Goal: Transaction & Acquisition: Purchase product/service

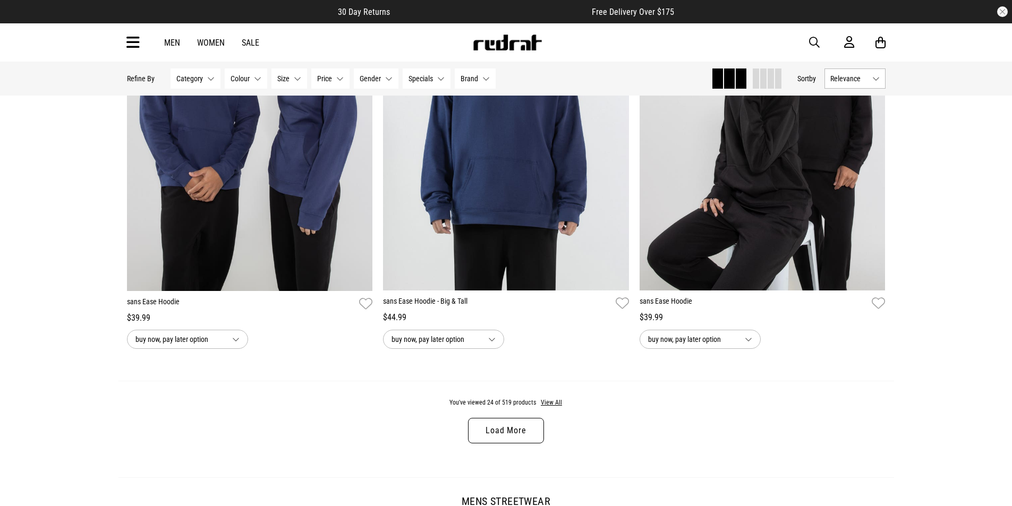
scroll to position [3398, 0]
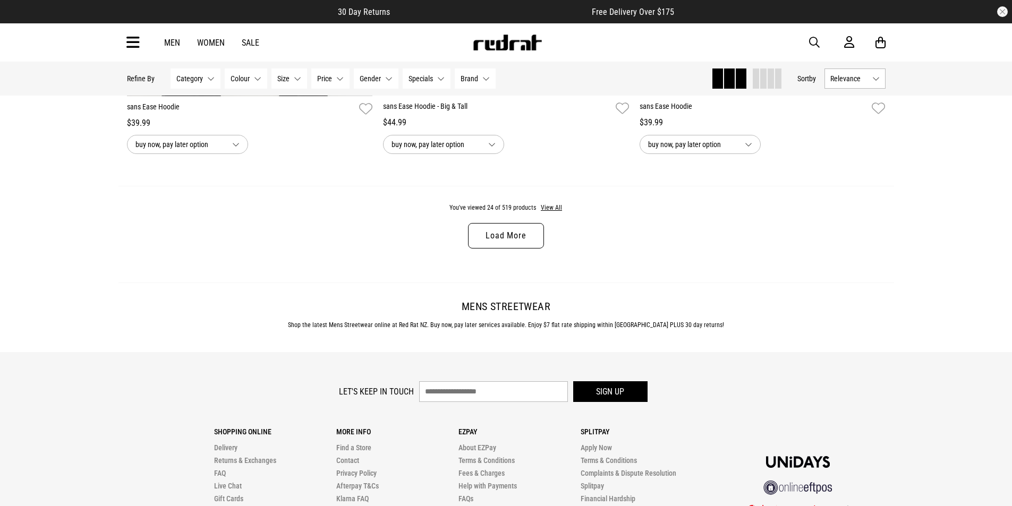
click at [516, 245] on link "Load More" at bounding box center [505, 235] width 75 height 25
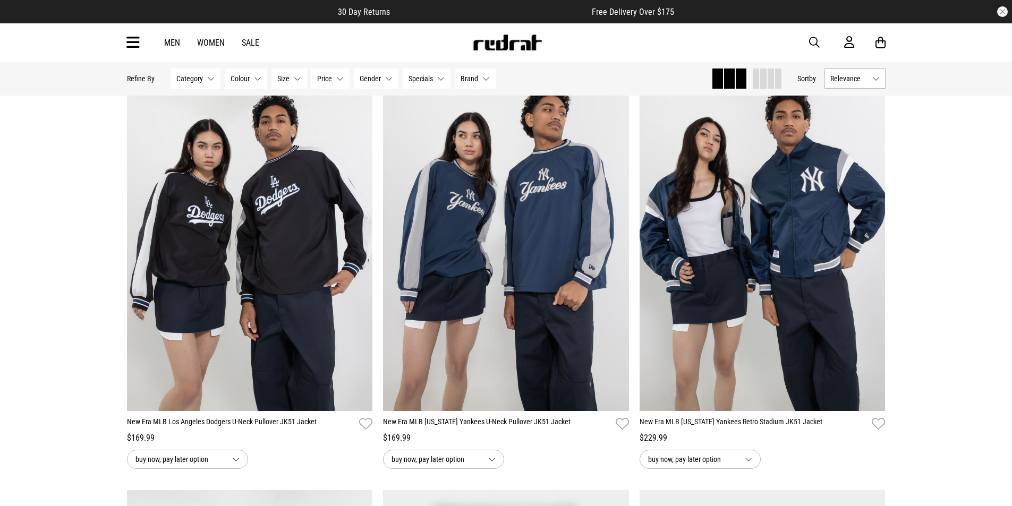
scroll to position [4779, 0]
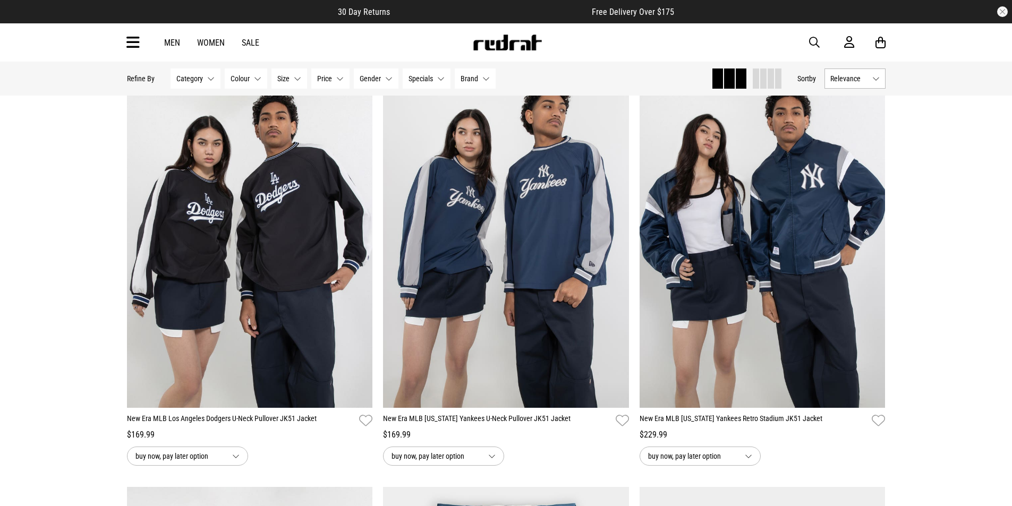
click at [249, 40] on link "Sale" at bounding box center [251, 43] width 18 height 10
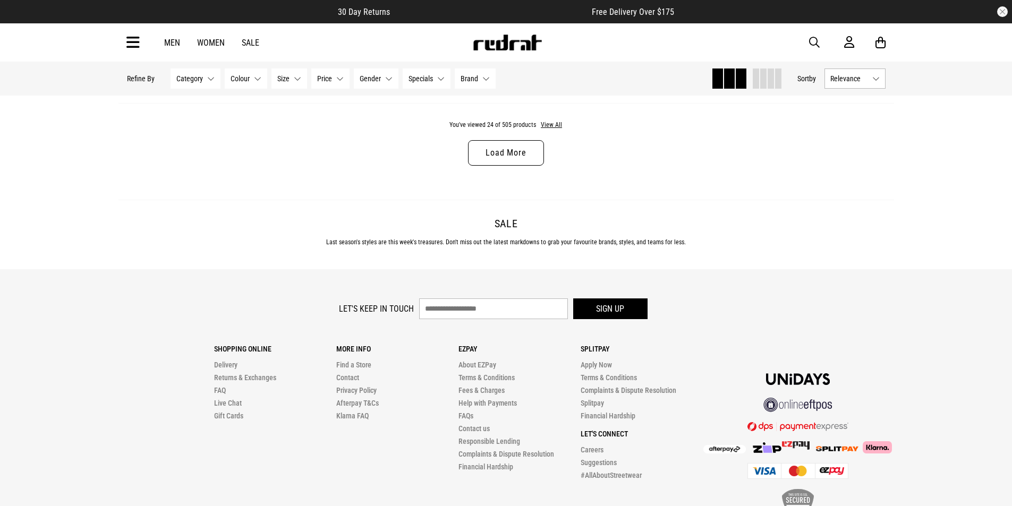
scroll to position [3384, 0]
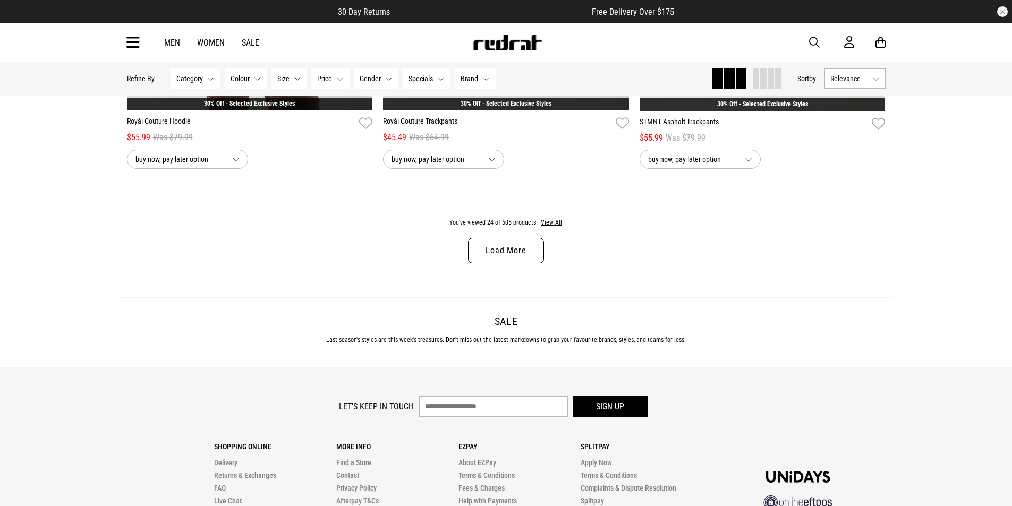
click at [517, 254] on link "Load More" at bounding box center [505, 250] width 75 height 25
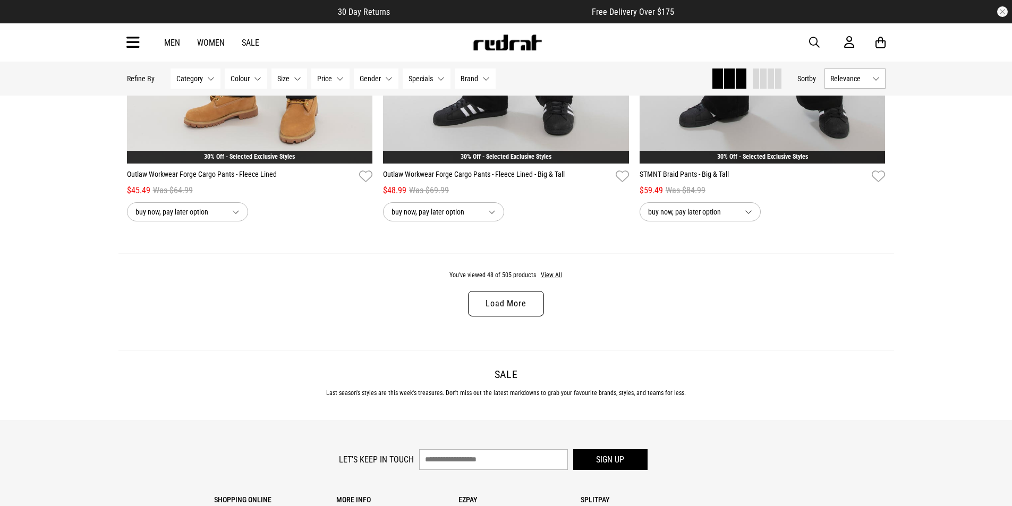
scroll to position [6835, 0]
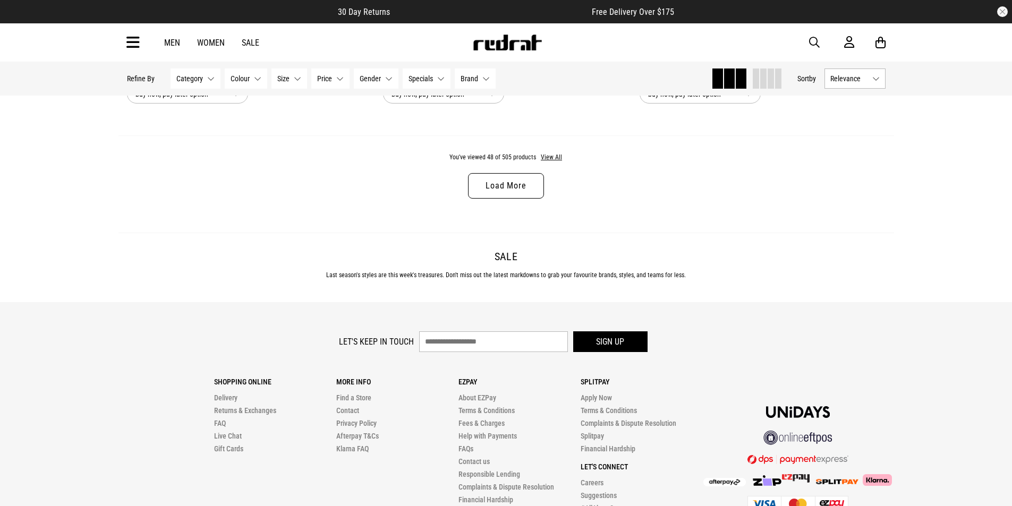
click at [498, 188] on link "Load More" at bounding box center [505, 185] width 75 height 25
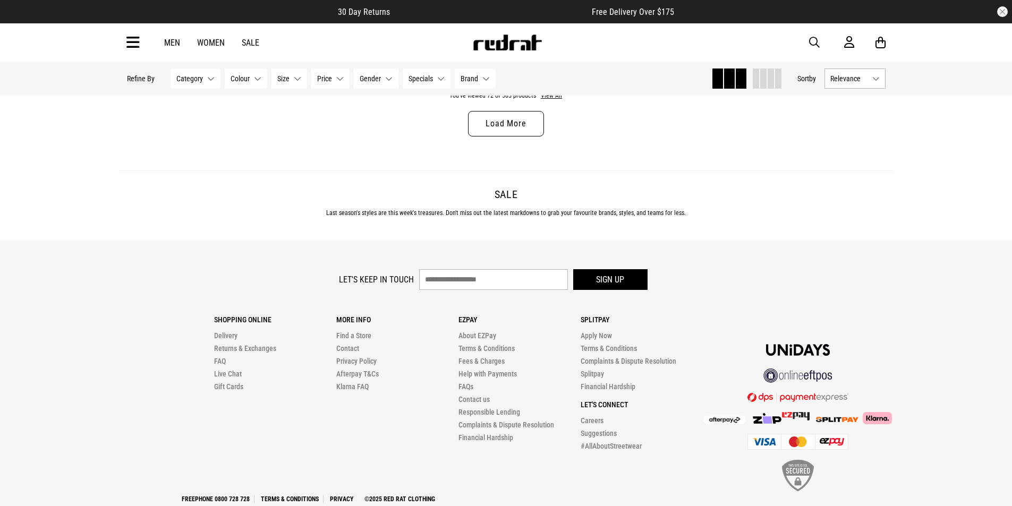
scroll to position [10287, 0]
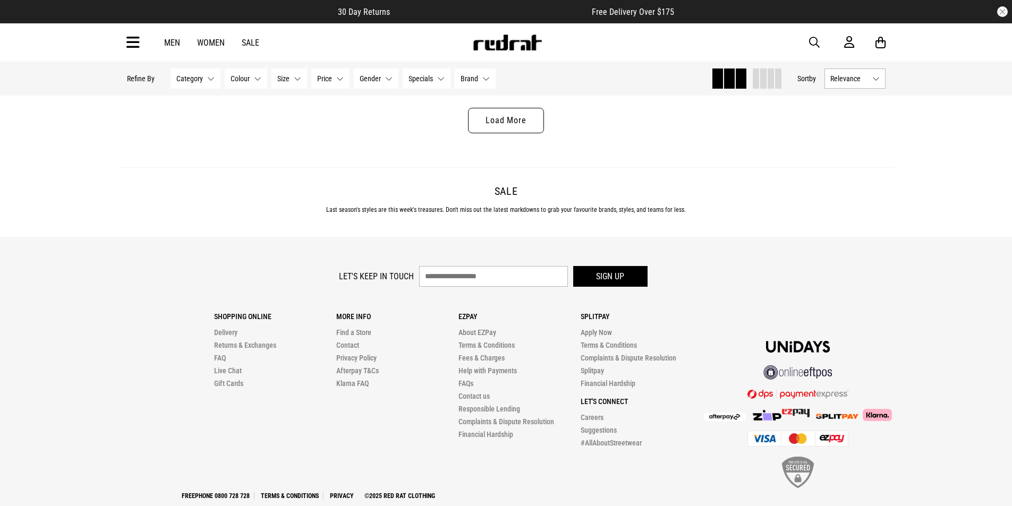
click at [516, 131] on link "Load More" at bounding box center [505, 120] width 75 height 25
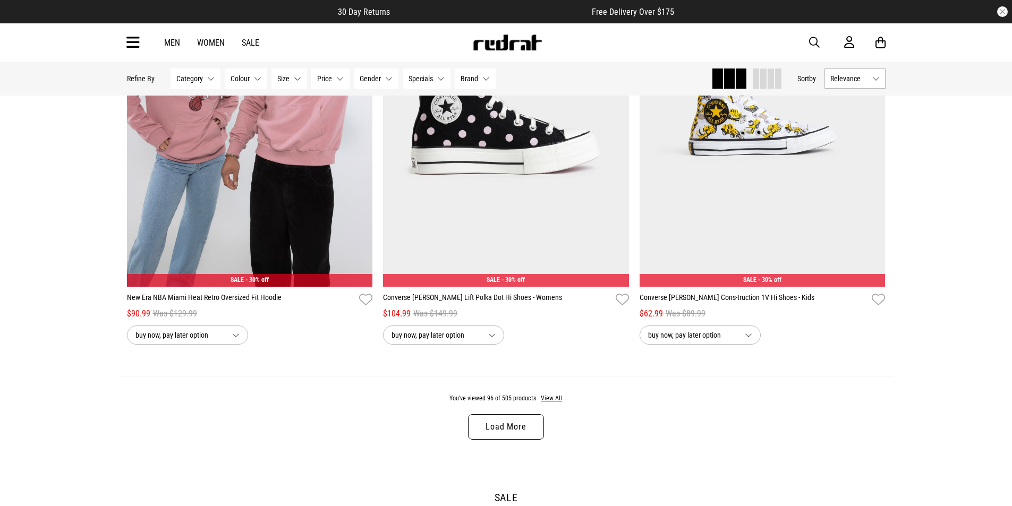
scroll to position [13525, 0]
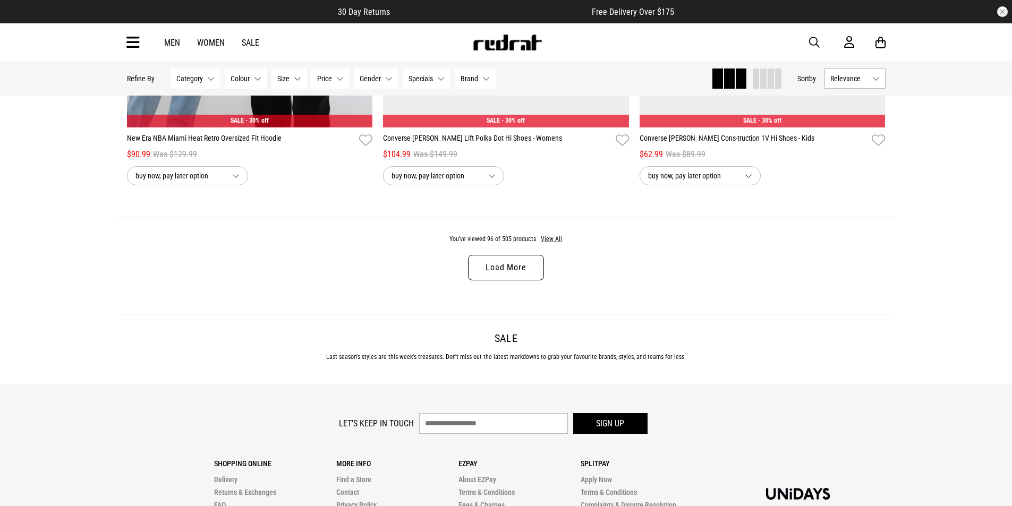
click at [499, 280] on link "Load More" at bounding box center [505, 267] width 75 height 25
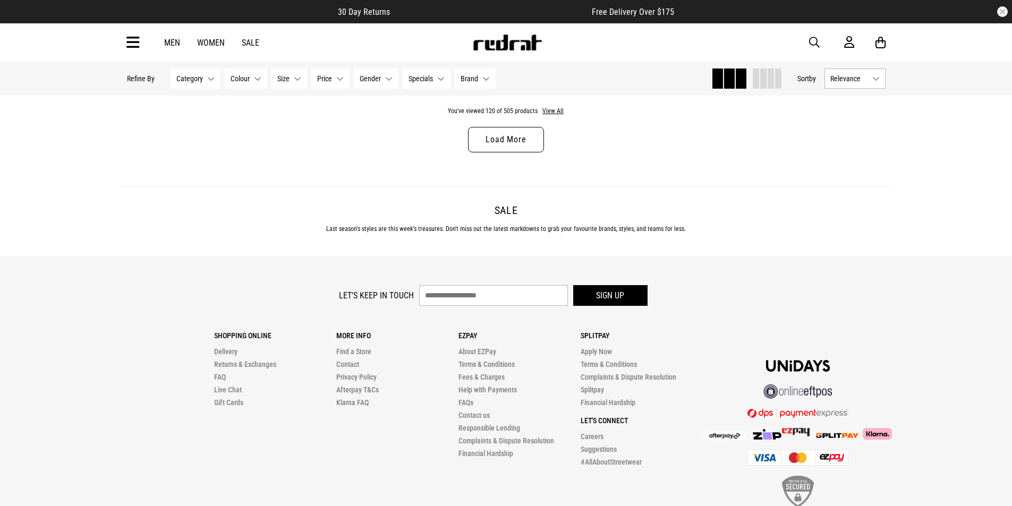
scroll to position [16945, 0]
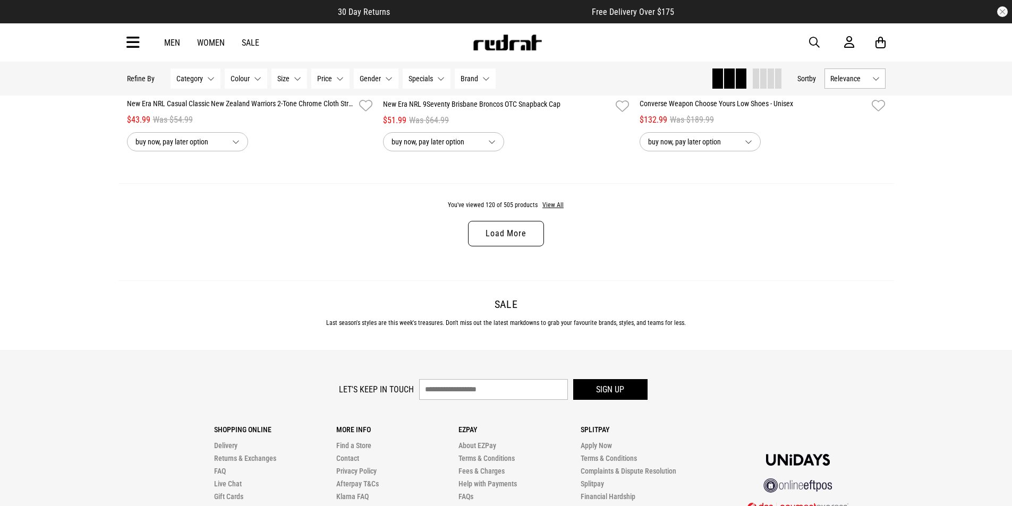
click at [510, 246] on link "Load More" at bounding box center [505, 233] width 75 height 25
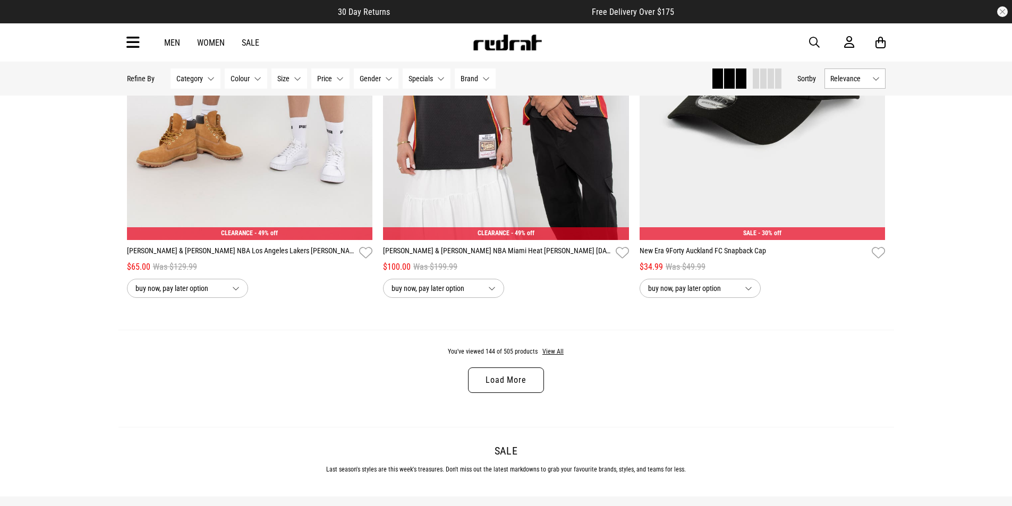
scroll to position [20450, 0]
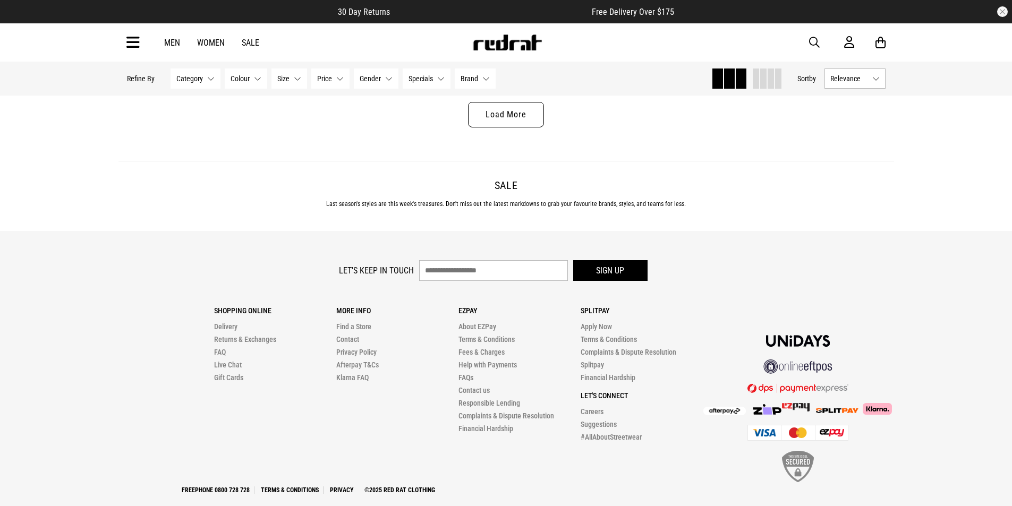
click at [200, 80] on span "Category" at bounding box center [189, 78] width 27 height 8
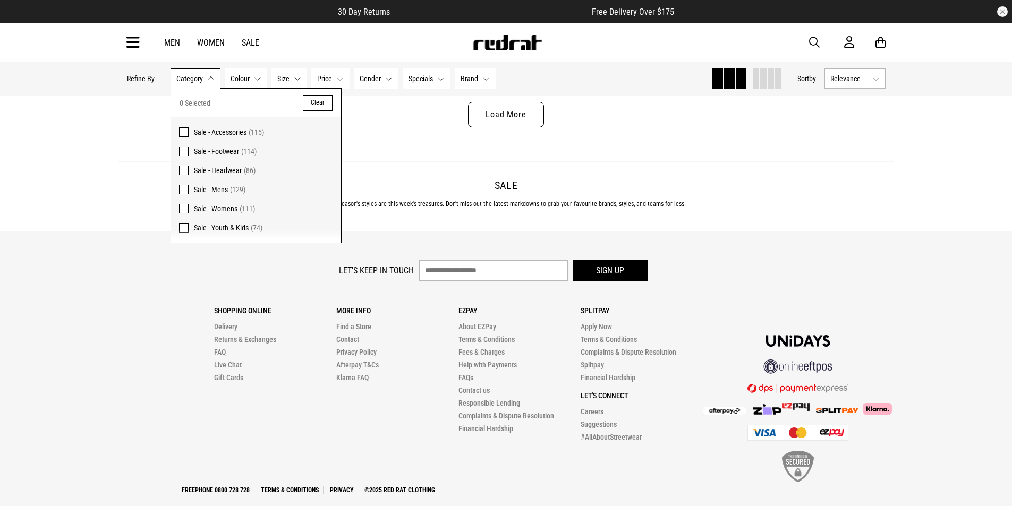
click at [207, 44] on link "Women" at bounding box center [211, 43] width 28 height 10
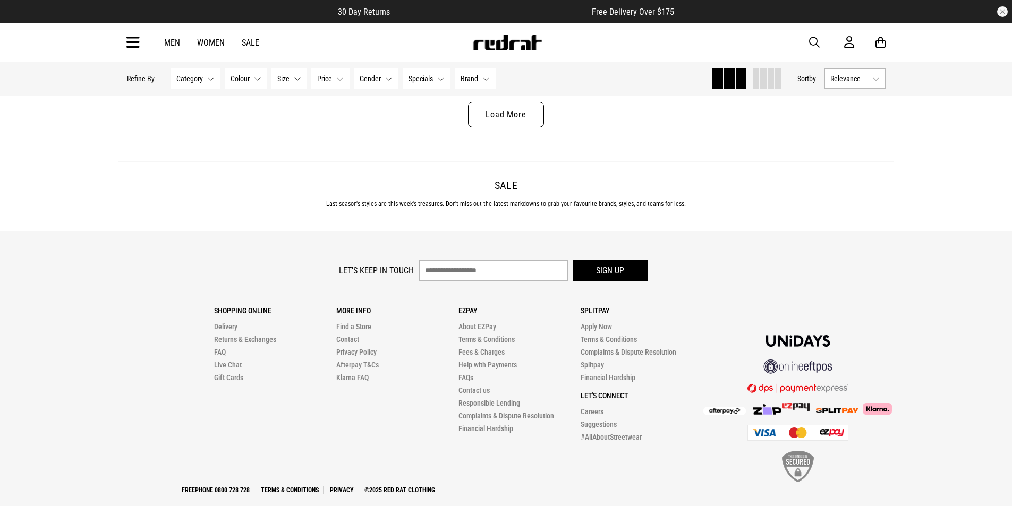
click at [209, 41] on link "Women" at bounding box center [211, 43] width 28 height 10
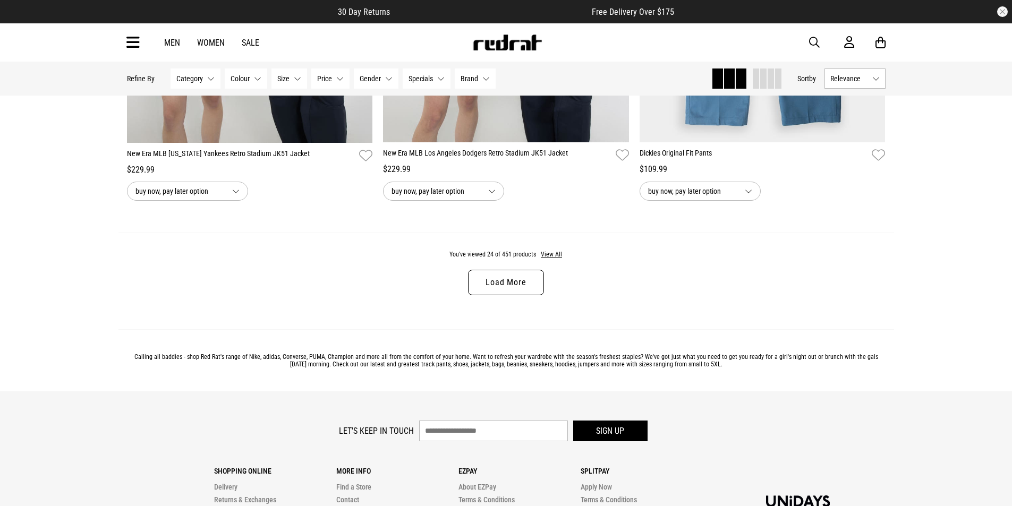
scroll to position [3536, 0]
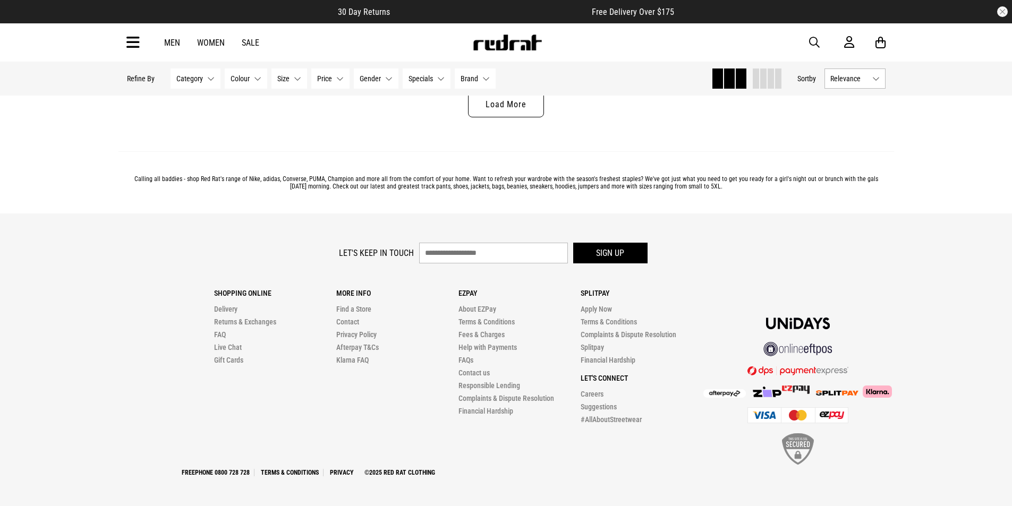
click at [498, 106] on link "Load More" at bounding box center [505, 104] width 75 height 25
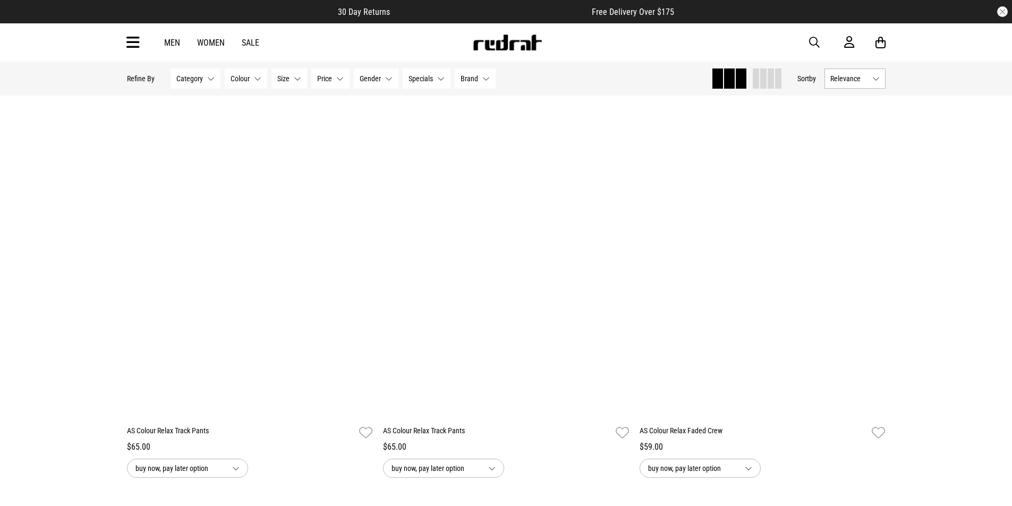
scroll to position [3536, 0]
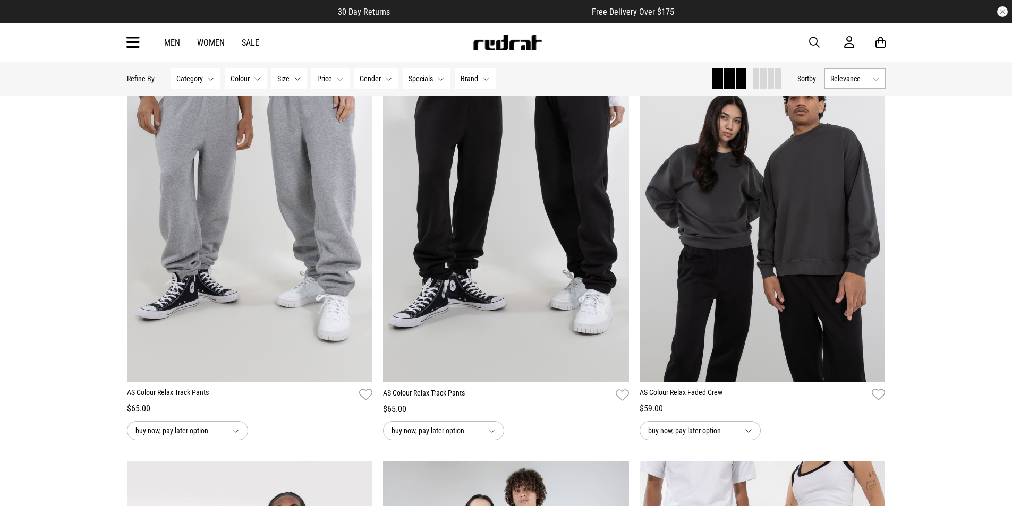
click at [389, 79] on button "Gender None selected" at bounding box center [376, 78] width 45 height 20
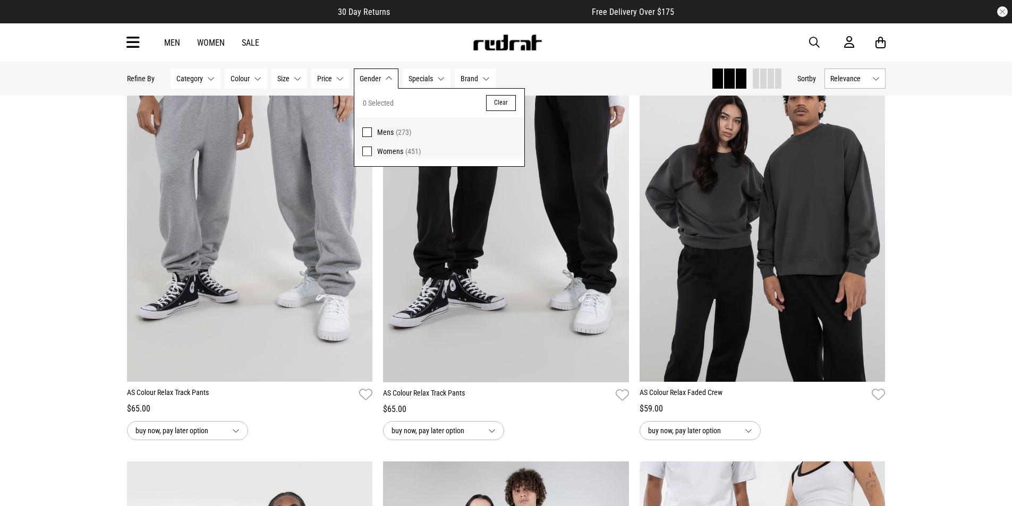
click at [380, 128] on span "Mens" at bounding box center [385, 132] width 16 height 8
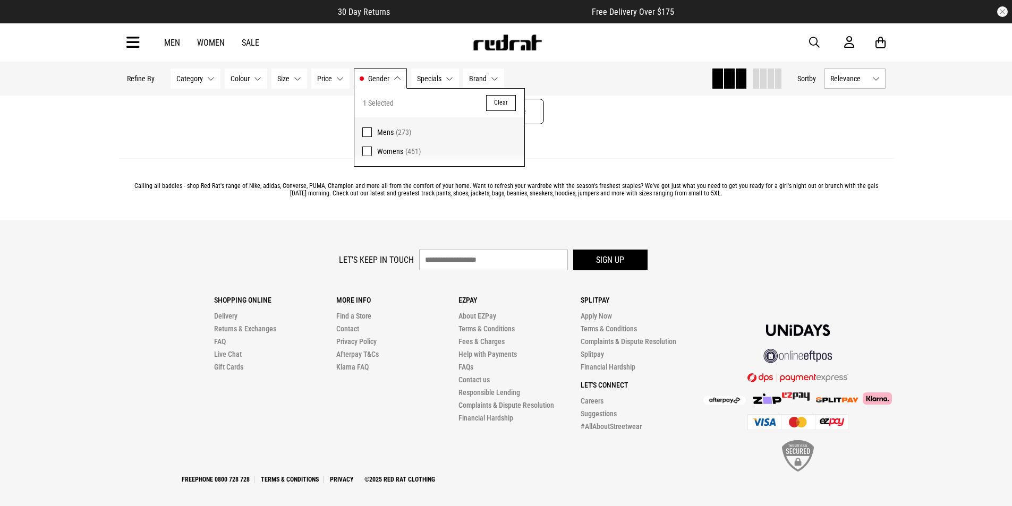
scroll to position [3548, 0]
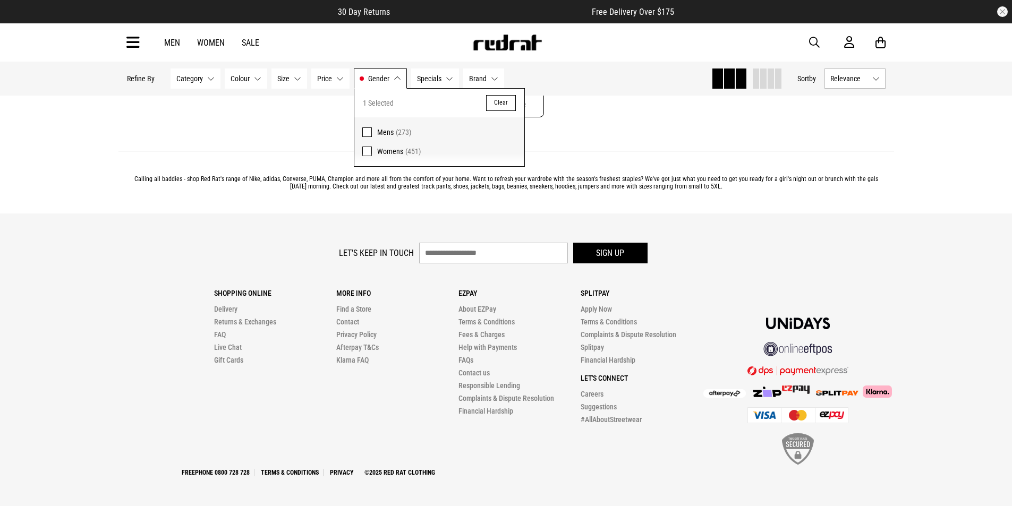
click at [496, 105] on button "Clear" at bounding box center [501, 103] width 30 height 16
click at [384, 132] on span "Mens" at bounding box center [385, 132] width 16 height 8
click at [599, 132] on div "You've viewed 24 of 273 products View All Load More" at bounding box center [505, 102] width 775 height 97
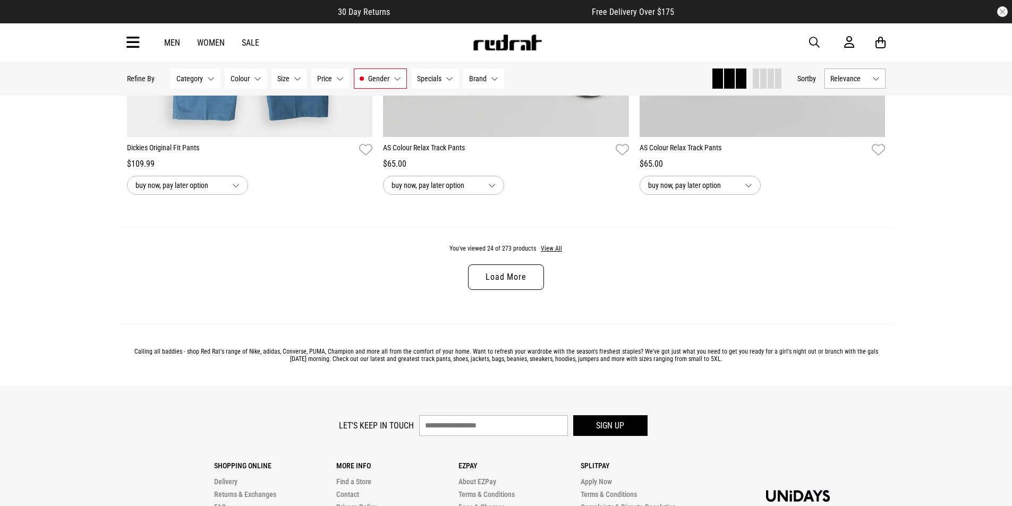
scroll to position [3389, 0]
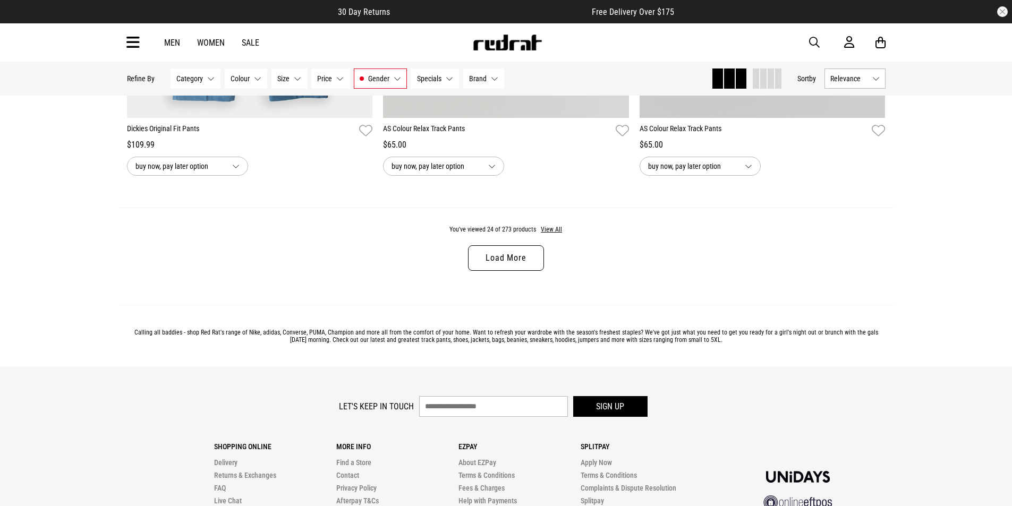
click at [509, 261] on link "Load More" at bounding box center [505, 257] width 75 height 25
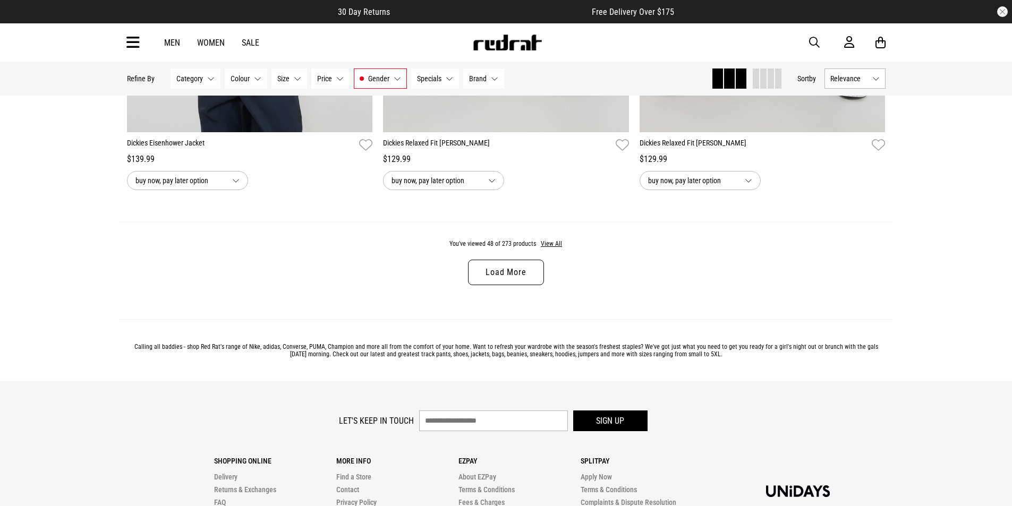
scroll to position [6787, 0]
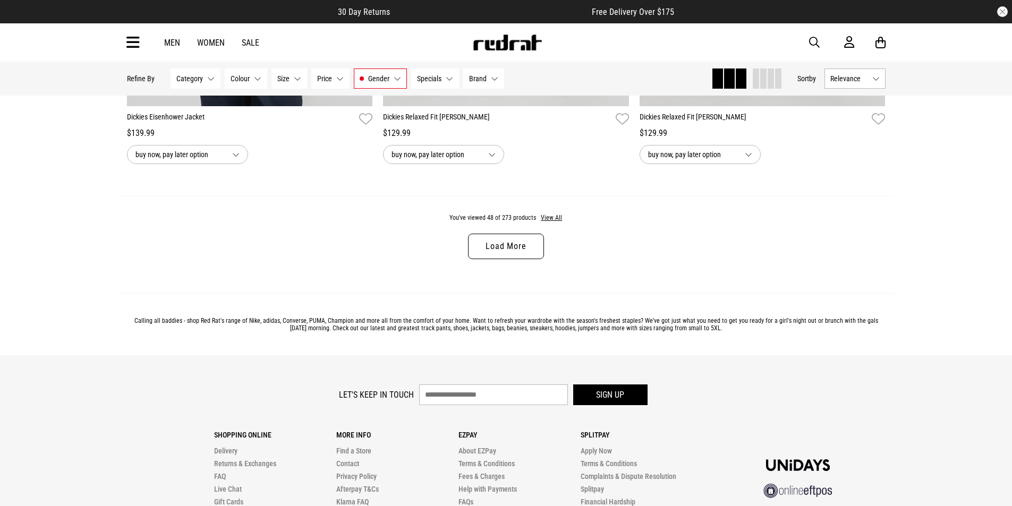
click at [517, 259] on link "Load More" at bounding box center [505, 246] width 75 height 25
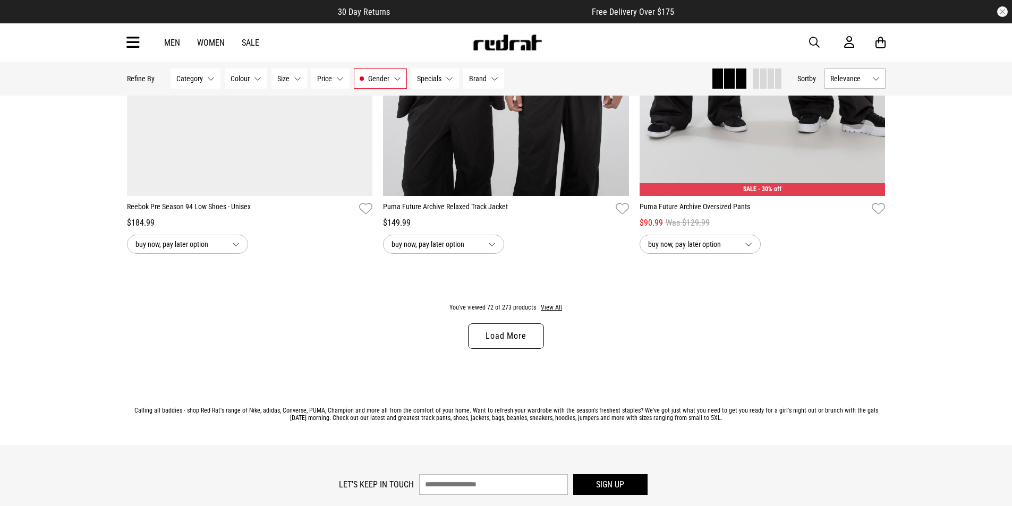
scroll to position [10276, 0]
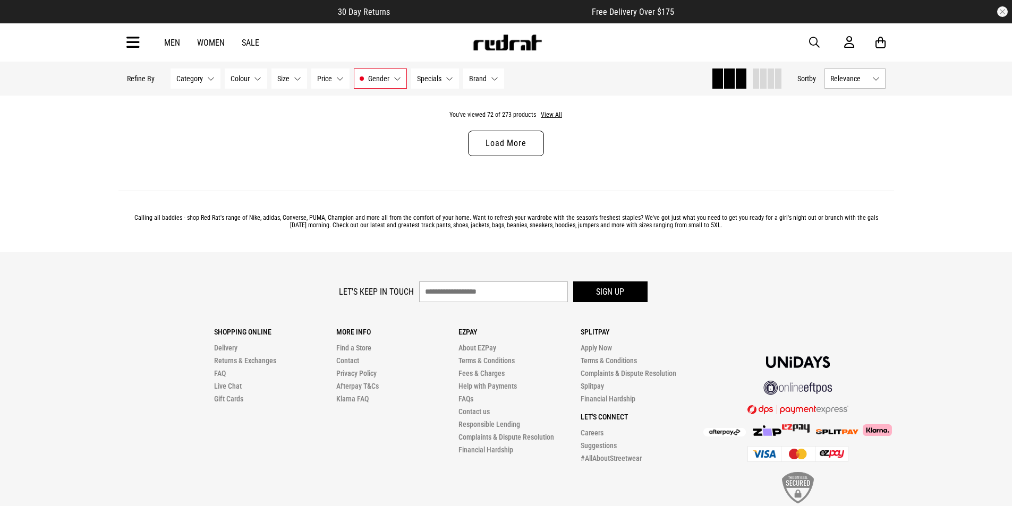
click at [509, 156] on link "Load More" at bounding box center [505, 143] width 75 height 25
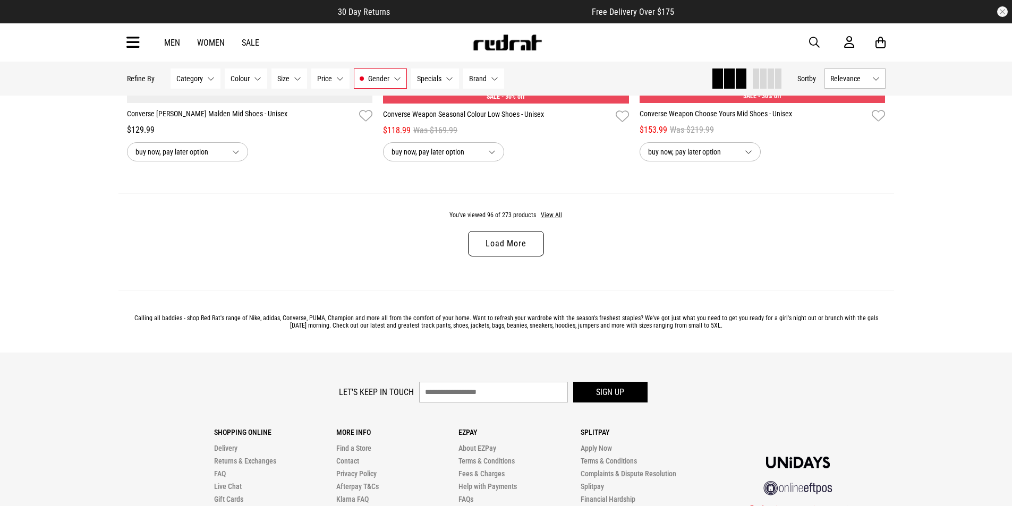
scroll to position [13561, 0]
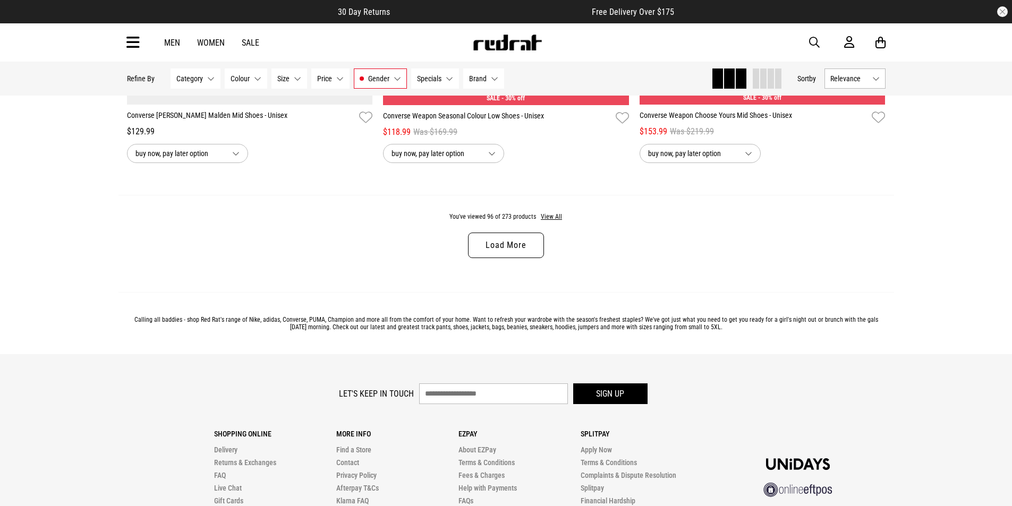
click at [517, 258] on link "Load More" at bounding box center [505, 245] width 75 height 25
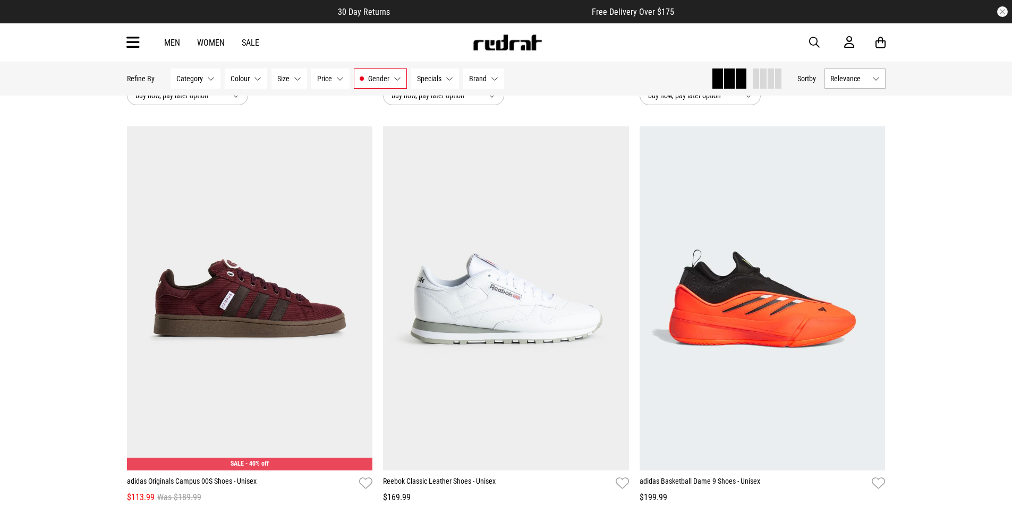
scroll to position [14942, 0]
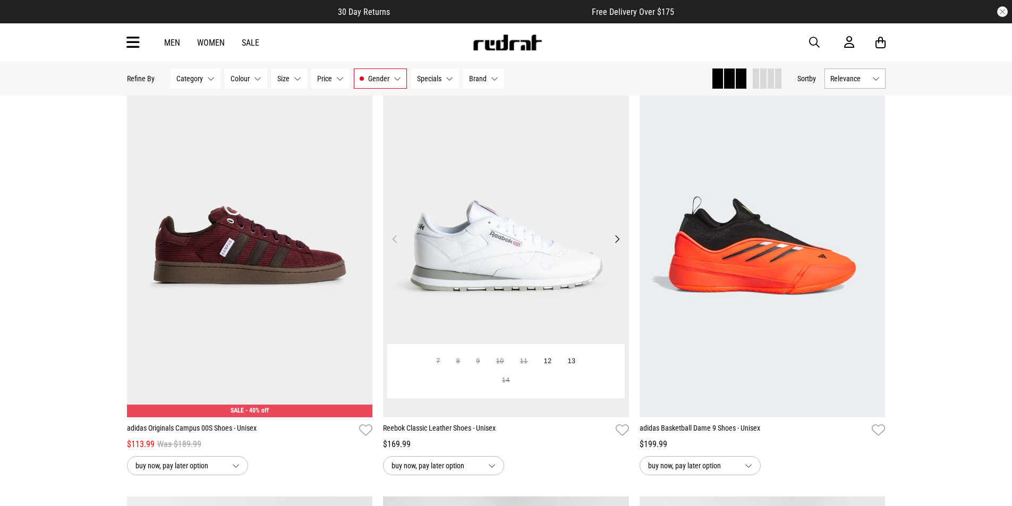
click at [616, 245] on button "Next" at bounding box center [616, 239] width 13 height 13
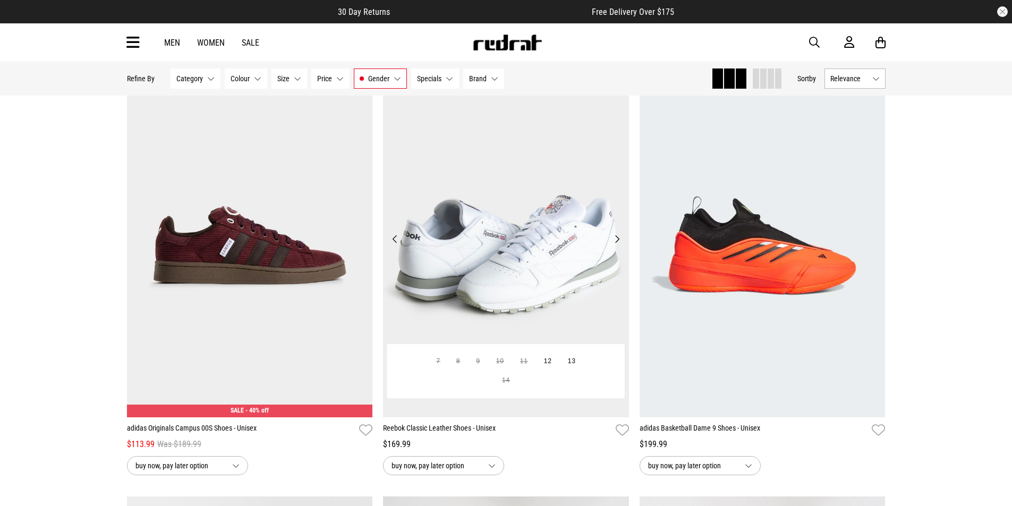
click at [616, 245] on button "Next" at bounding box center [616, 239] width 13 height 13
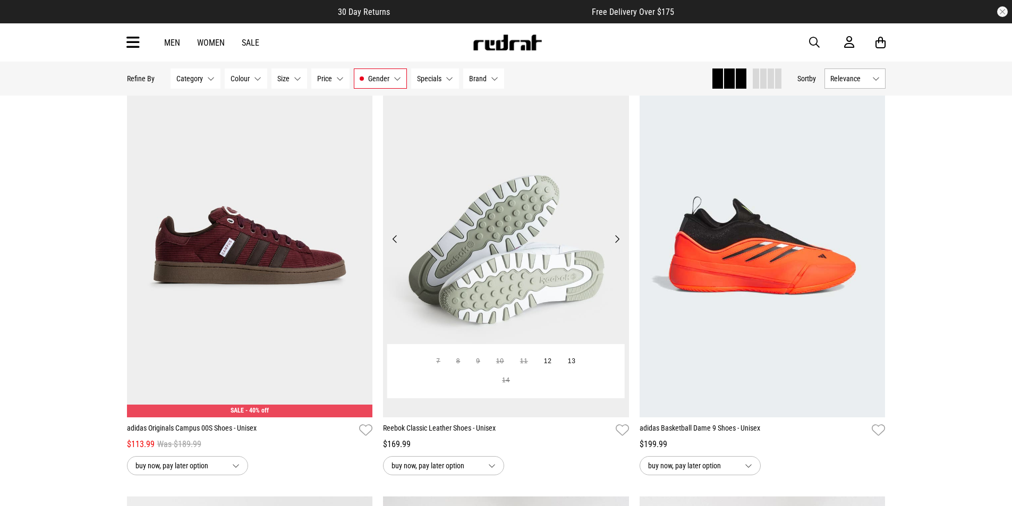
click at [616, 245] on button "Next" at bounding box center [616, 239] width 13 height 13
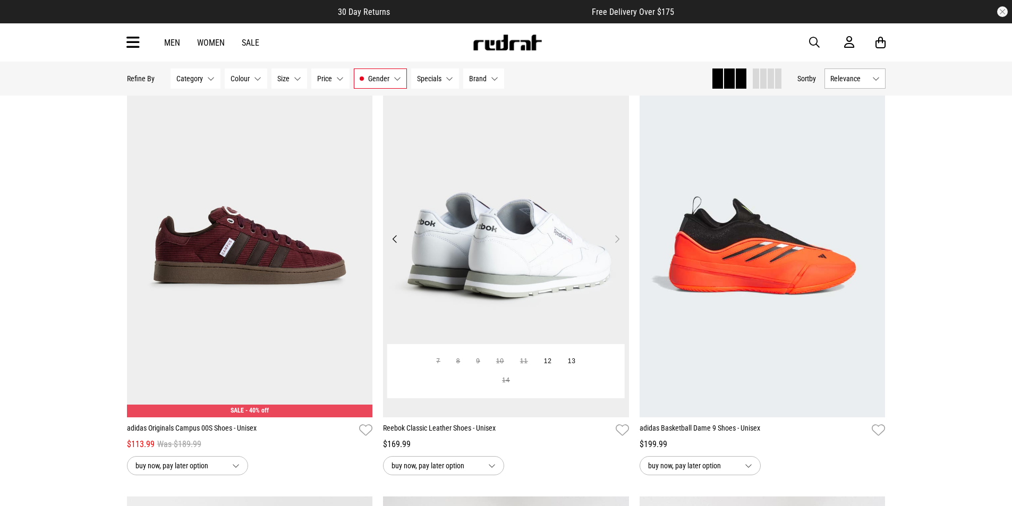
click at [616, 245] on button "Next" at bounding box center [616, 239] width 13 height 13
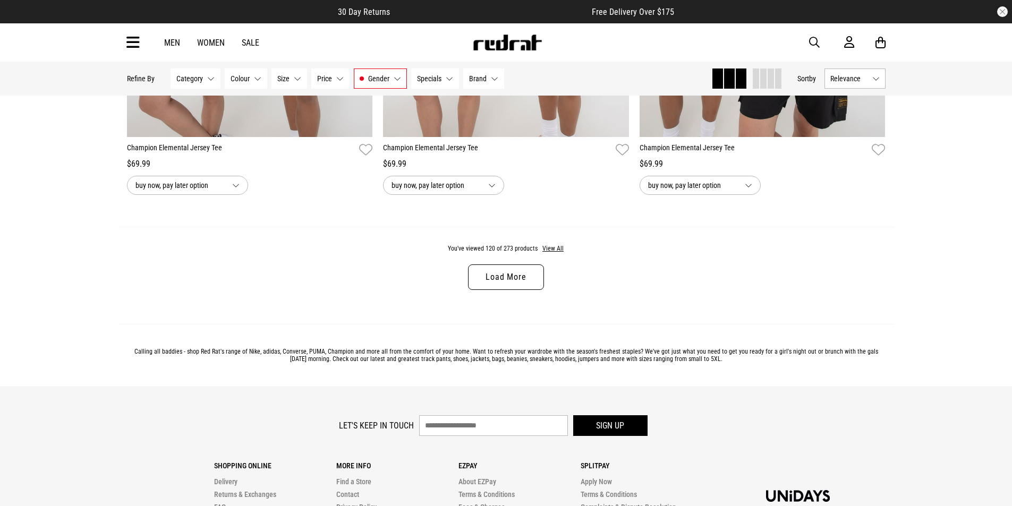
scroll to position [16898, 0]
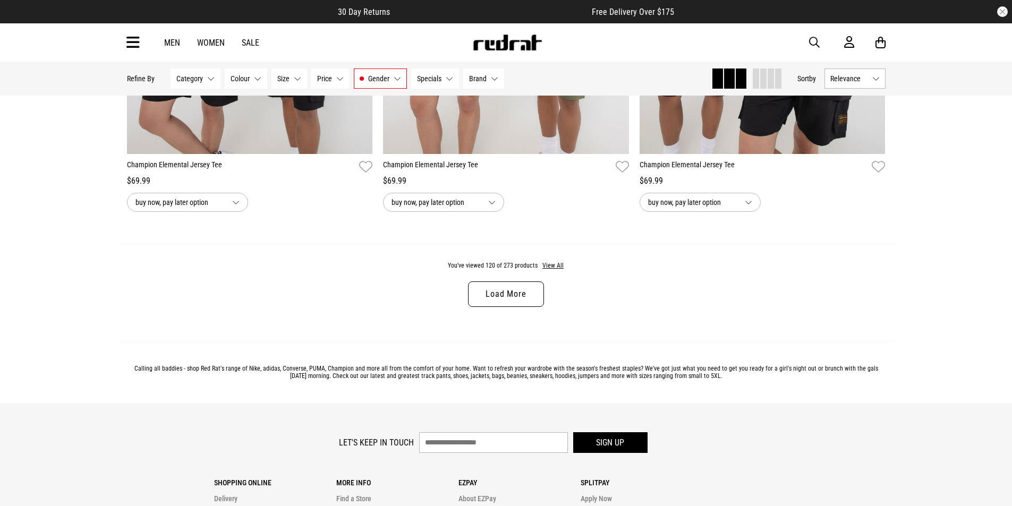
click at [443, 78] on button "Specials None selected" at bounding box center [435, 78] width 48 height 20
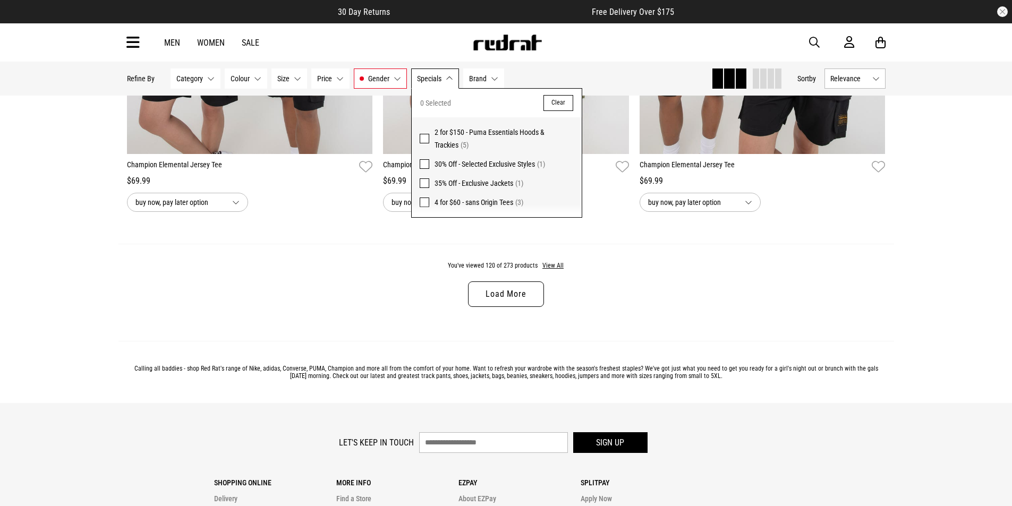
click at [475, 75] on span "Brand" at bounding box center [478, 78] width 18 height 8
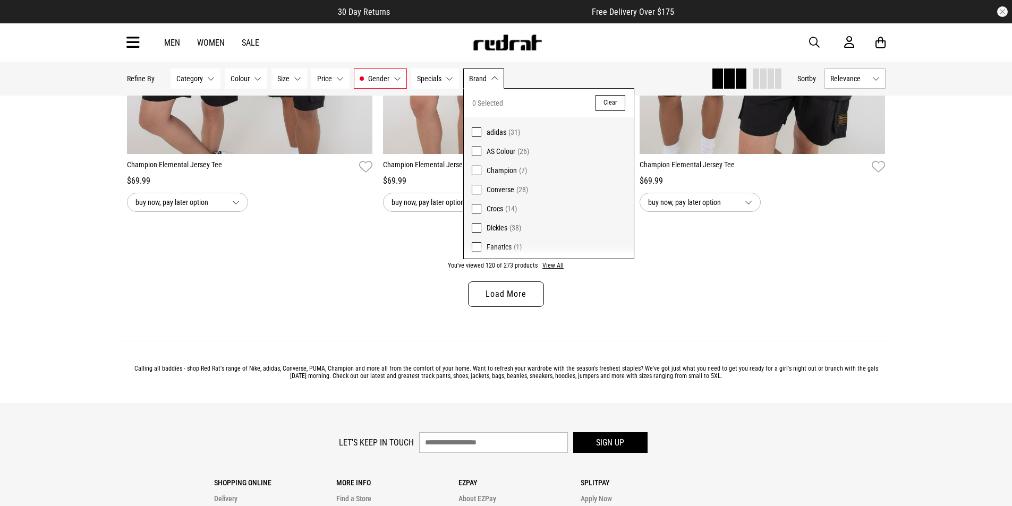
click at [194, 79] on span "Category" at bounding box center [189, 78] width 27 height 8
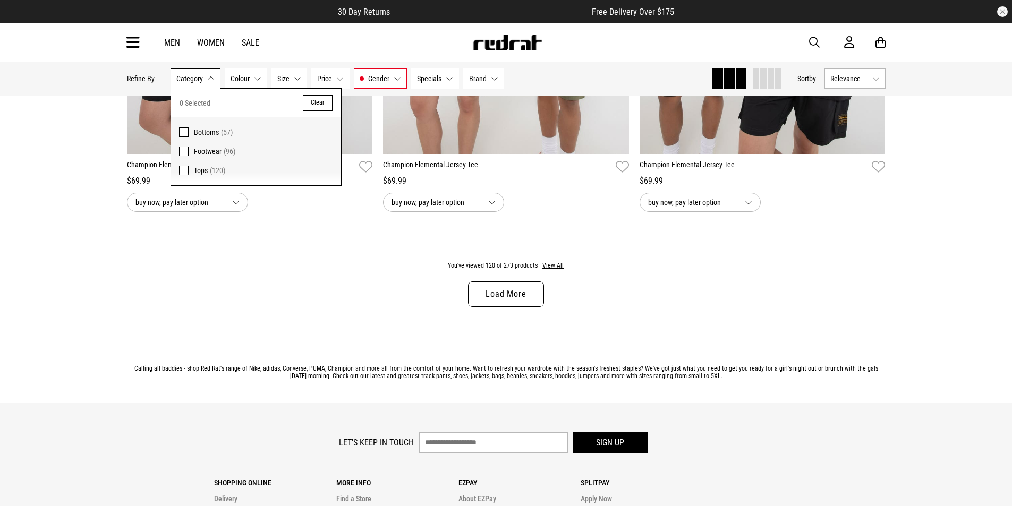
click at [140, 78] on p "Refine By" at bounding box center [141, 78] width 28 height 8
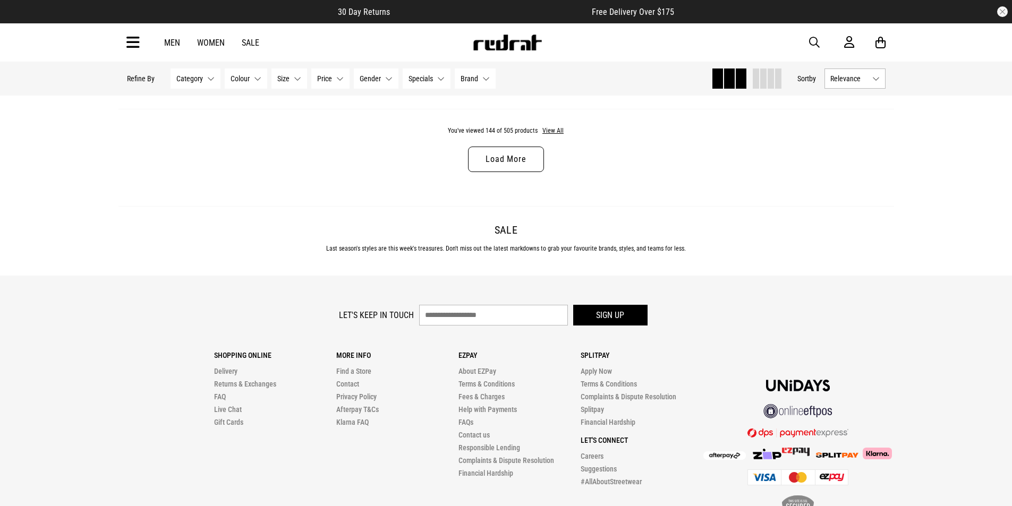
scroll to position [3443, 0]
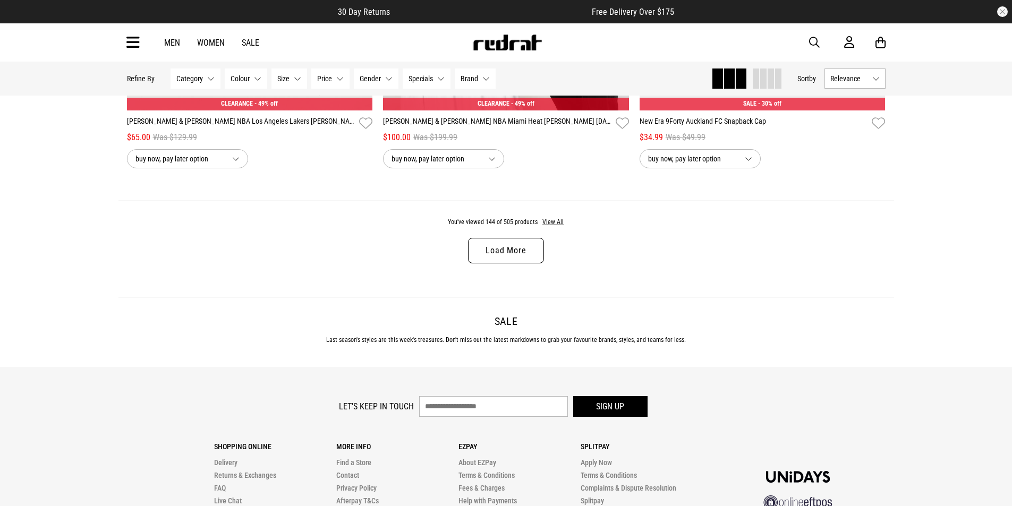
click at [499, 248] on link "Load More" at bounding box center [505, 250] width 75 height 25
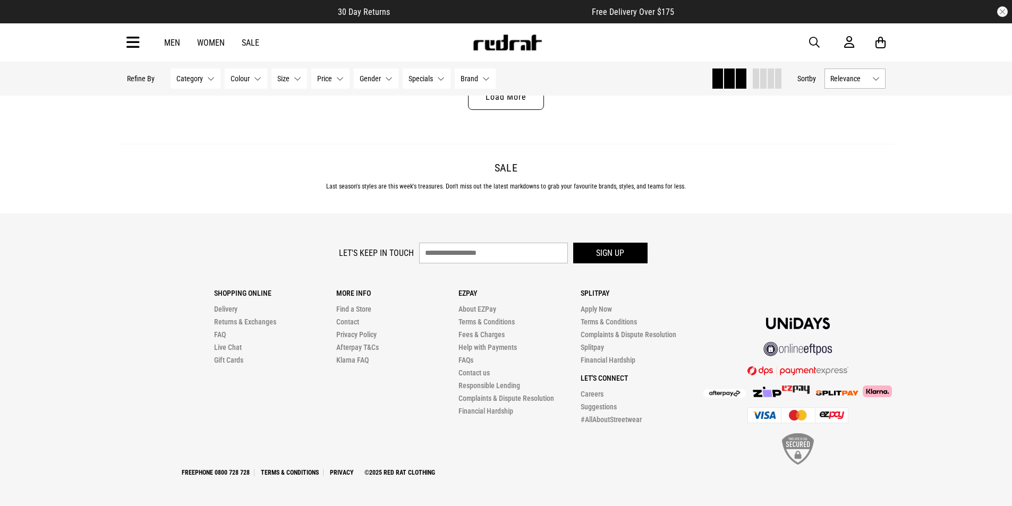
scroll to position [6781, 0]
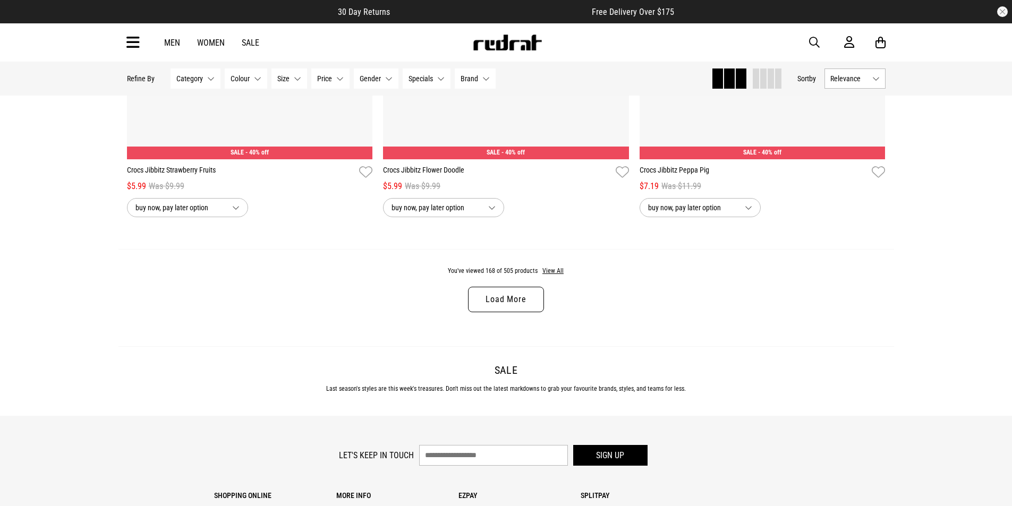
click at [502, 312] on link "Load More" at bounding box center [505, 299] width 75 height 25
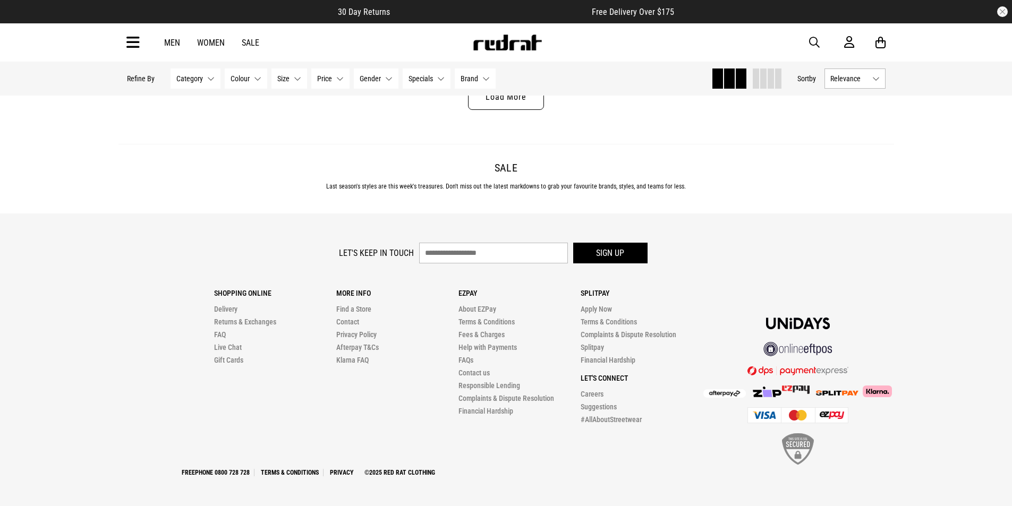
scroll to position [10224, 0]
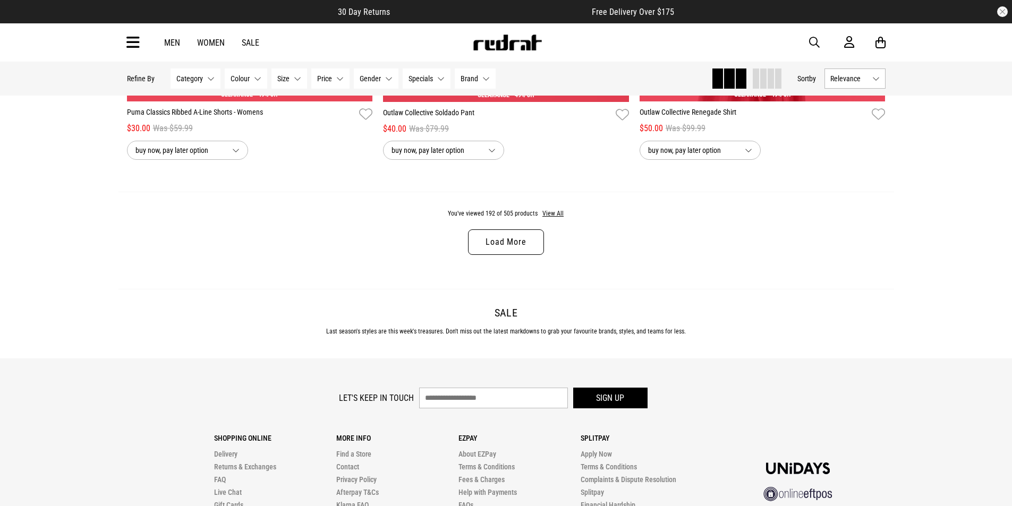
click at [514, 255] on link "Load More" at bounding box center [505, 241] width 75 height 25
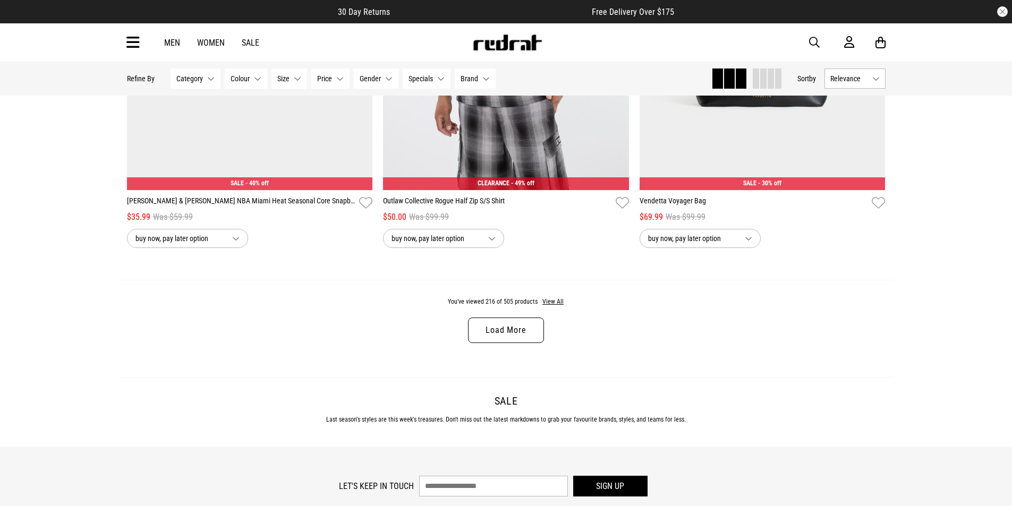
scroll to position [13623, 0]
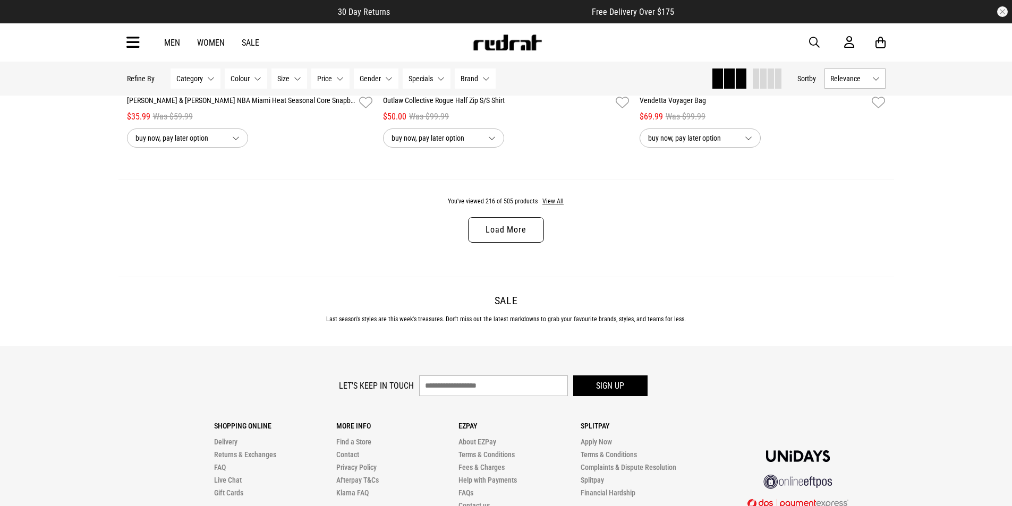
click at [522, 243] on link "Load More" at bounding box center [505, 229] width 75 height 25
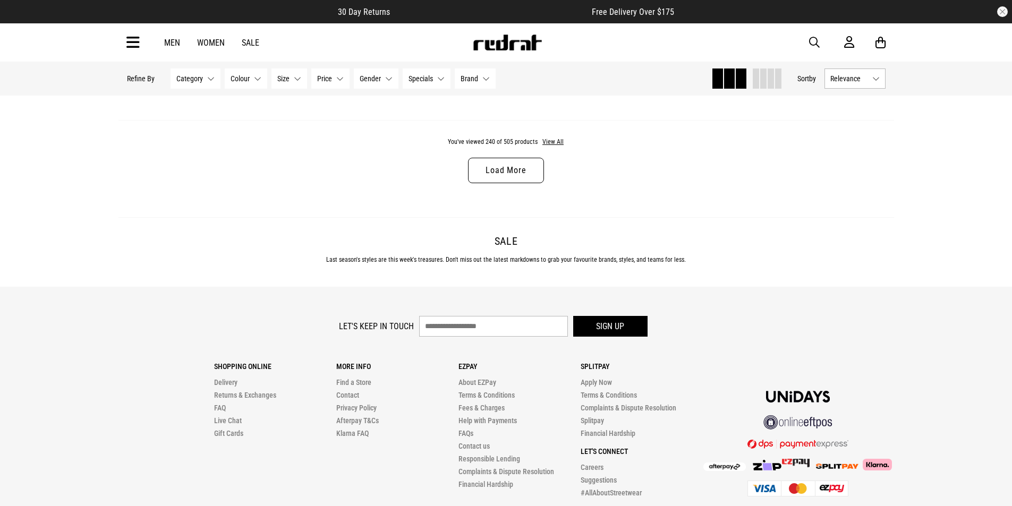
scroll to position [17074, 0]
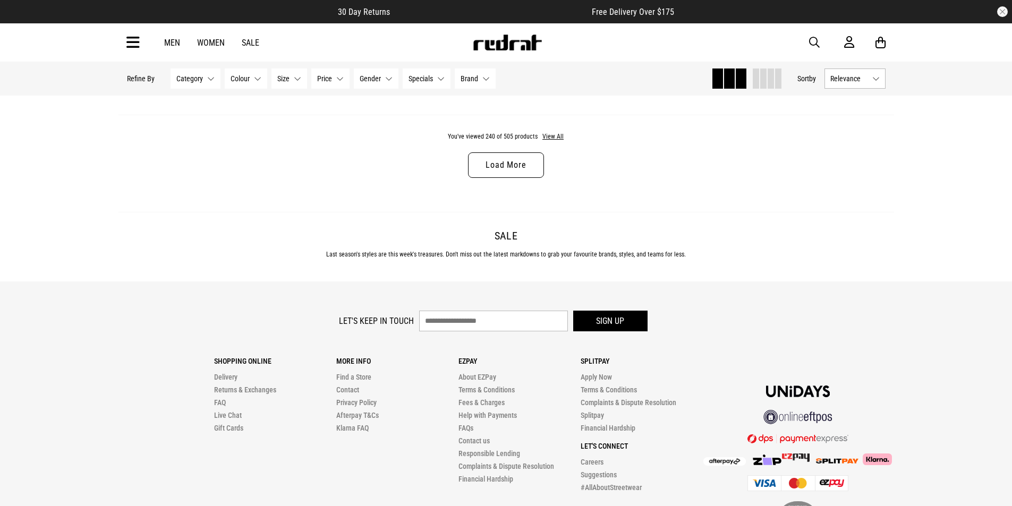
click at [503, 178] on link "Load More" at bounding box center [505, 164] width 75 height 25
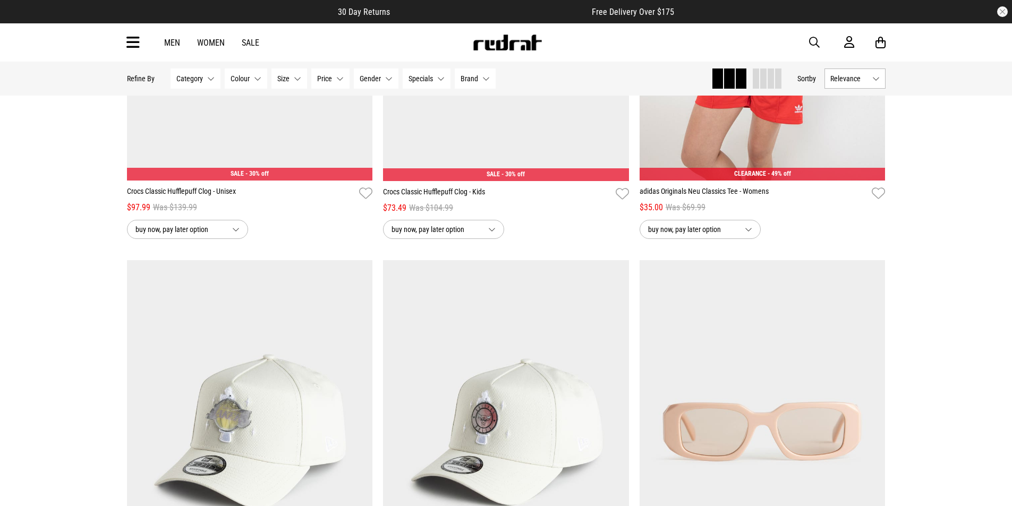
scroll to position [17977, 0]
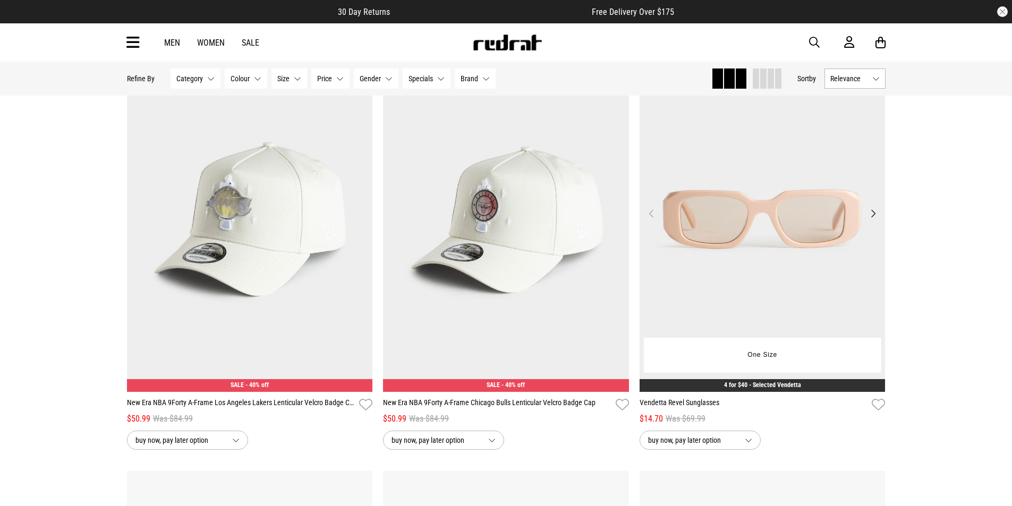
click at [874, 220] on button "Next" at bounding box center [872, 213] width 13 height 13
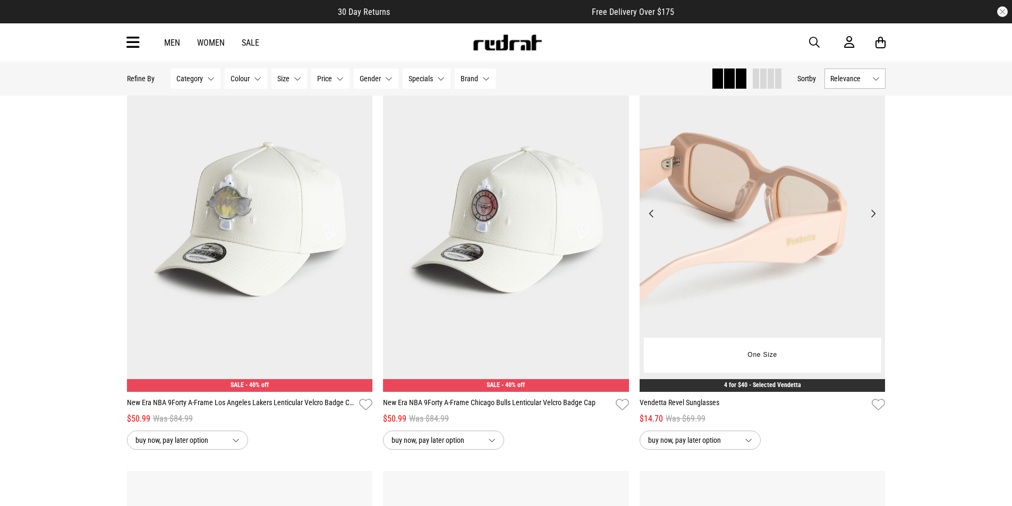
click at [874, 220] on button "Next" at bounding box center [872, 213] width 13 height 13
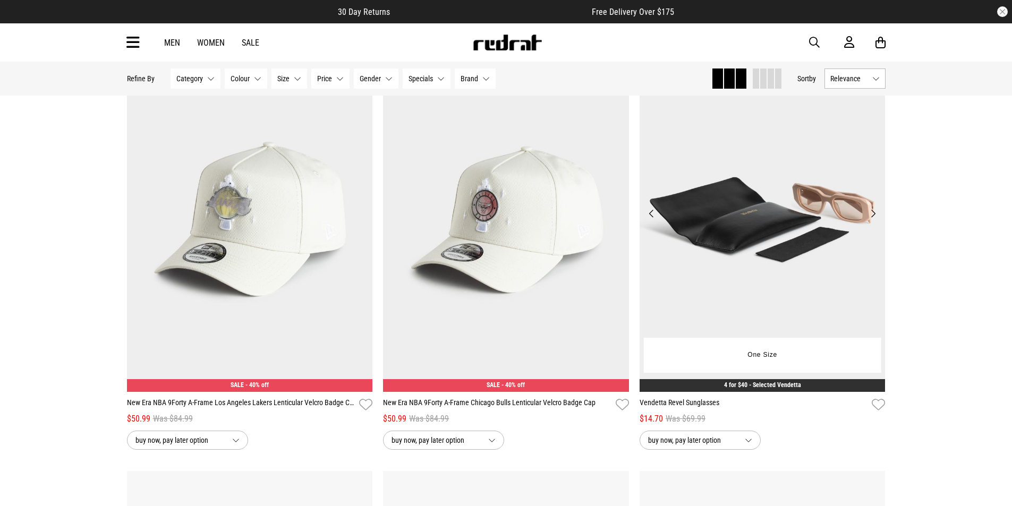
click at [874, 220] on button "Next" at bounding box center [872, 213] width 13 height 13
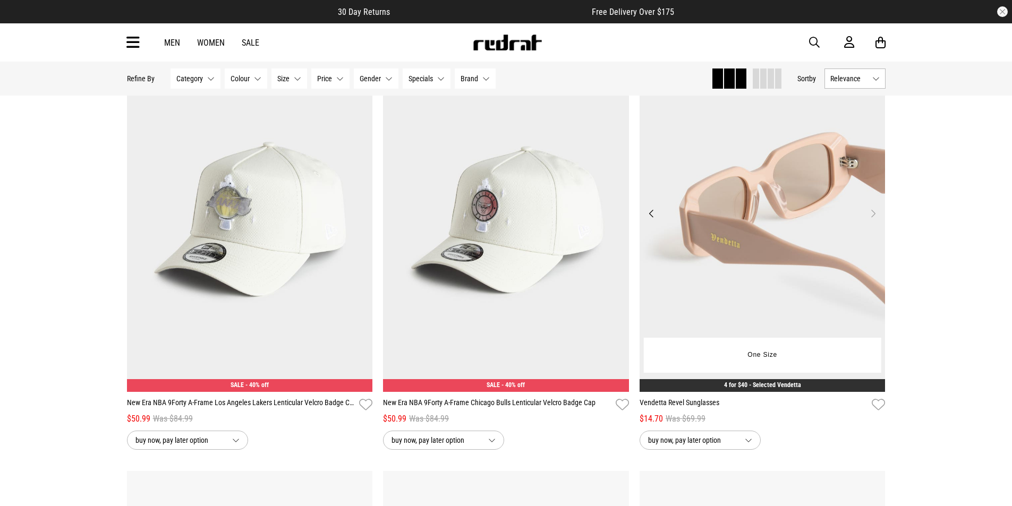
click at [874, 220] on button "Next" at bounding box center [872, 213] width 13 height 13
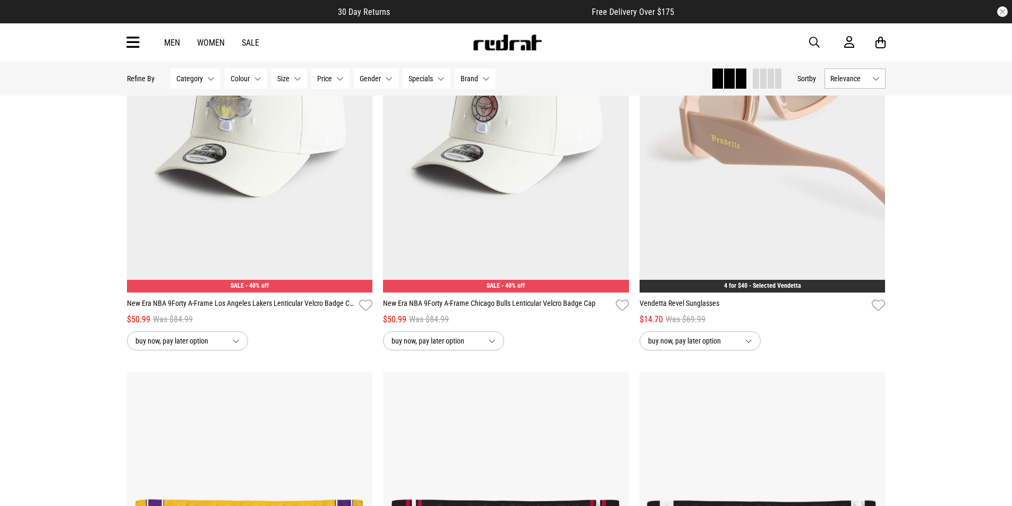
scroll to position [18189, 0]
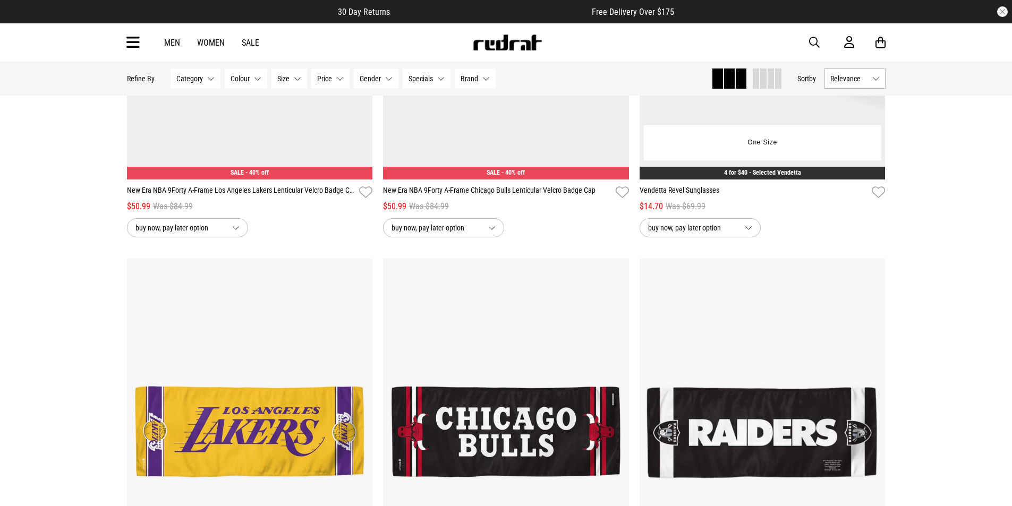
click at [690, 234] on span "buy now, pay later option" at bounding box center [692, 227] width 88 height 13
click at [691, 255] on span "$3.67" at bounding box center [691, 249] width 17 height 13
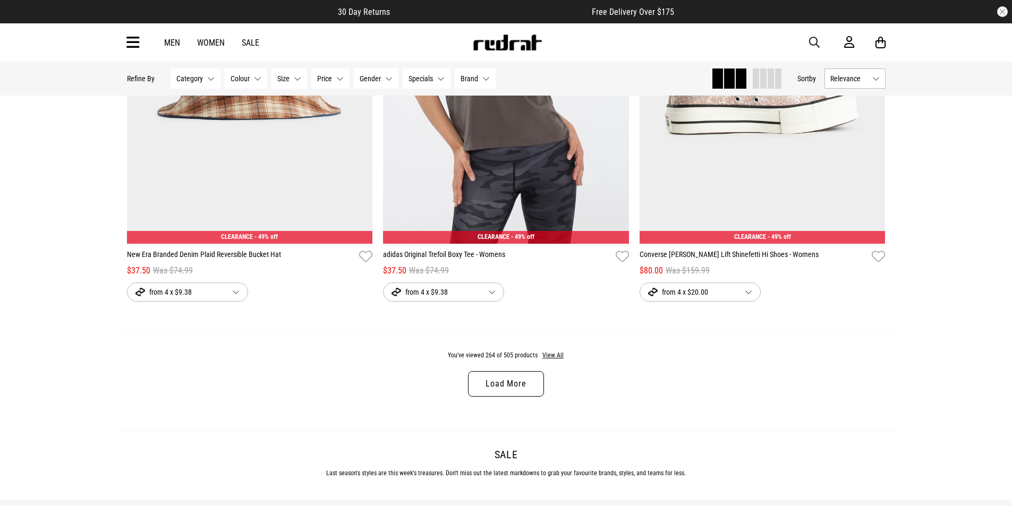
scroll to position [20260, 0]
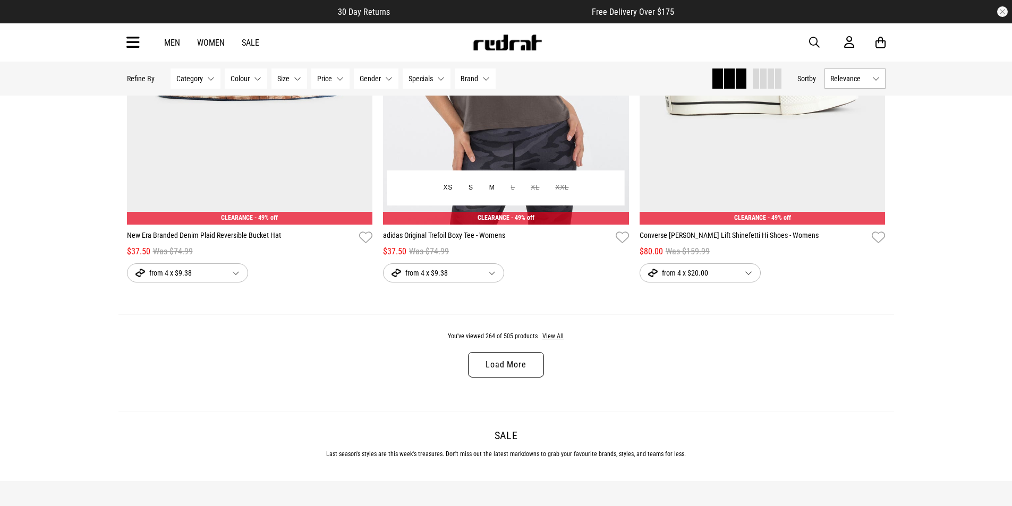
click at [434, 279] on span "from 4 x $9.38" at bounding box center [435, 273] width 88 height 13
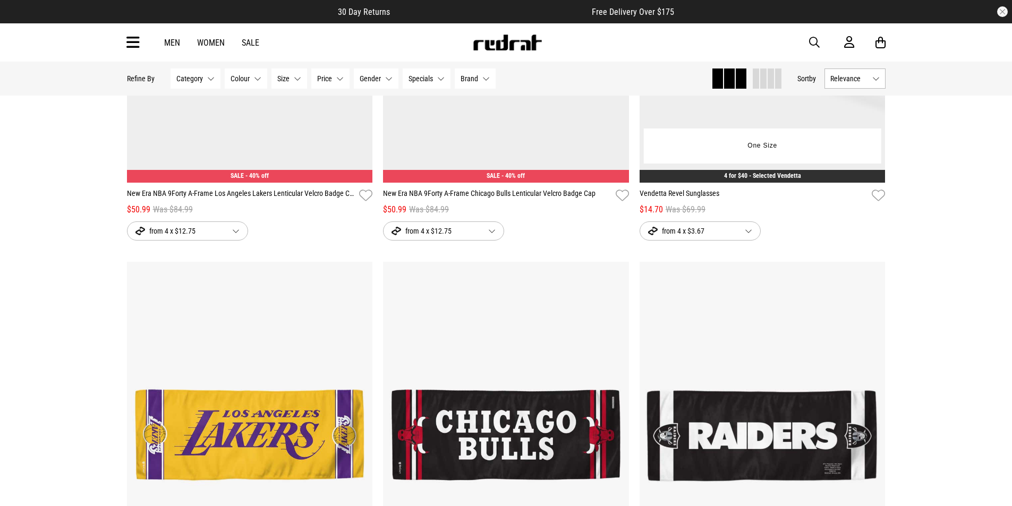
scroll to position [17924, 0]
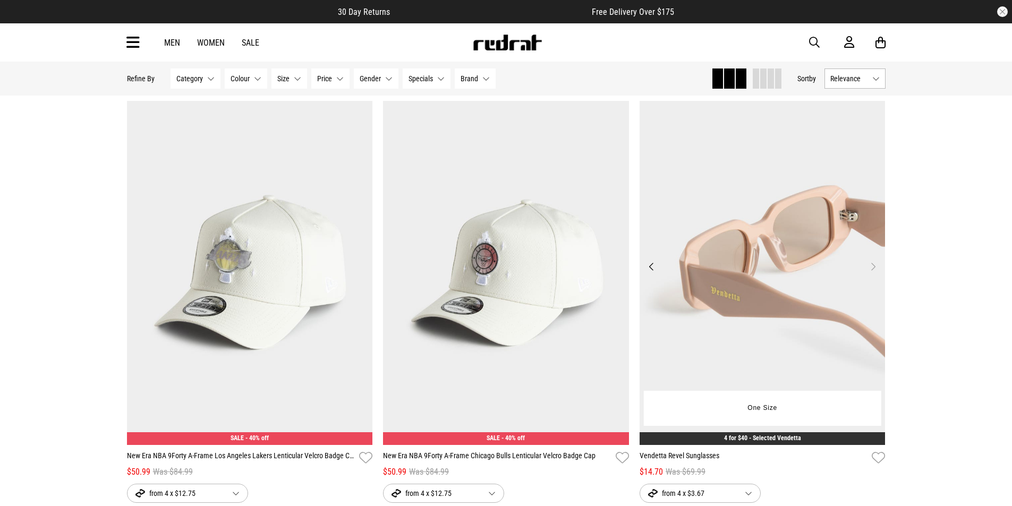
click at [701, 337] on img at bounding box center [762, 273] width 246 height 344
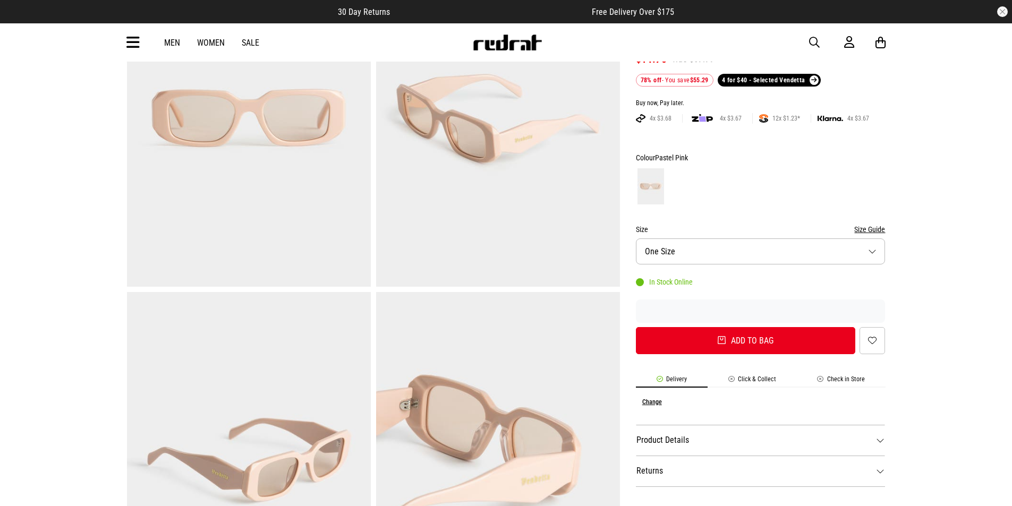
scroll to position [159, 0]
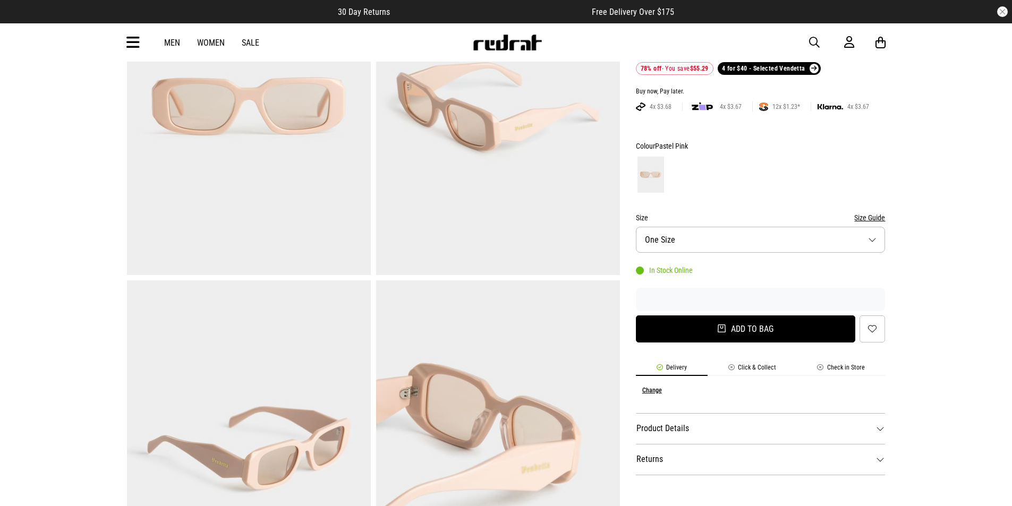
click at [702, 331] on button "Add to bag" at bounding box center [746, 328] width 220 height 27
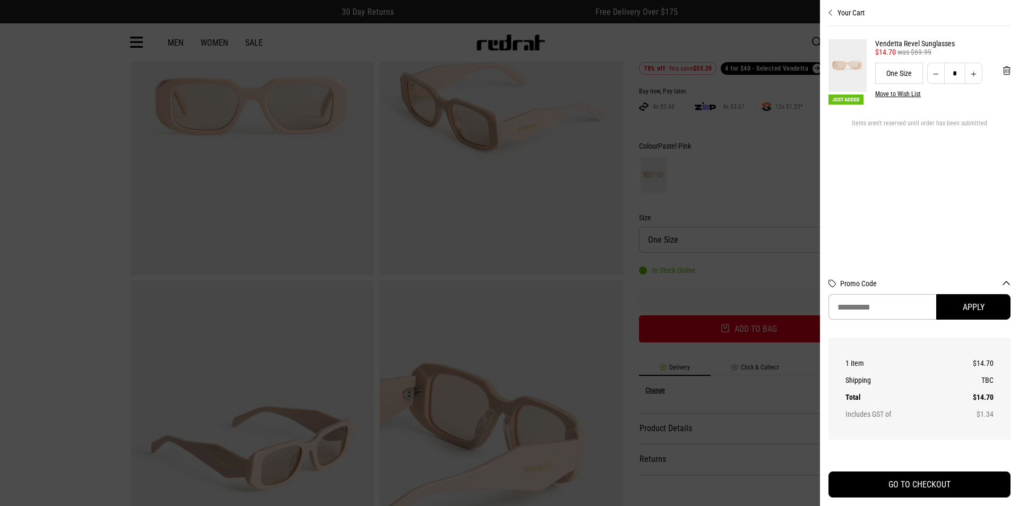
click at [569, 293] on div at bounding box center [509, 253] width 1019 height 506
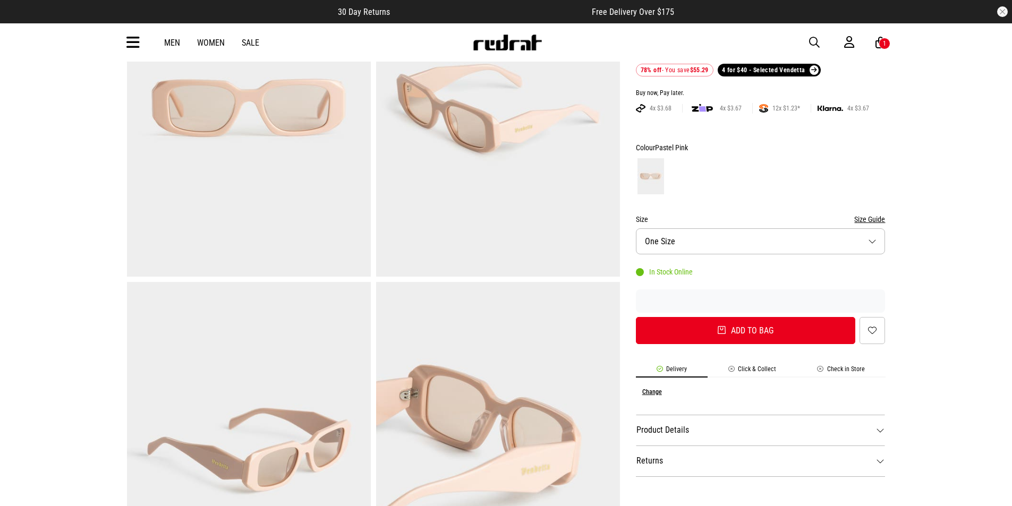
scroll to position [0, 0]
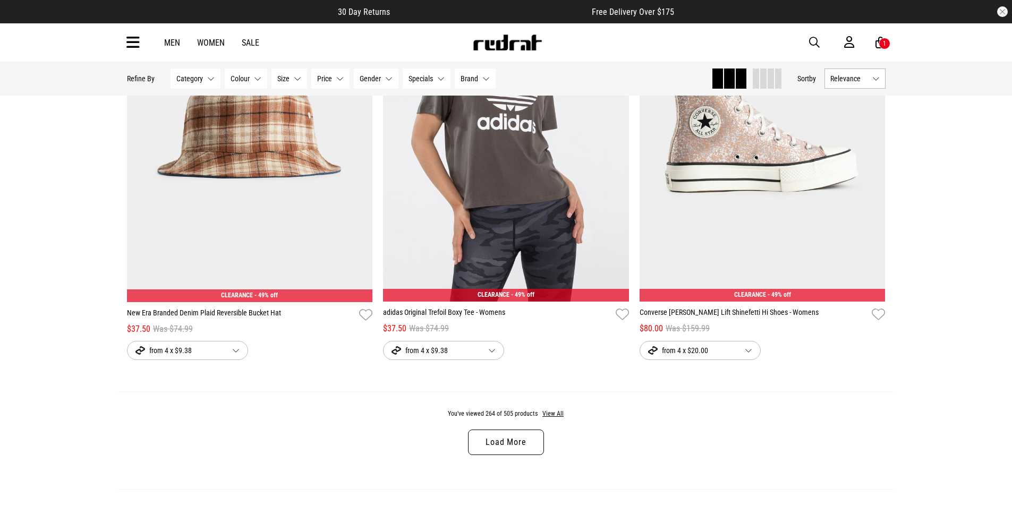
scroll to position [3278, 0]
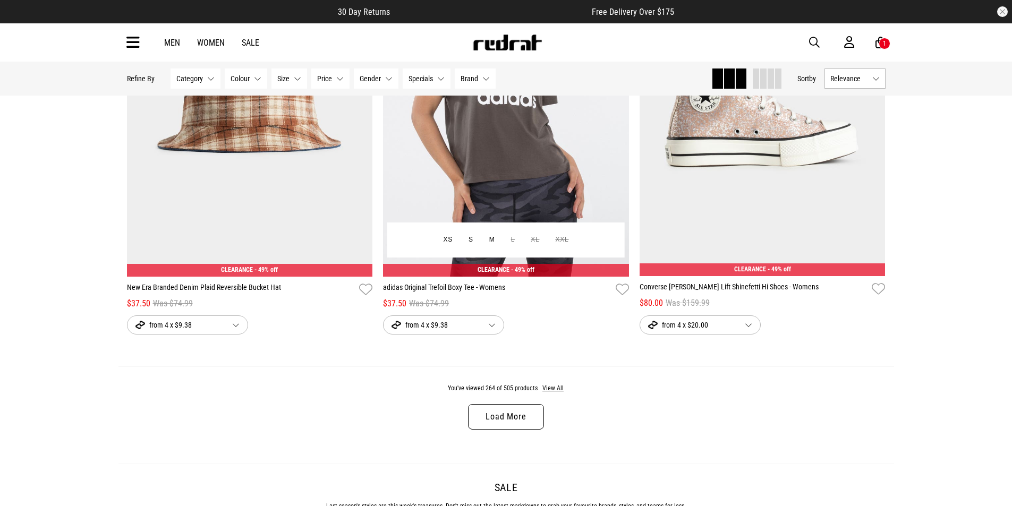
click at [448, 159] on img at bounding box center [506, 104] width 246 height 344
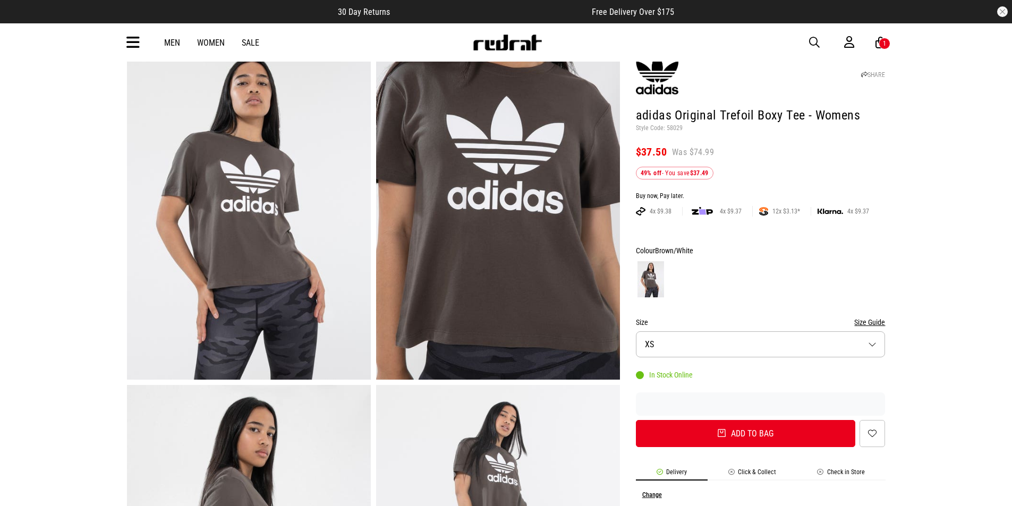
scroll to position [53, 0]
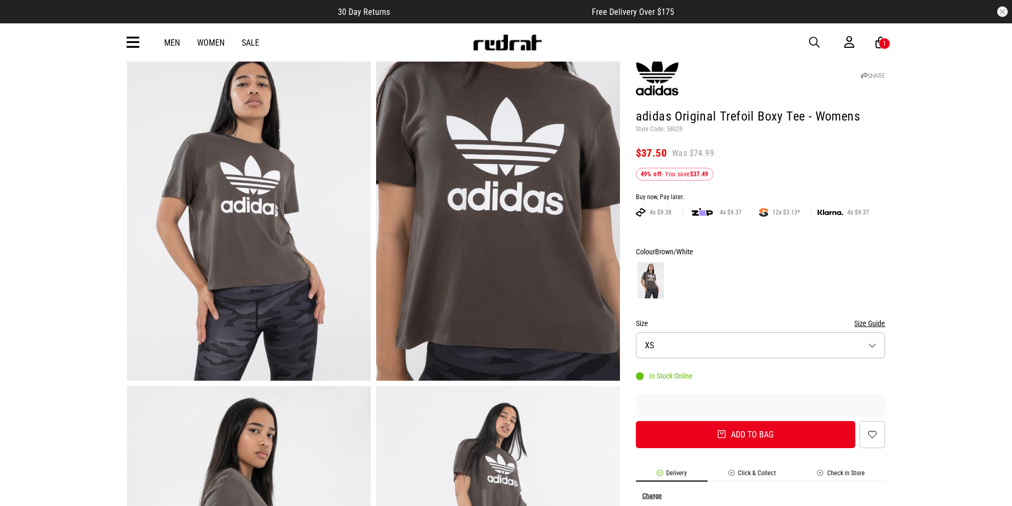
click at [666, 342] on button "Size XS" at bounding box center [761, 345] width 250 height 26
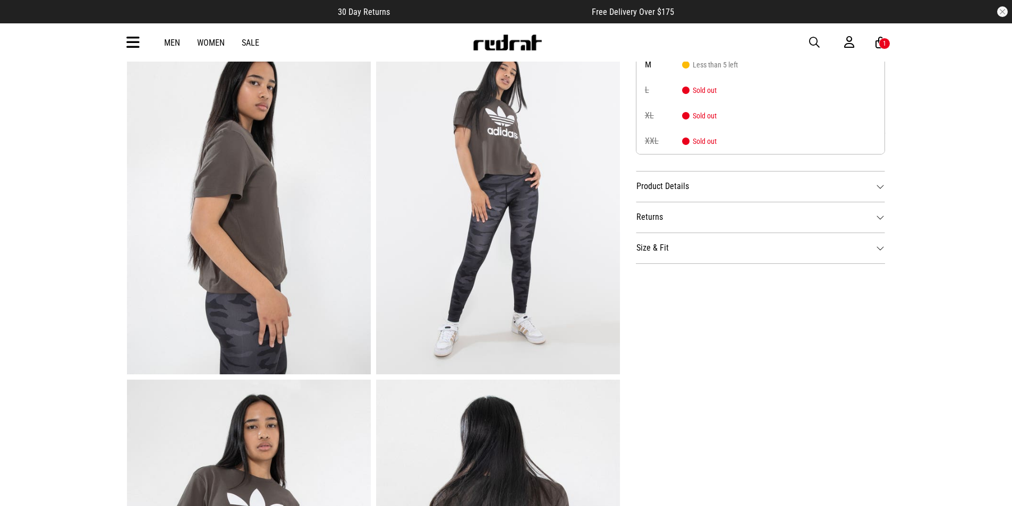
scroll to position [372, 0]
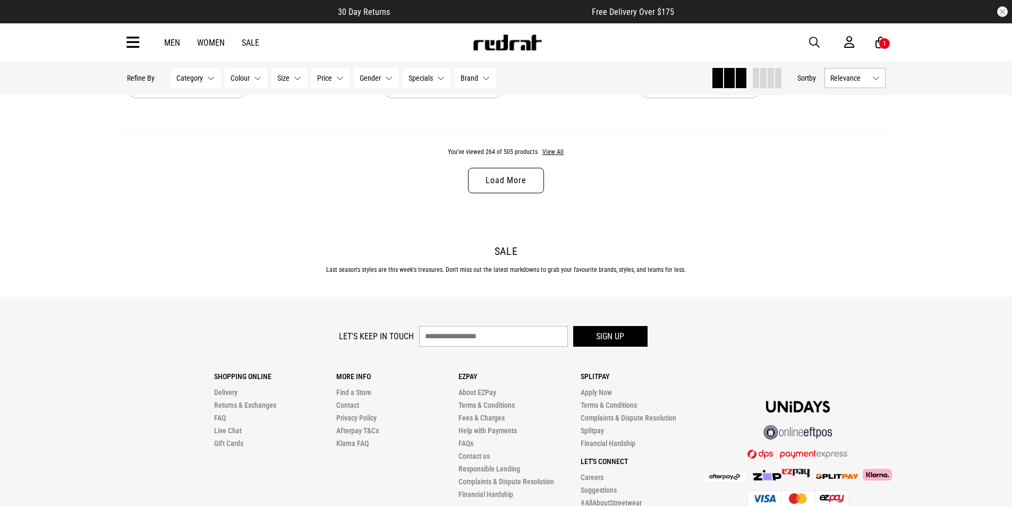
click at [501, 186] on link "Load More" at bounding box center [505, 180] width 75 height 25
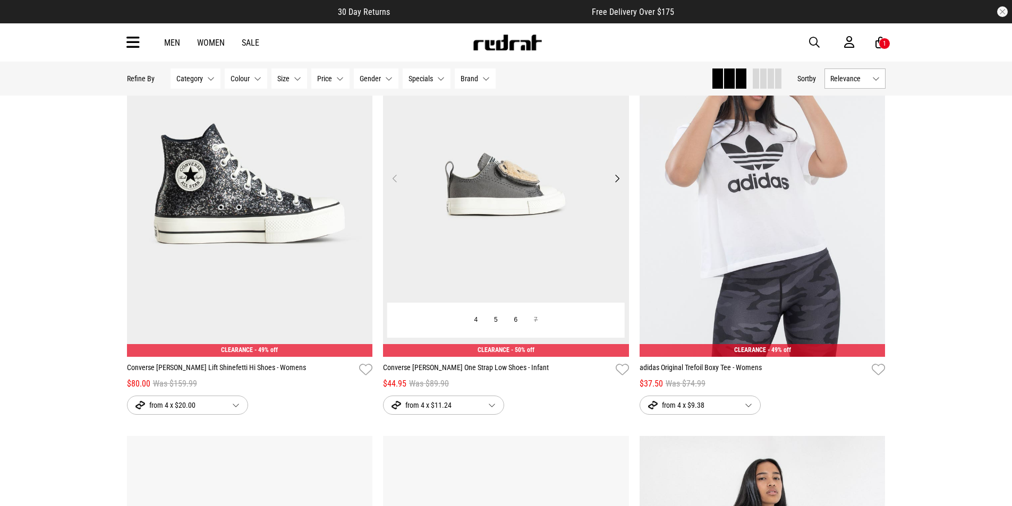
scroll to position [3618, 0]
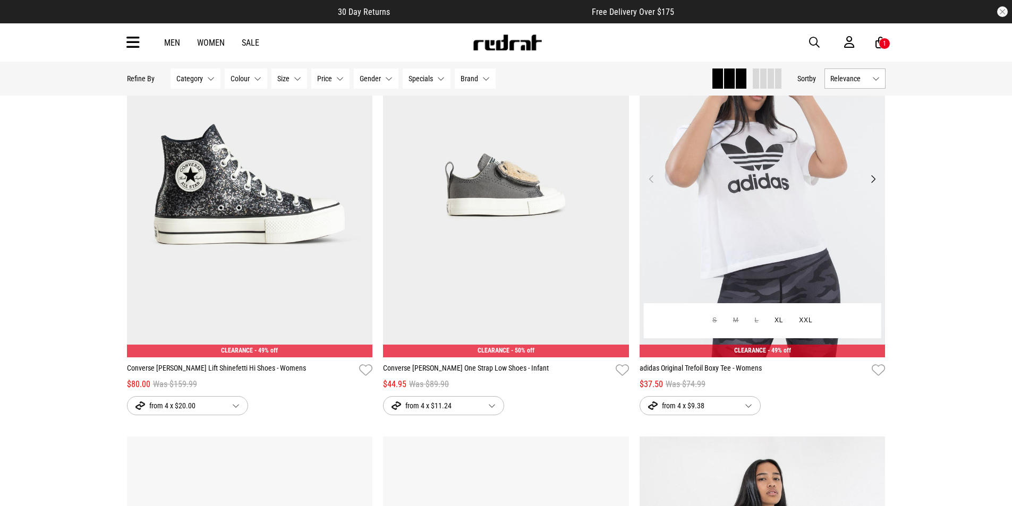
click at [734, 249] on img at bounding box center [762, 185] width 246 height 344
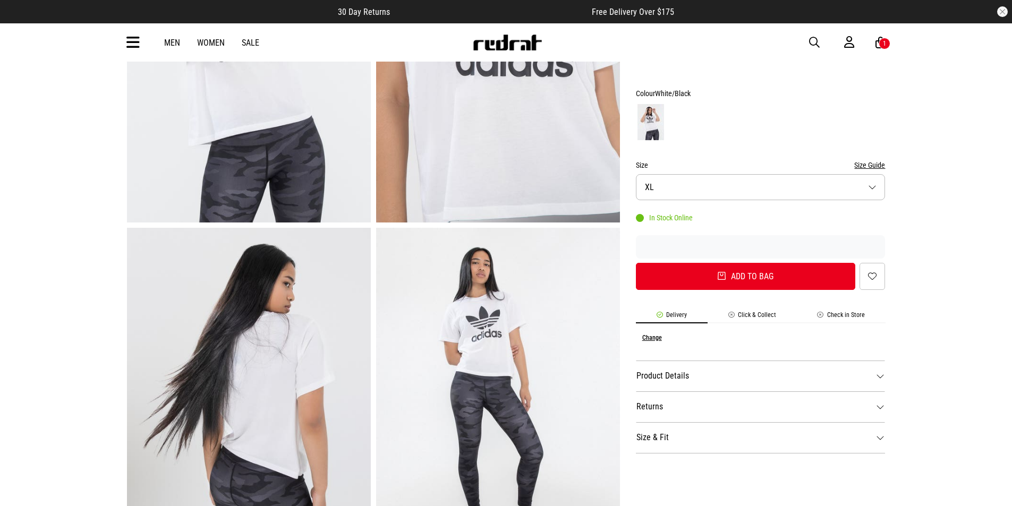
scroll to position [212, 0]
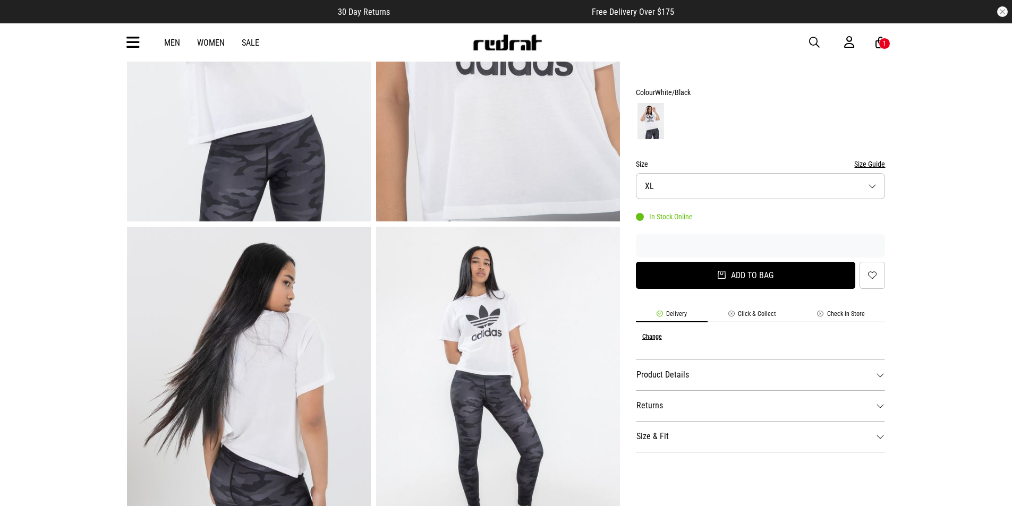
click at [718, 277] on button "Add to bag" at bounding box center [746, 275] width 220 height 27
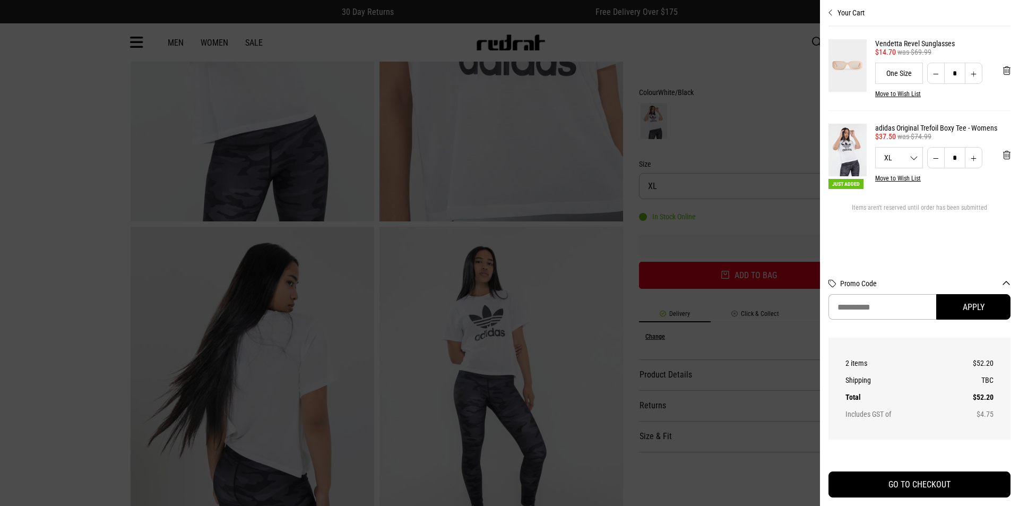
click at [385, 282] on div at bounding box center [509, 253] width 1019 height 506
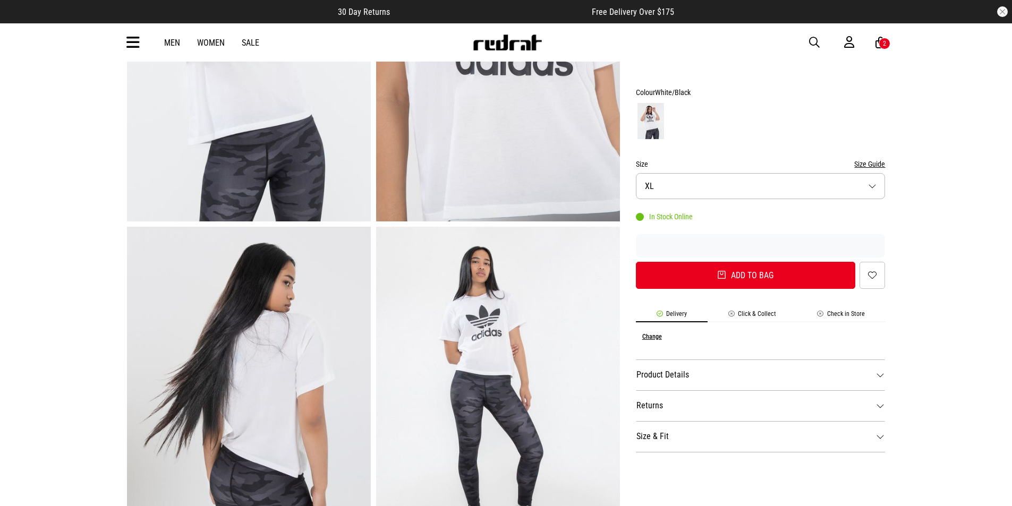
click at [176, 37] on div "Men Women Sale Sign in New Back Footwear Back Mens Back Womens Back Youth & Kid…" at bounding box center [505, 42] width 775 height 38
click at [175, 41] on link "Men" at bounding box center [172, 43] width 16 height 10
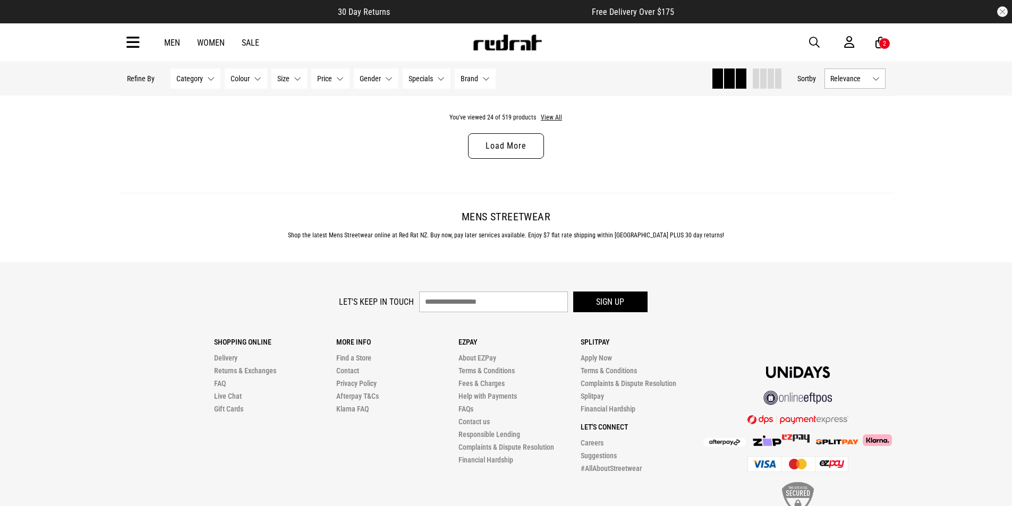
scroll to position [3436, 0]
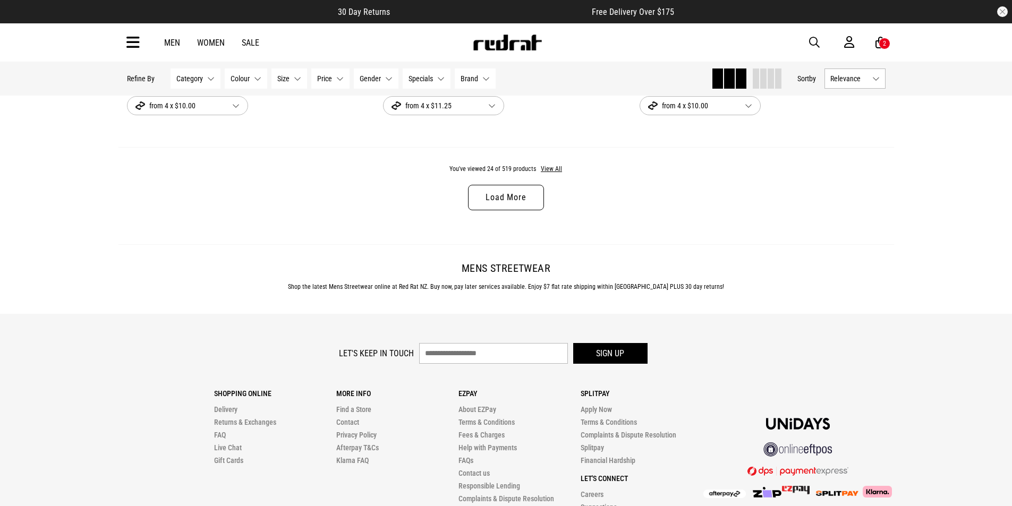
click at [529, 206] on link "Load More" at bounding box center [505, 197] width 75 height 25
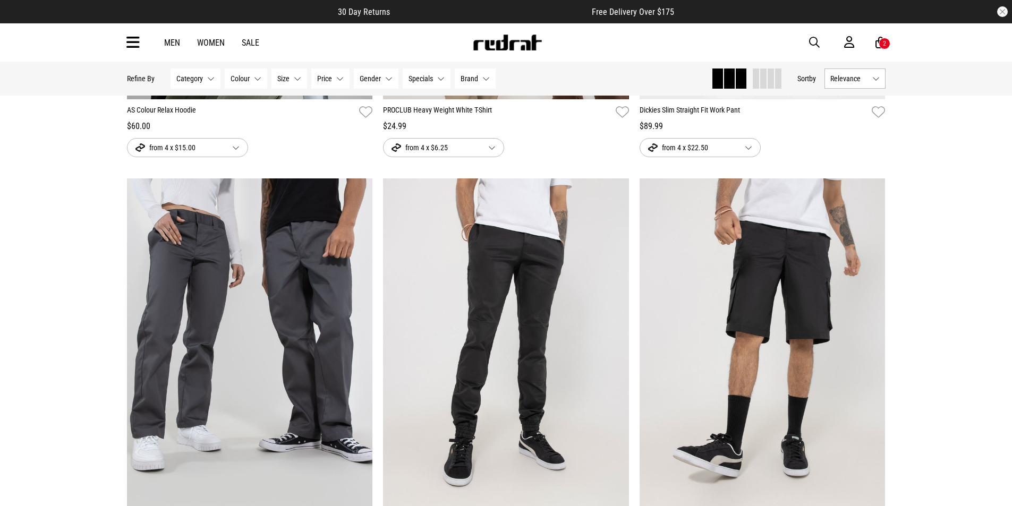
scroll to position [6356, 0]
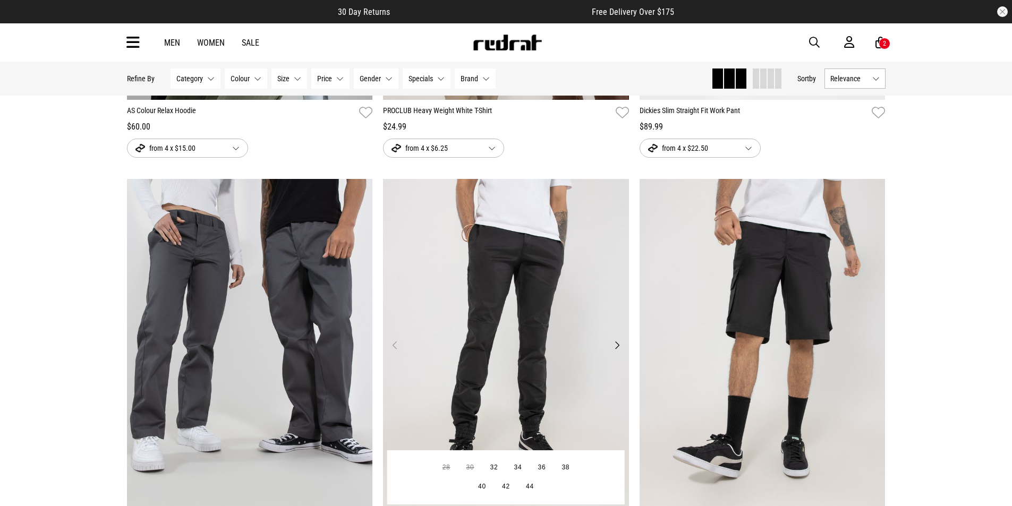
click at [621, 350] on button "Next" at bounding box center [616, 345] width 13 height 13
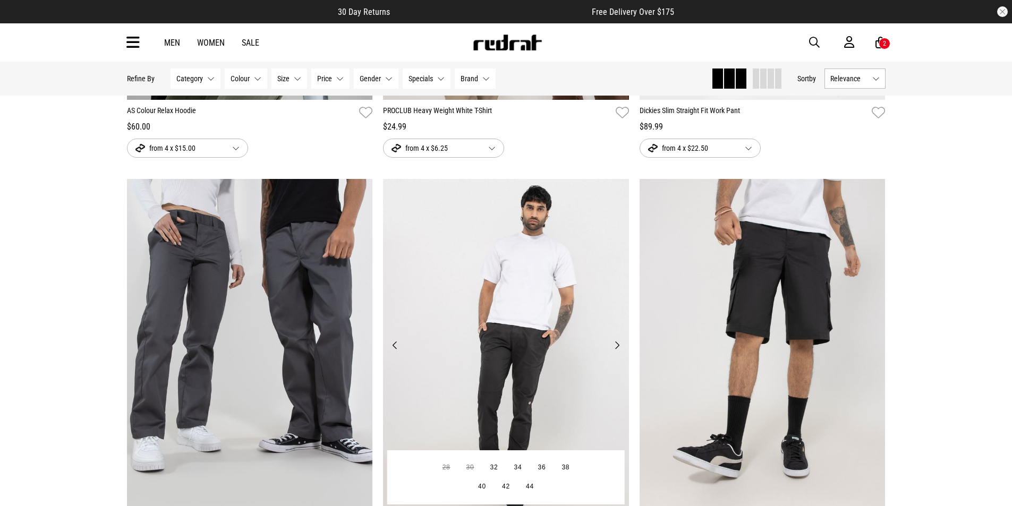
click at [621, 350] on button "Next" at bounding box center [616, 345] width 13 height 13
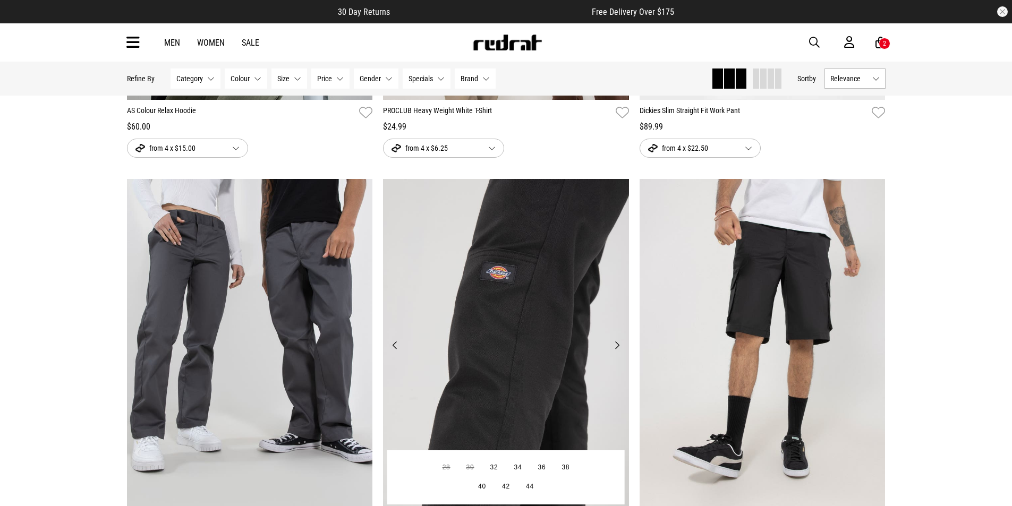
click at [621, 350] on button "Next" at bounding box center [616, 345] width 13 height 13
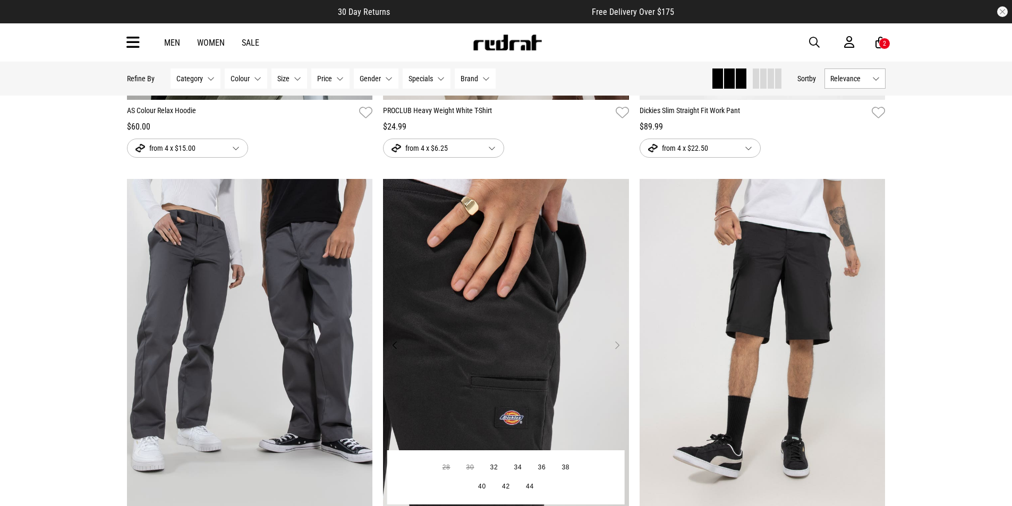
click at [621, 350] on button "Next" at bounding box center [616, 345] width 13 height 13
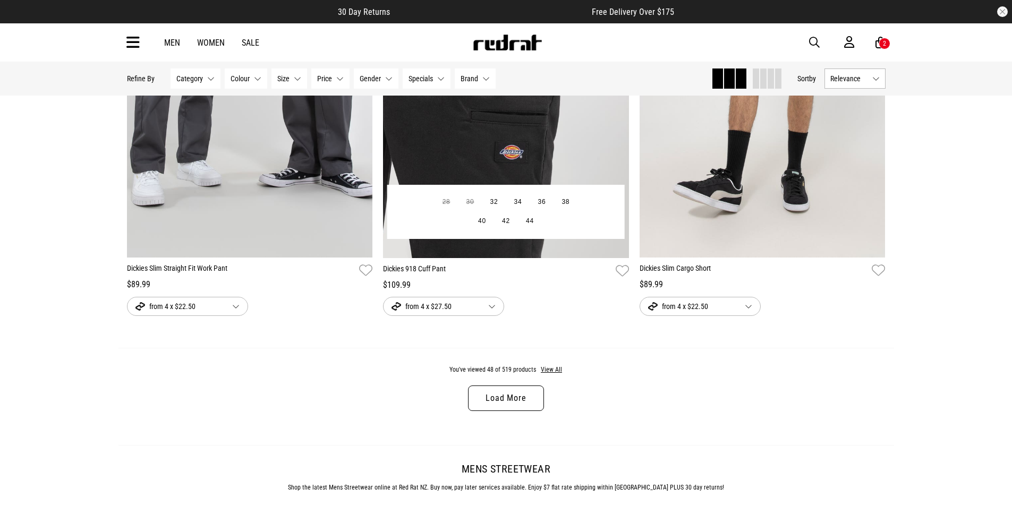
scroll to position [6834, 0]
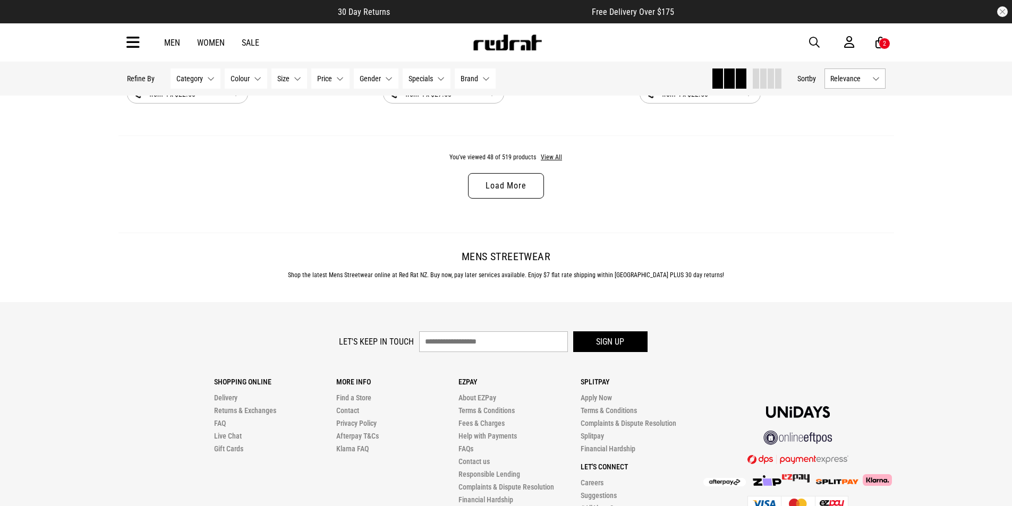
click at [515, 191] on link "Load More" at bounding box center [505, 185] width 75 height 25
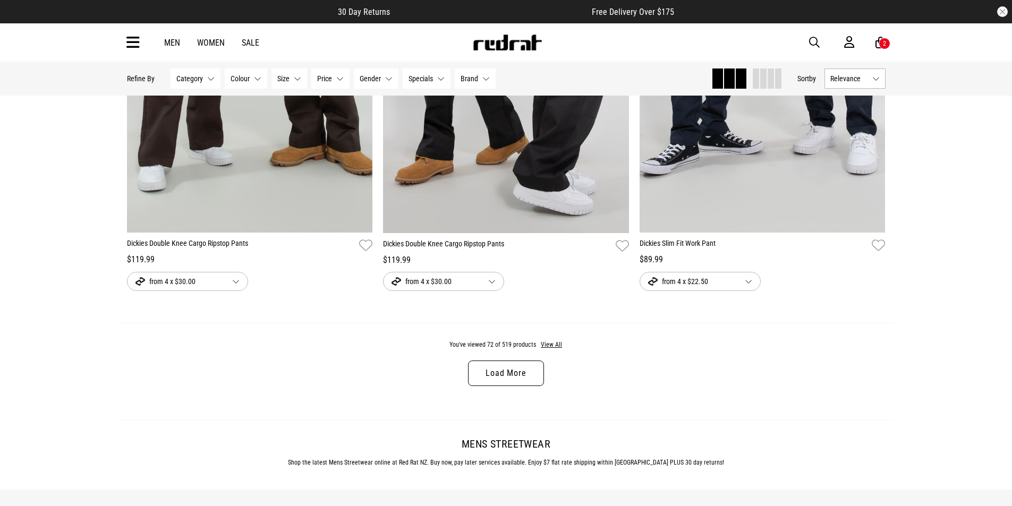
scroll to position [10179, 0]
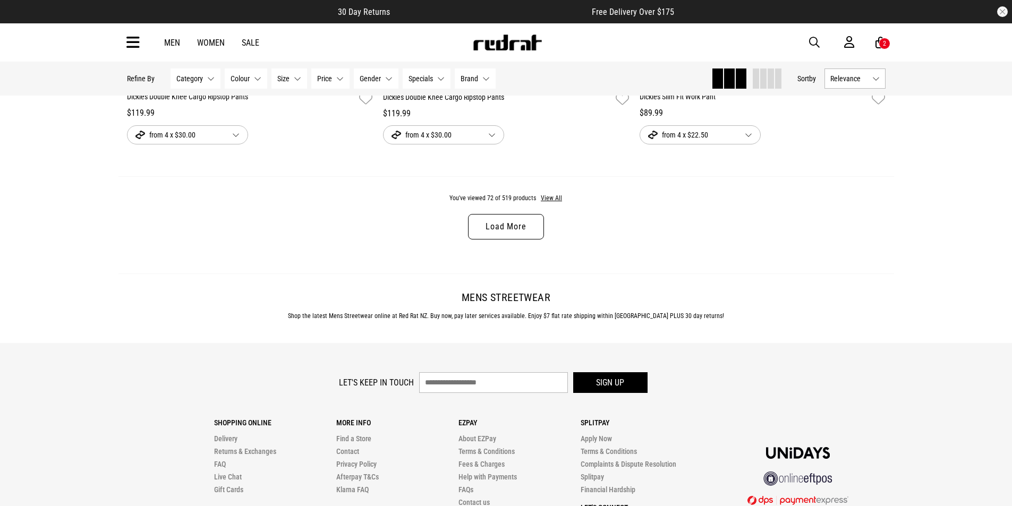
click at [510, 238] on link "Load More" at bounding box center [505, 226] width 75 height 25
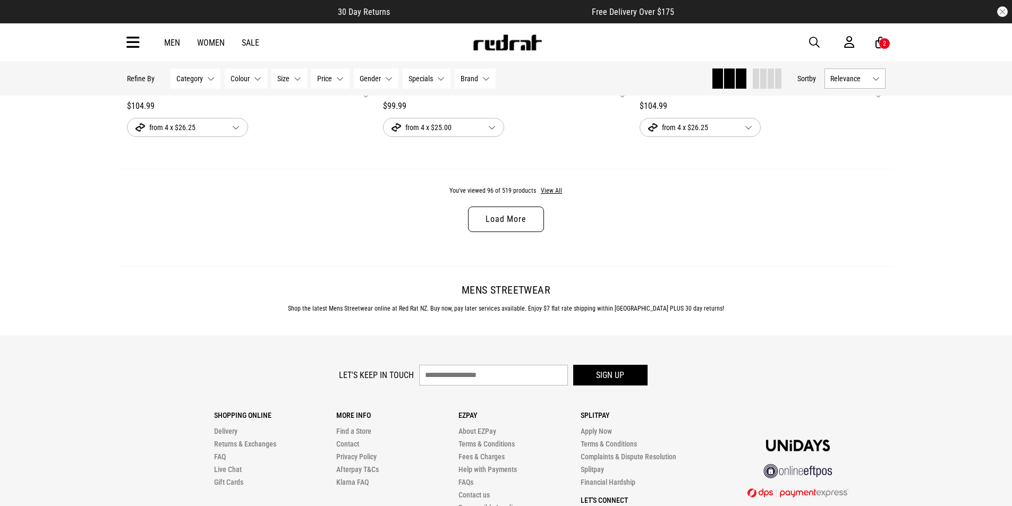
scroll to position [13578, 0]
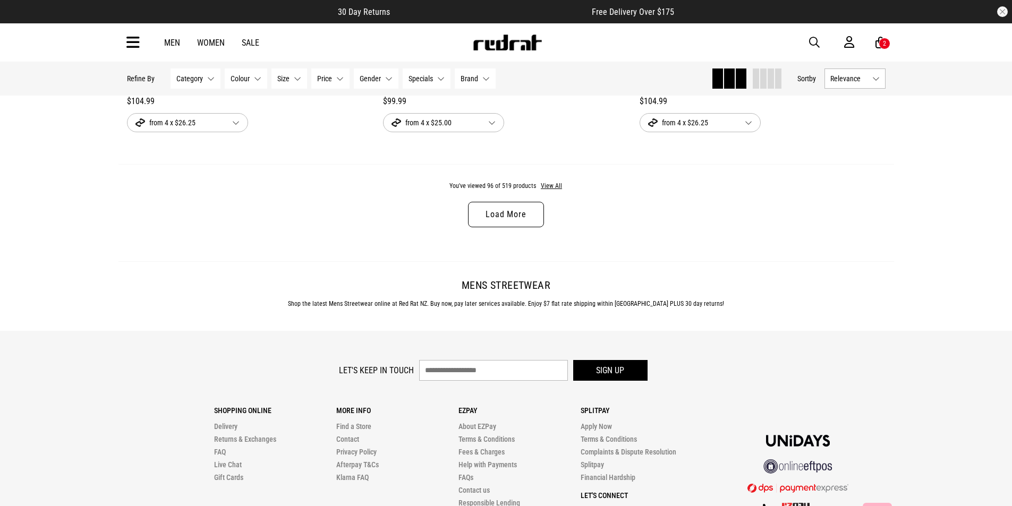
click at [530, 227] on link "Load More" at bounding box center [505, 214] width 75 height 25
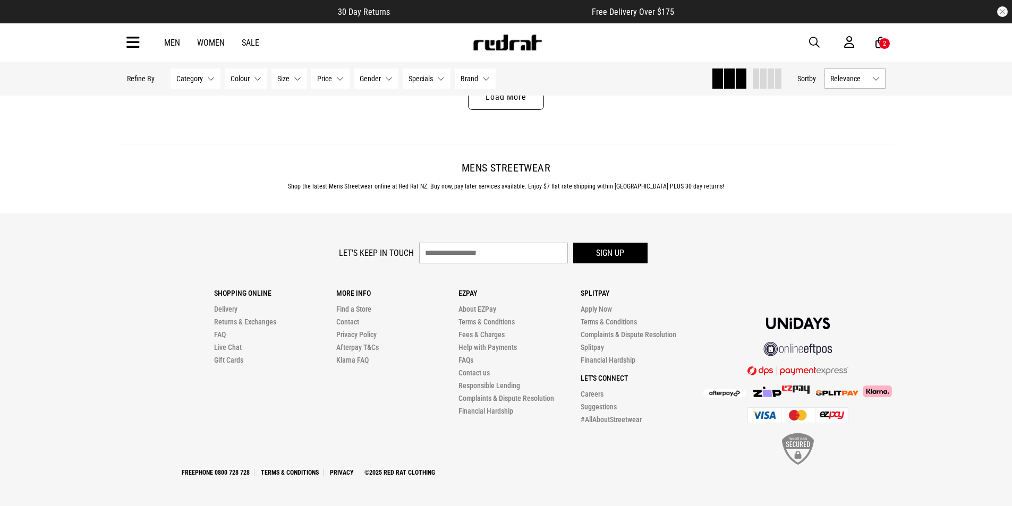
scroll to position [16976, 0]
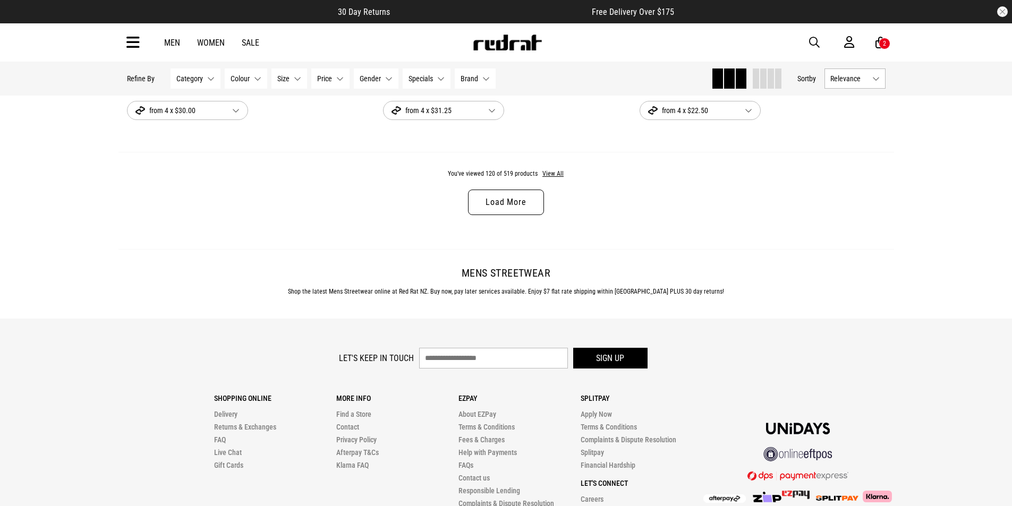
click at [508, 215] on link "Load More" at bounding box center [505, 202] width 75 height 25
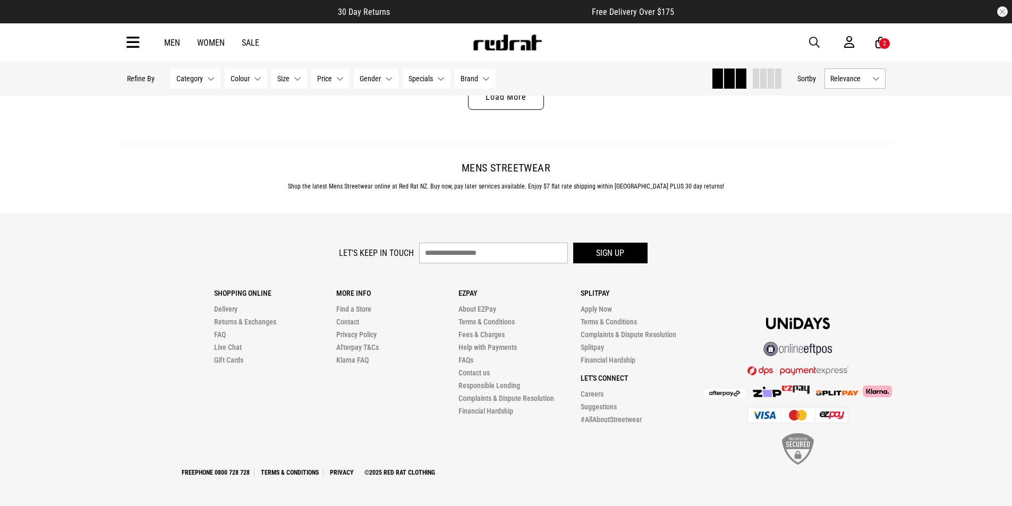
scroll to position [20441, 0]
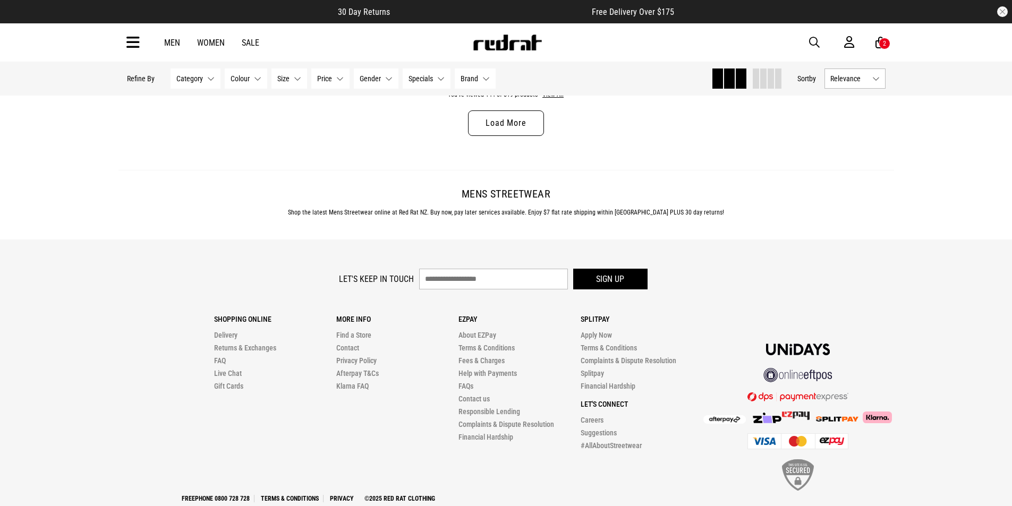
click at [517, 136] on link "Load More" at bounding box center [505, 122] width 75 height 25
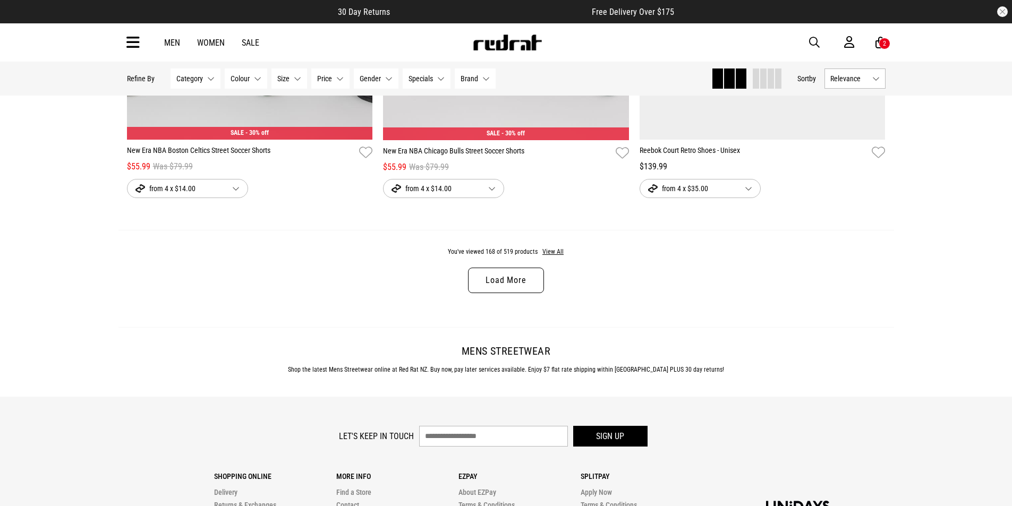
scroll to position [23786, 0]
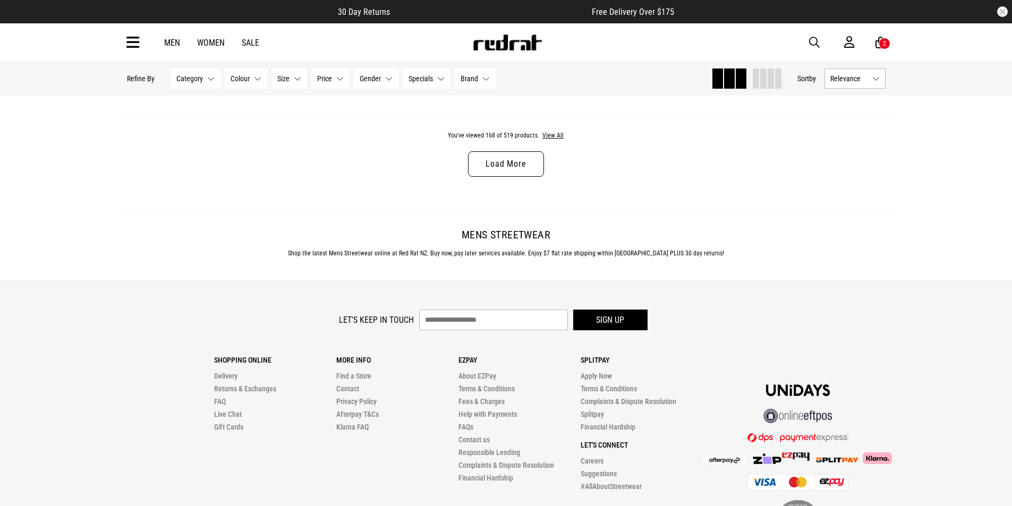
click at [511, 177] on link "Load More" at bounding box center [505, 163] width 75 height 25
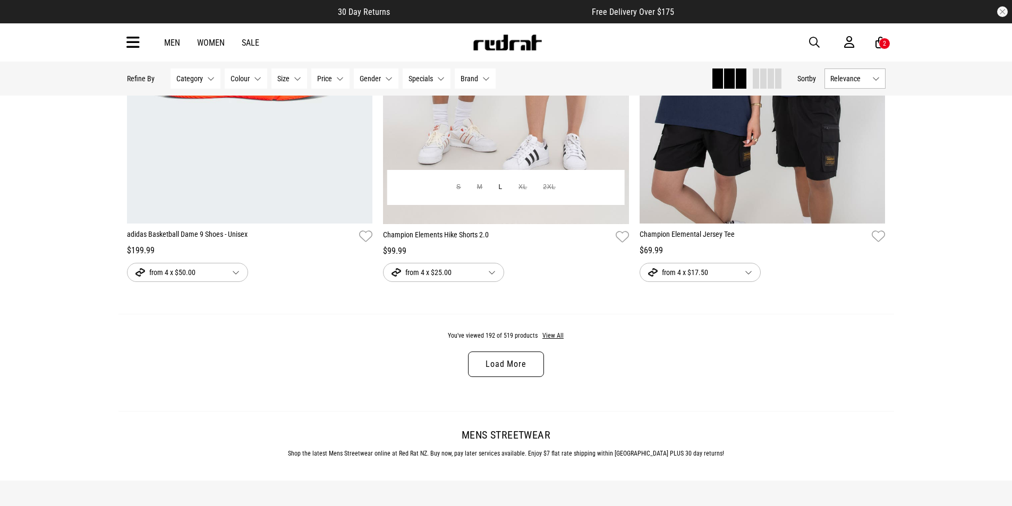
scroll to position [27062, 0]
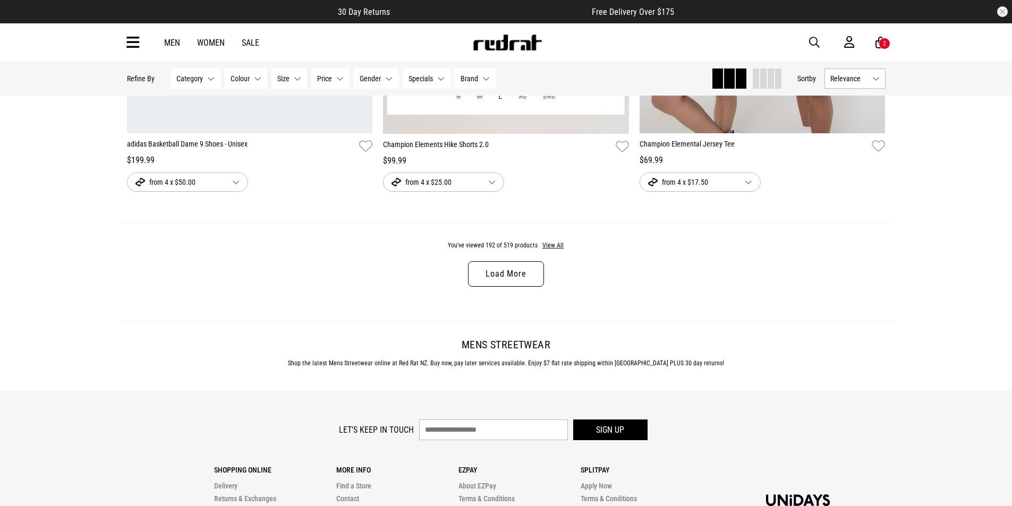
click at [526, 287] on link "Load More" at bounding box center [505, 273] width 75 height 25
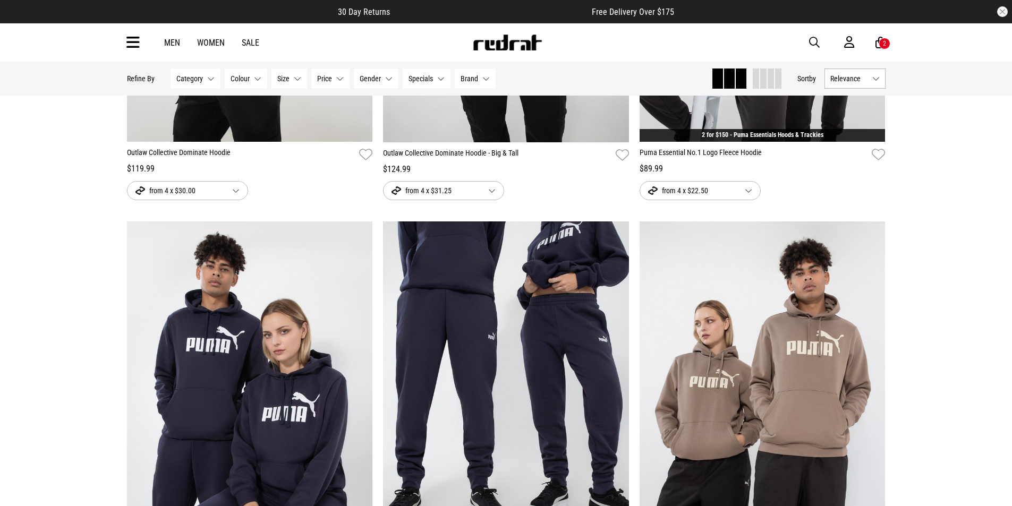
scroll to position [16867, 0]
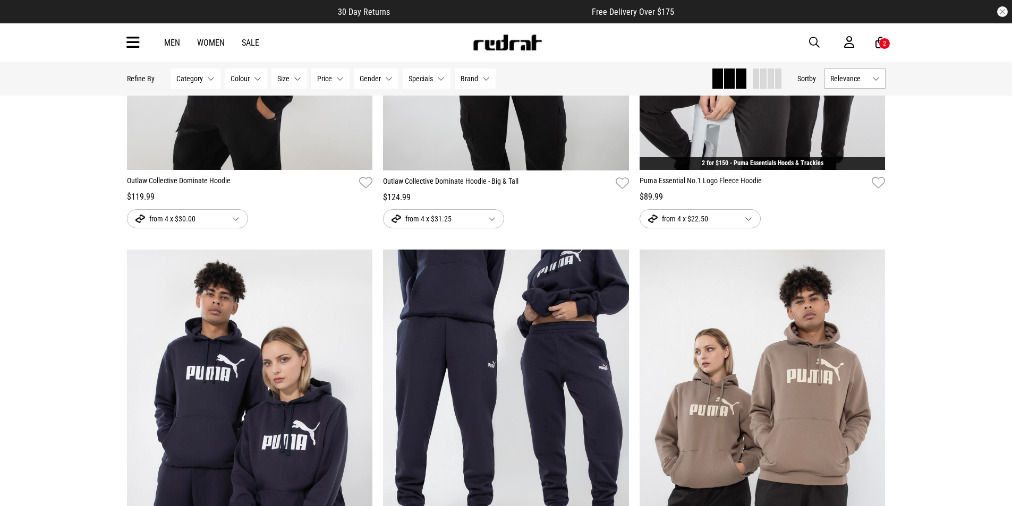
click at [385, 79] on button "Gender None selected" at bounding box center [376, 78] width 45 height 20
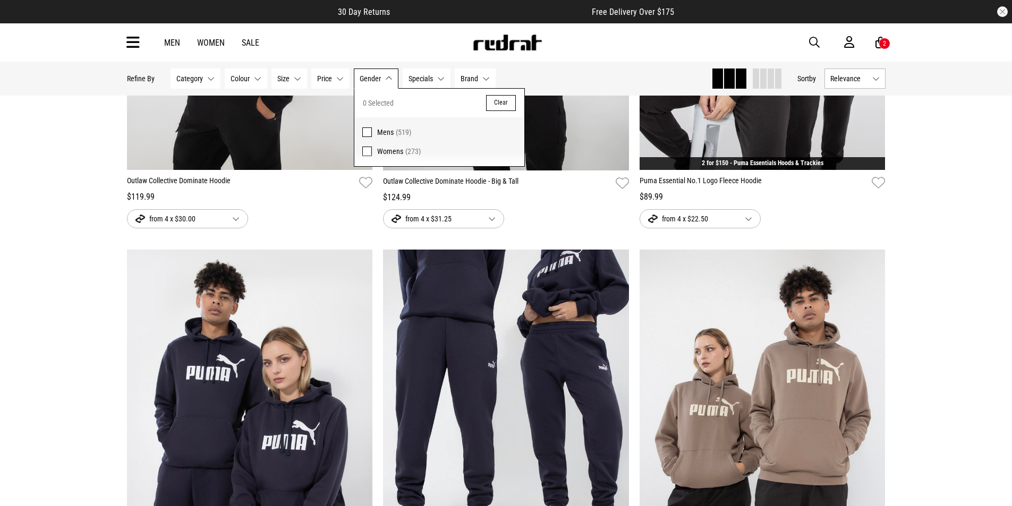
click at [384, 130] on span "Mens" at bounding box center [385, 132] width 16 height 8
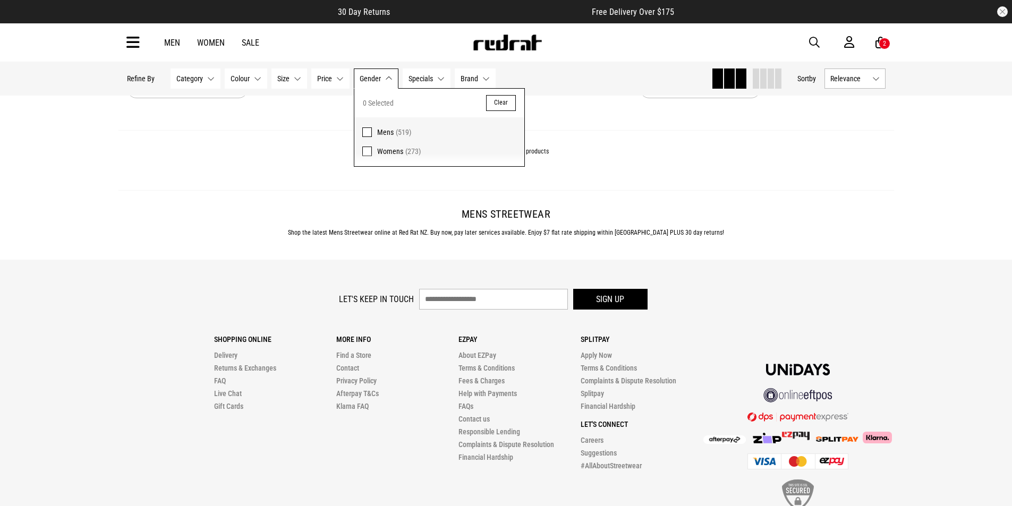
scroll to position [27168, 0]
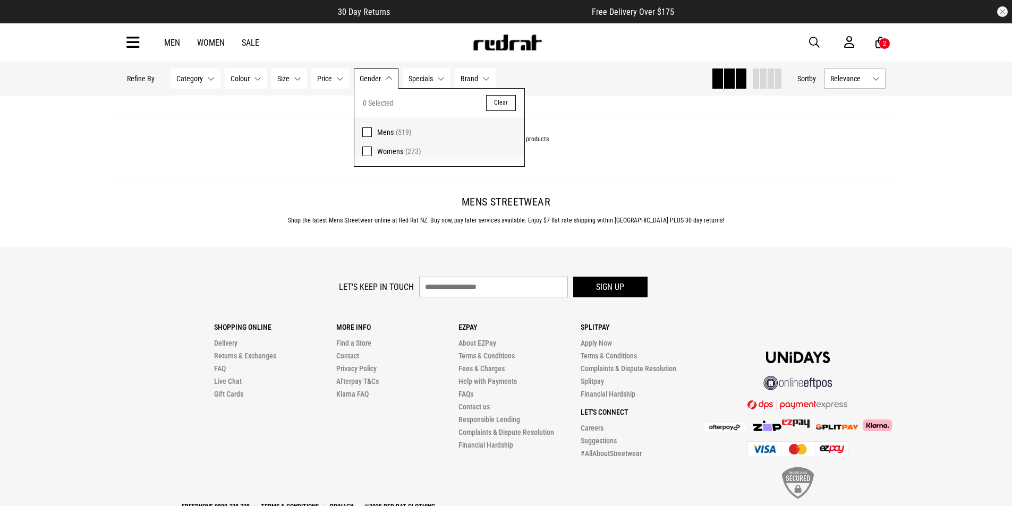
click at [236, 178] on div "You've viewed 192 of 519 products" at bounding box center [505, 148] width 775 height 60
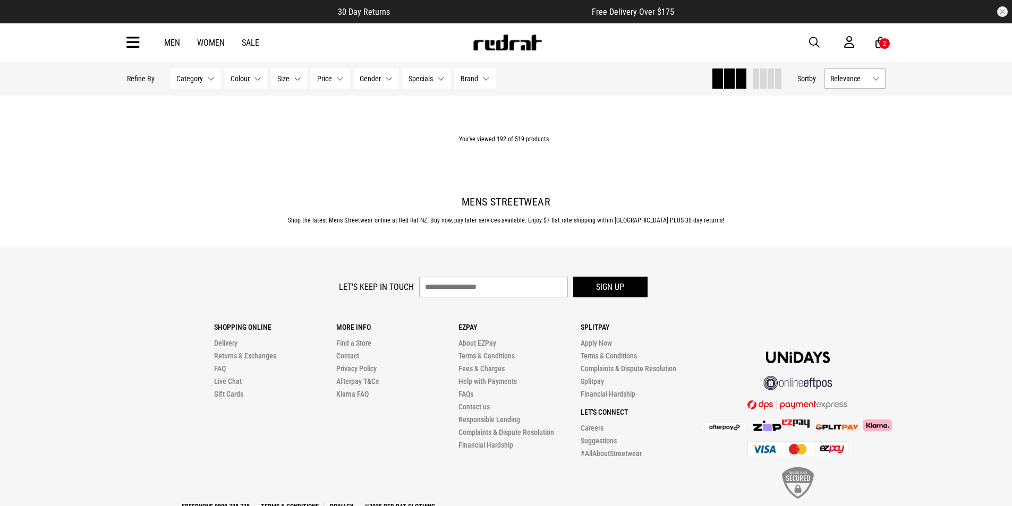
click at [291, 80] on button "Size None selected" at bounding box center [289, 78] width 36 height 20
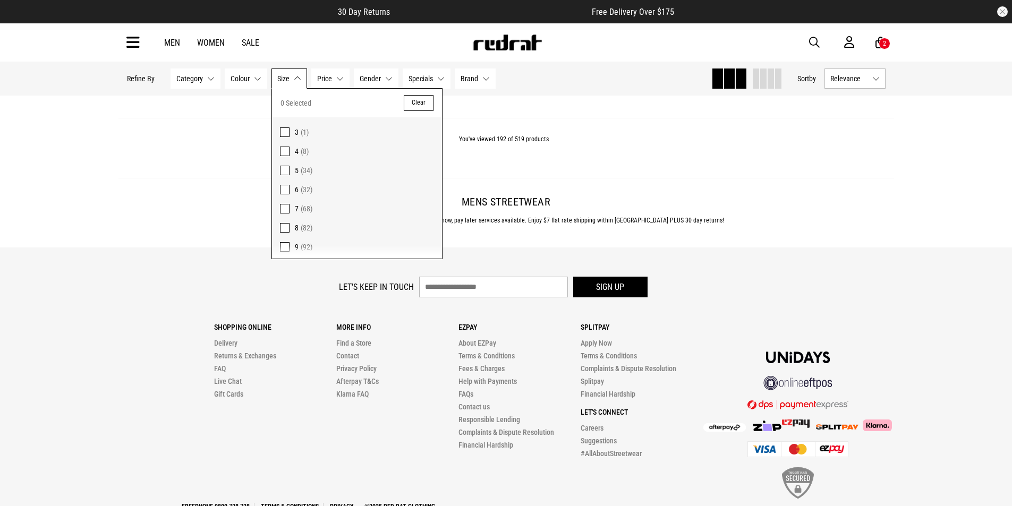
click at [306, 167] on span "(34)" at bounding box center [307, 170] width 12 height 8
click at [566, 178] on div "You've viewed 192 of 519 products" at bounding box center [505, 148] width 775 height 60
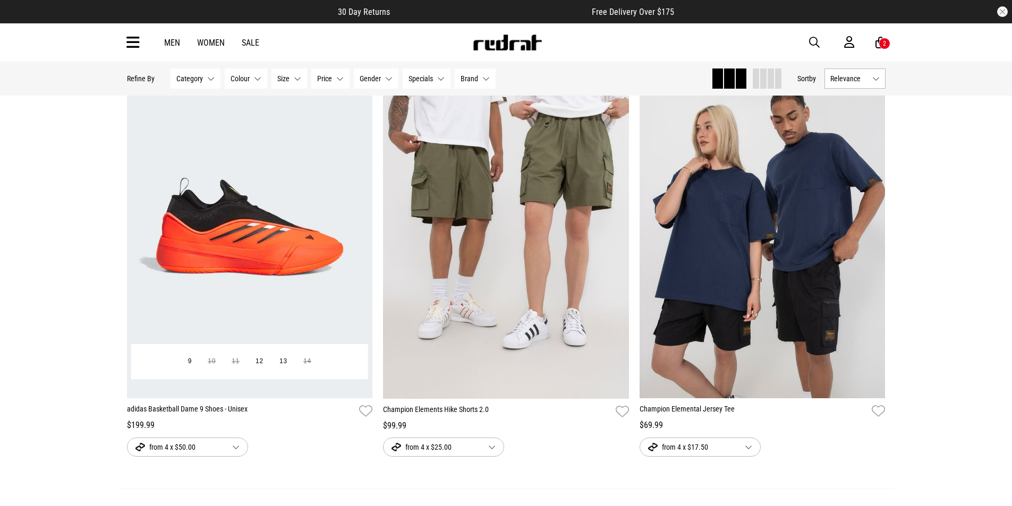
scroll to position [26797, 0]
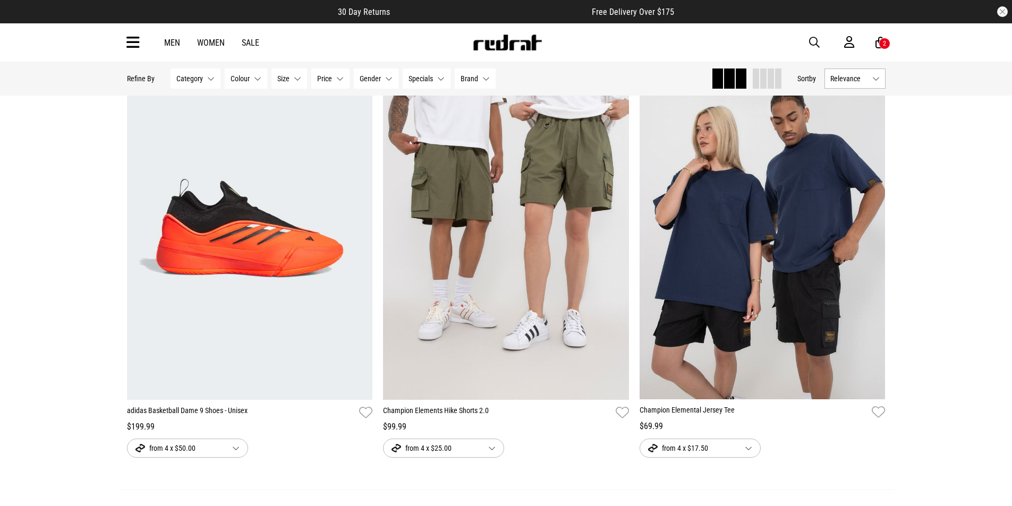
click at [141, 81] on p "Refine By" at bounding box center [141, 78] width 28 height 8
click at [198, 77] on span "Category" at bounding box center [189, 78] width 27 height 8
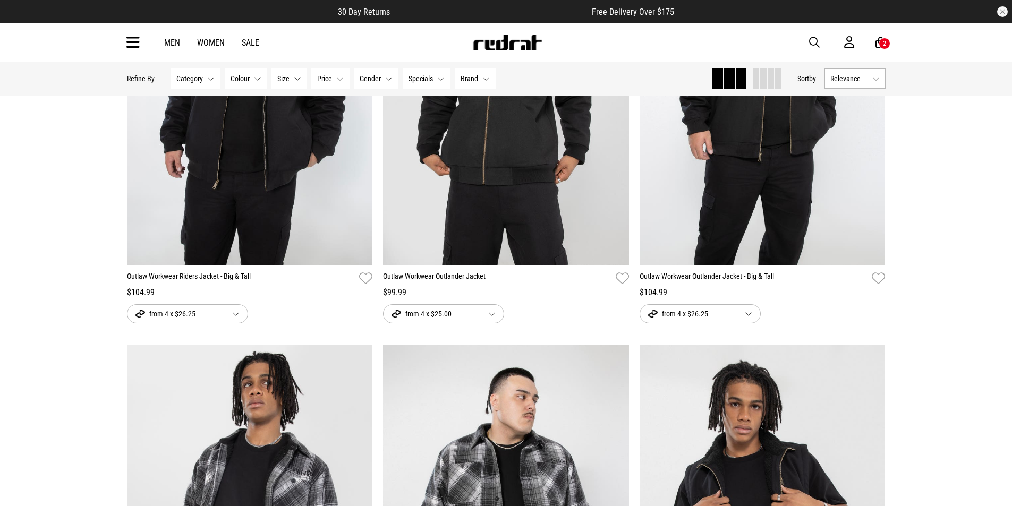
scroll to position [13379, 0]
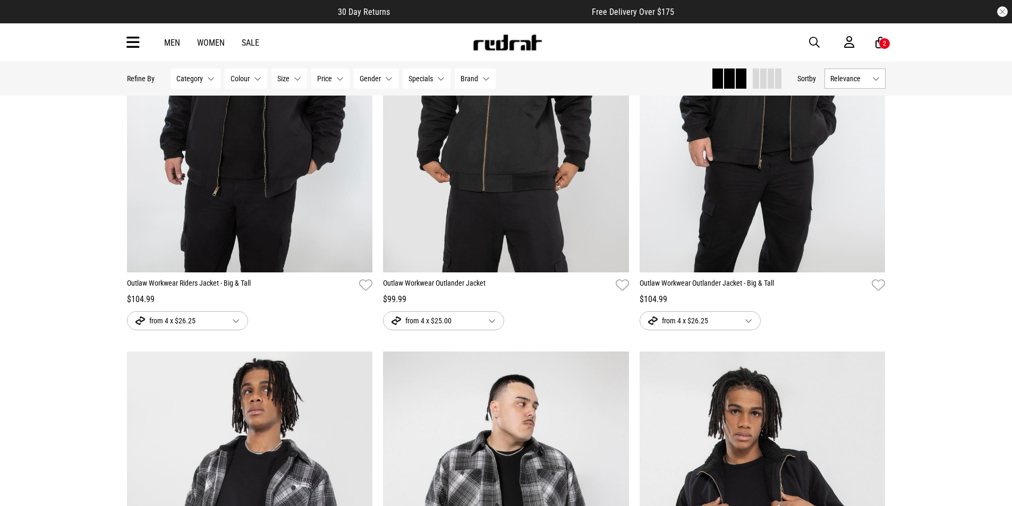
click at [248, 44] on link "Sale" at bounding box center [251, 43] width 18 height 10
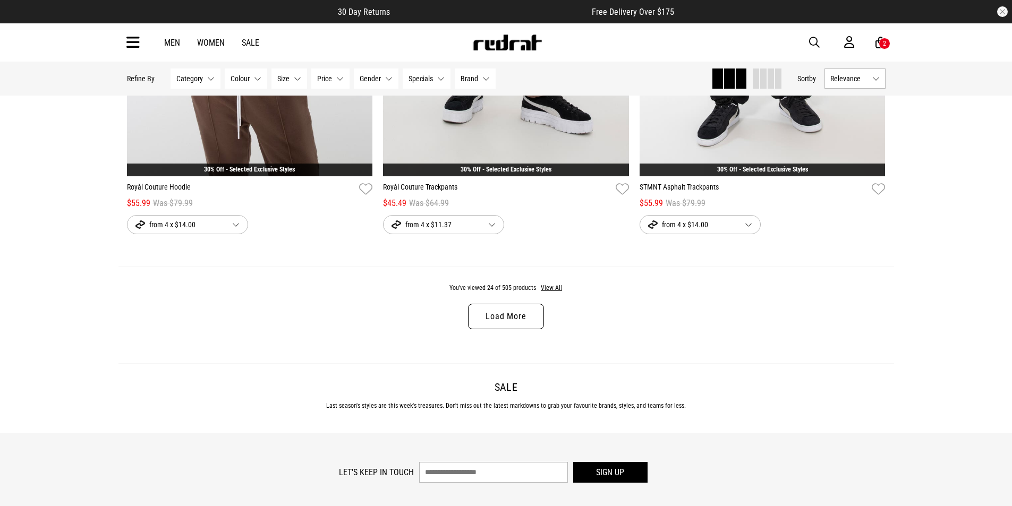
scroll to position [3278, 0]
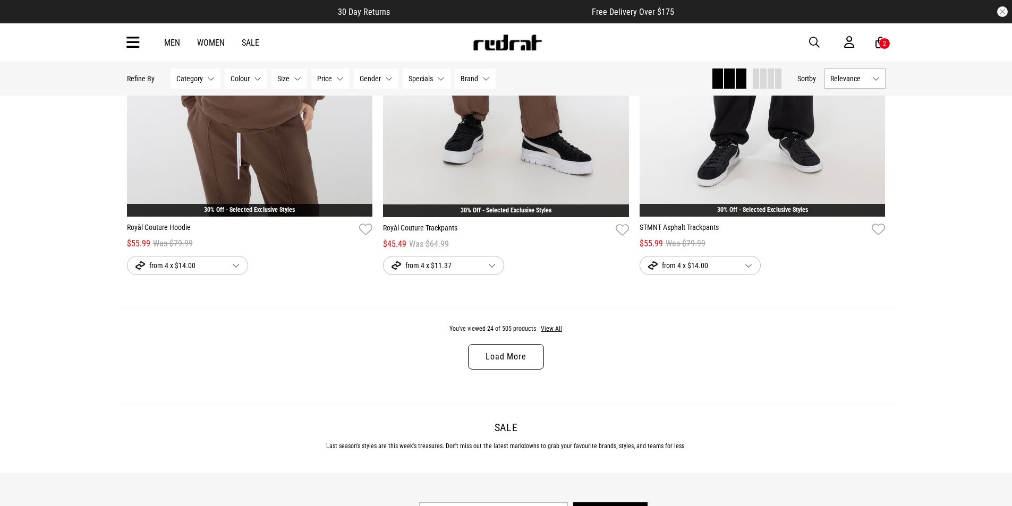
click at [493, 363] on link "Load More" at bounding box center [505, 356] width 75 height 25
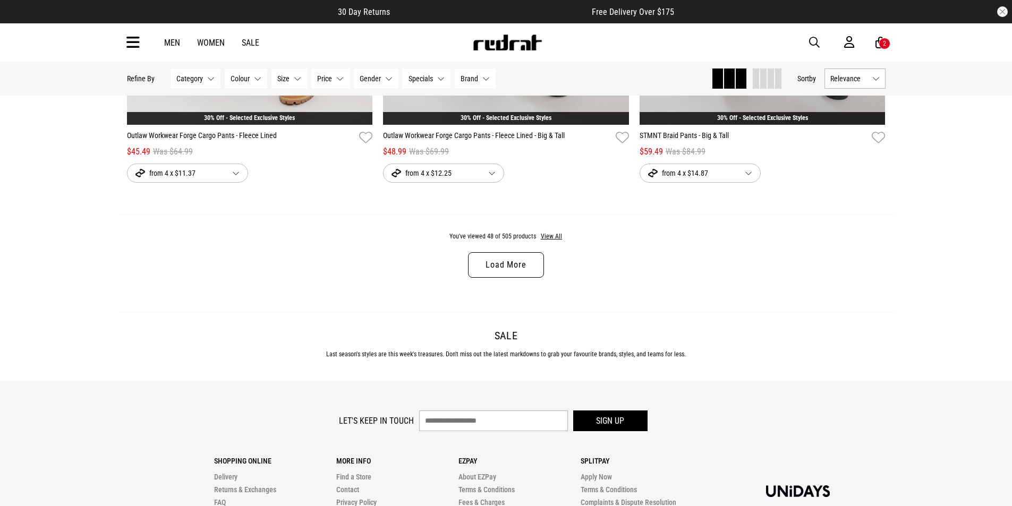
scroll to position [6615, 0]
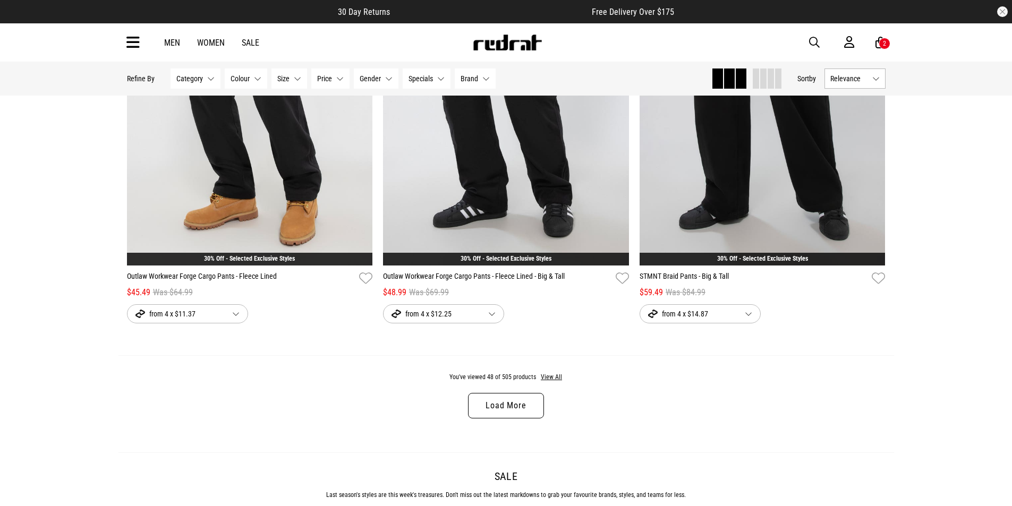
click at [505, 412] on link "Load More" at bounding box center [505, 405] width 75 height 25
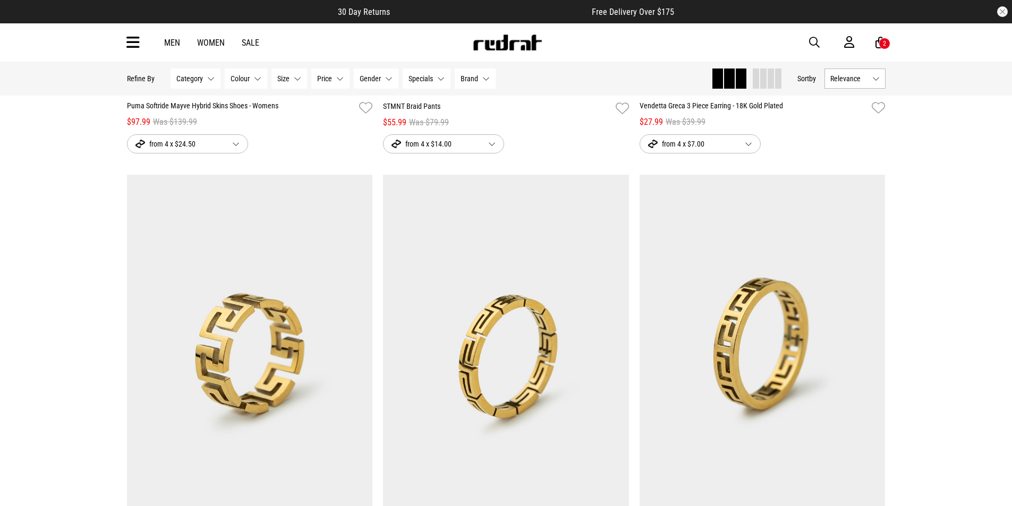
scroll to position [10067, 0]
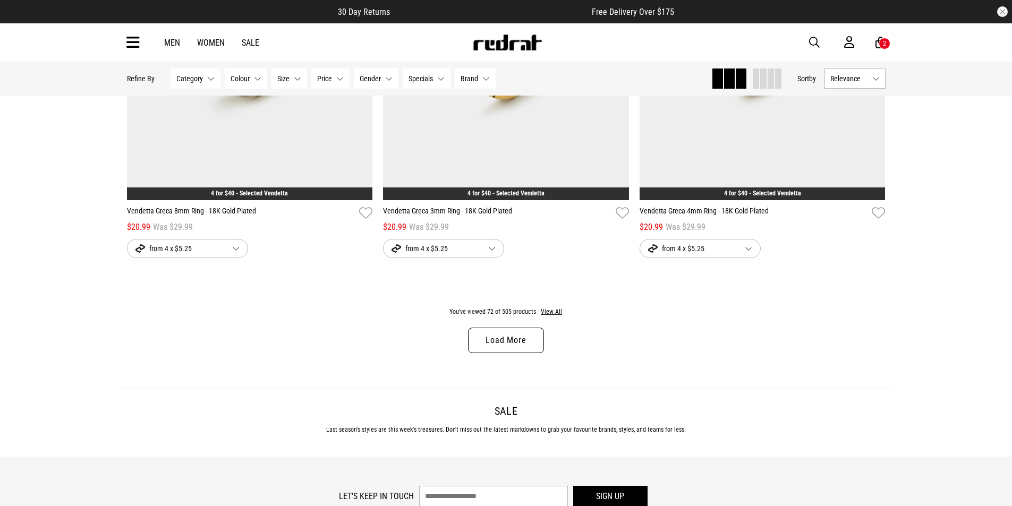
click at [520, 343] on link "Load More" at bounding box center [505, 340] width 75 height 25
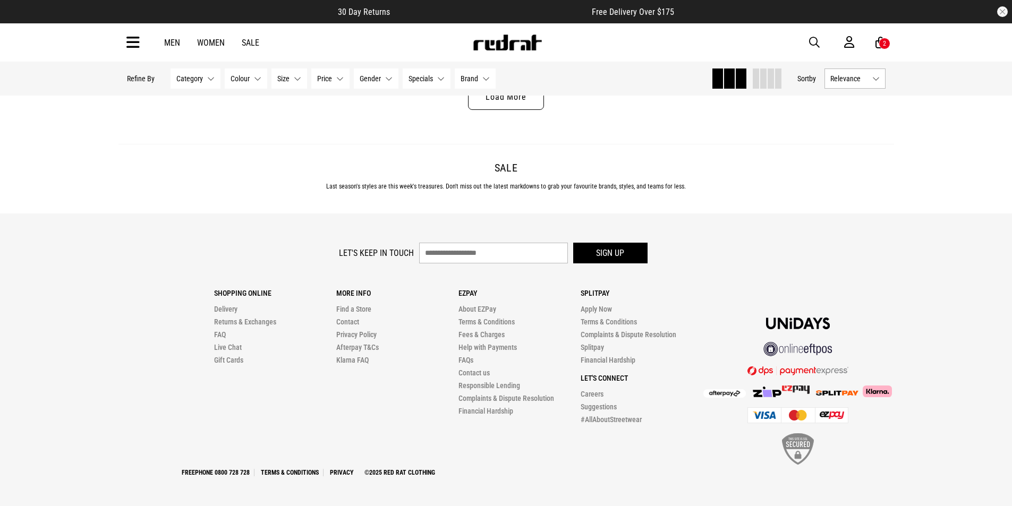
scroll to position [13556, 0]
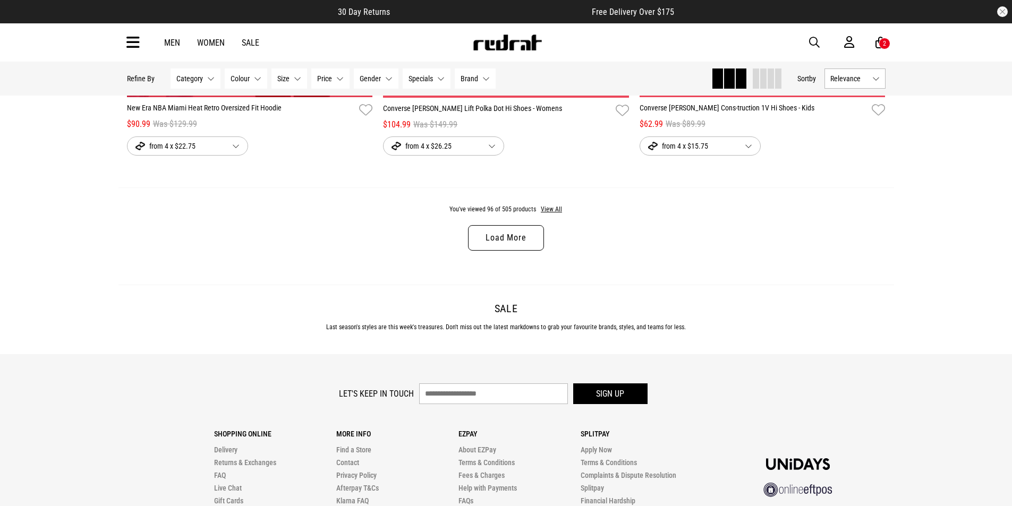
click at [517, 251] on link "Load More" at bounding box center [505, 237] width 75 height 25
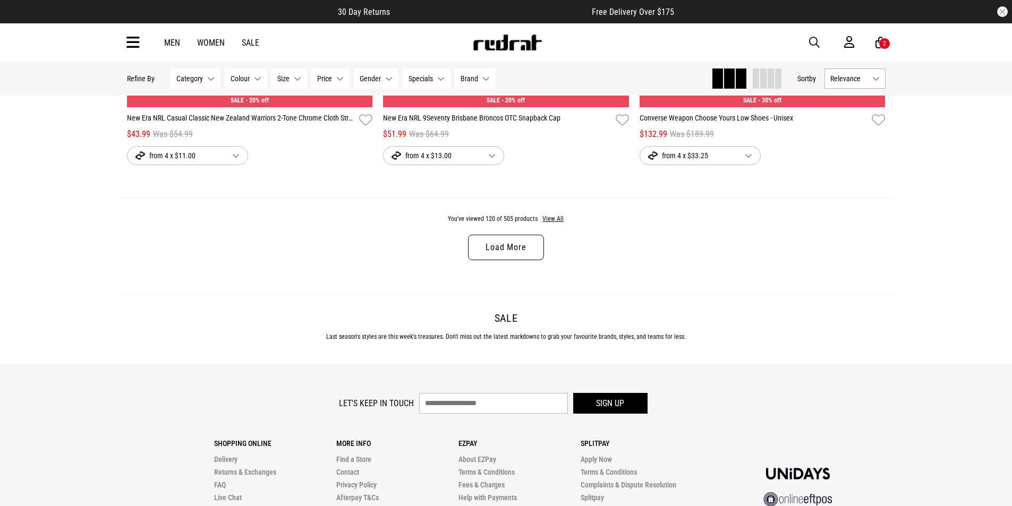
scroll to position [16945, 0]
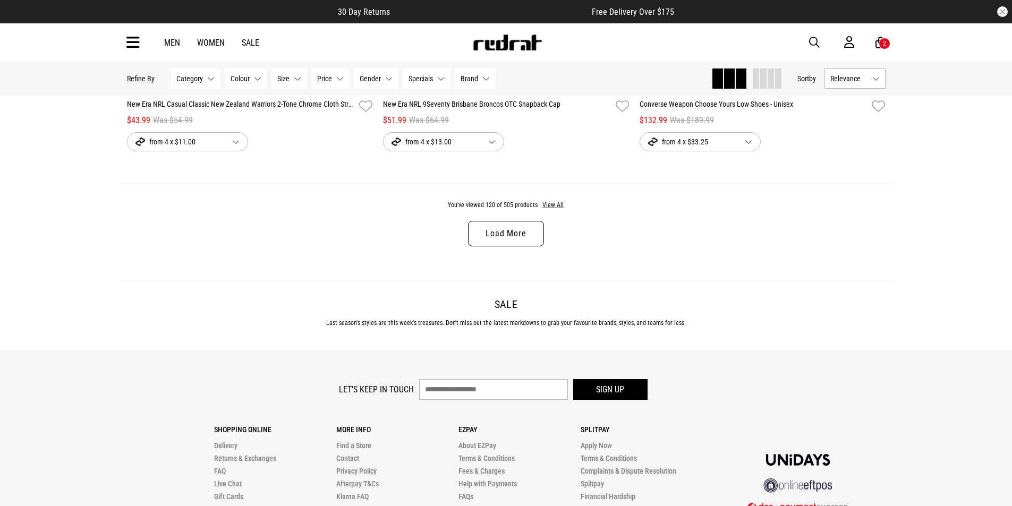
click at [516, 246] on link "Load More" at bounding box center [505, 233] width 75 height 25
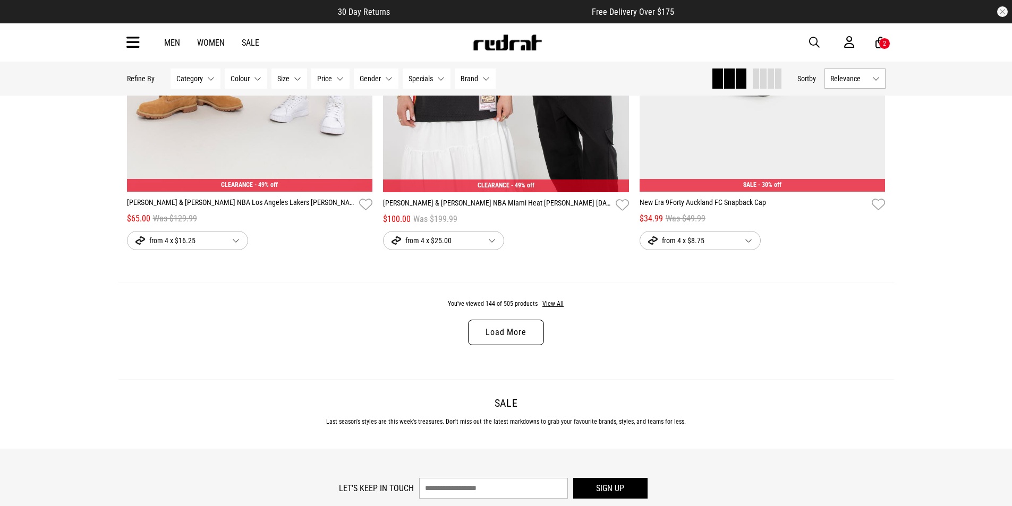
scroll to position [20344, 0]
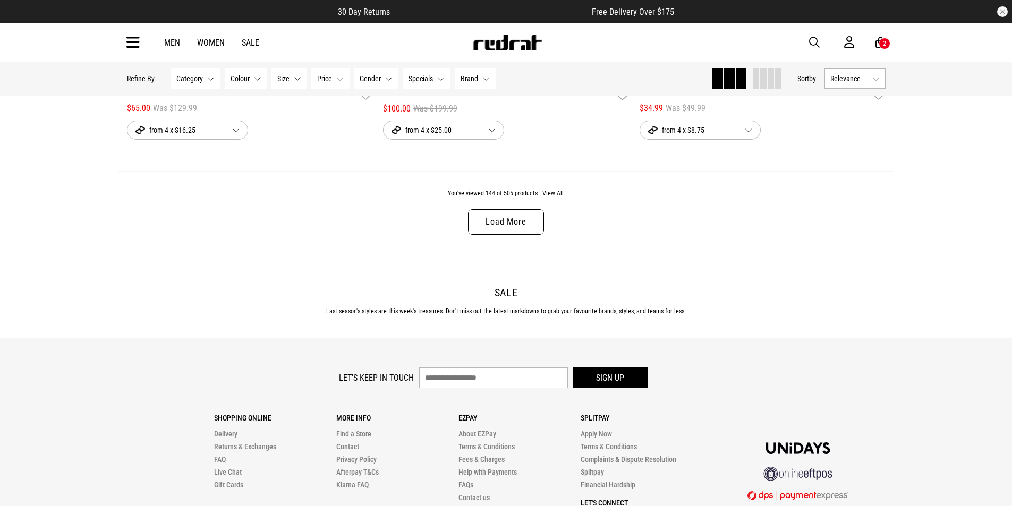
click at [505, 235] on link "Load More" at bounding box center [505, 221] width 75 height 25
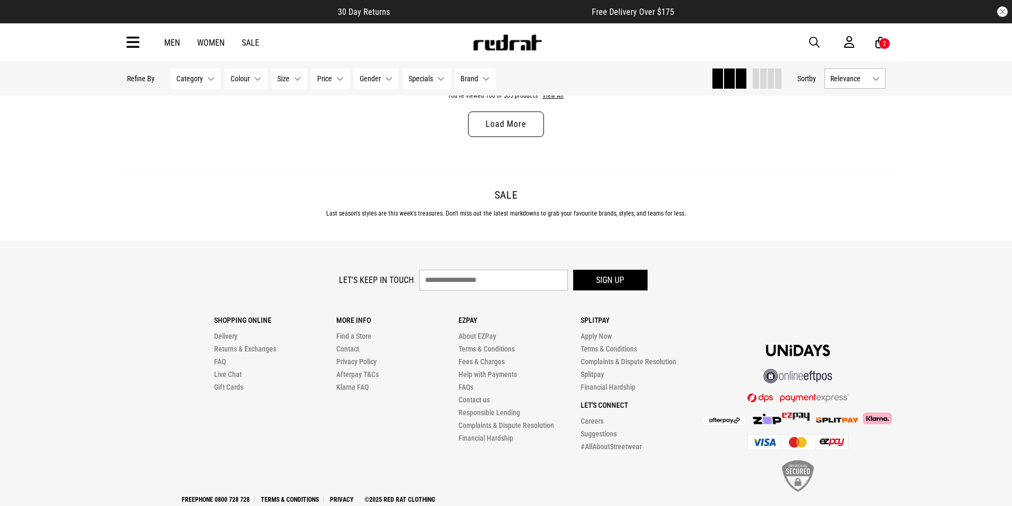
scroll to position [23727, 0]
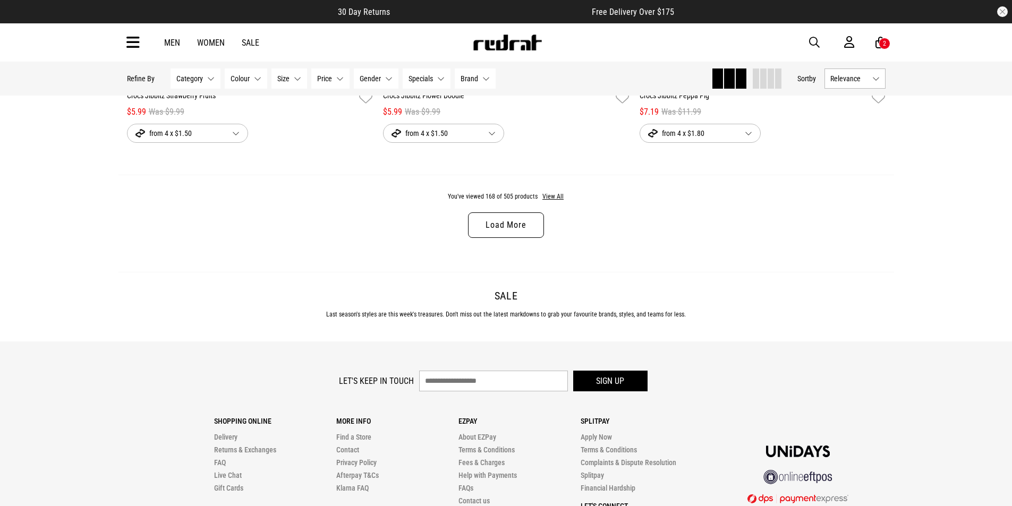
click at [501, 238] on link "Load More" at bounding box center [505, 224] width 75 height 25
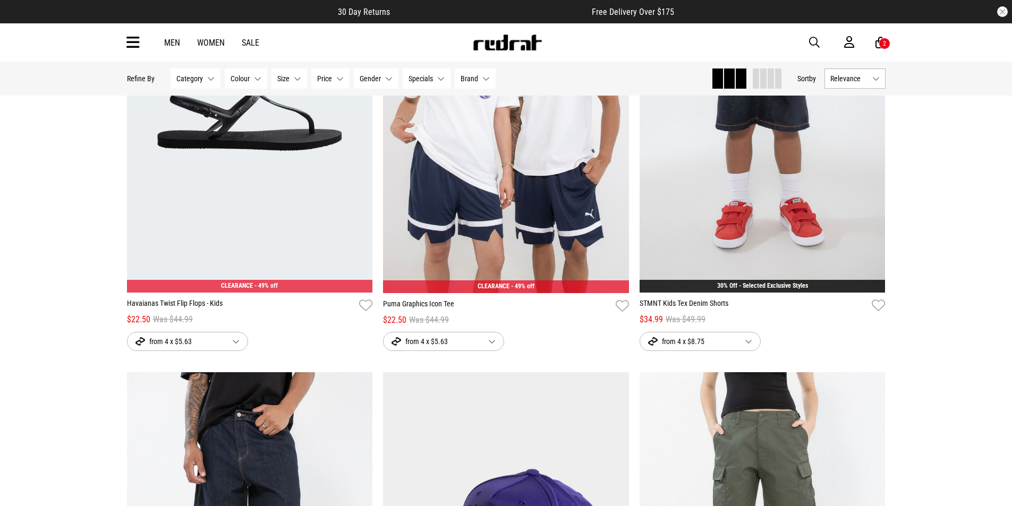
scroll to position [25001, 0]
